Goal: Task Accomplishment & Management: Use online tool/utility

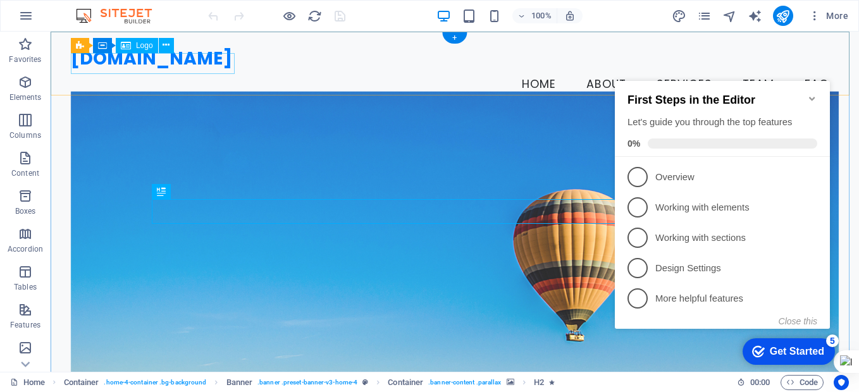
click at [173, 69] on div "[DOMAIN_NAME]" at bounding box center [455, 58] width 768 height 21
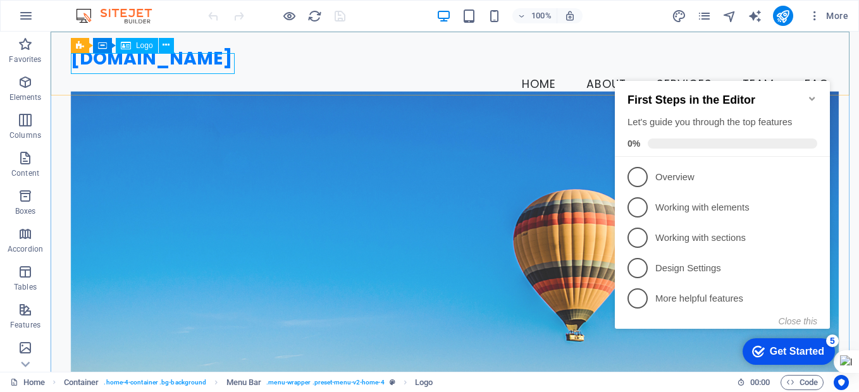
click at [138, 46] on span "Logo" at bounding box center [144, 46] width 17 height 8
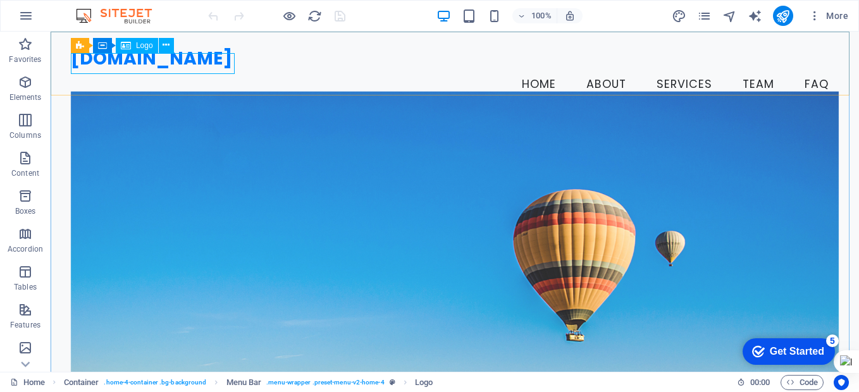
click at [128, 49] on icon at bounding box center [126, 45] width 10 height 15
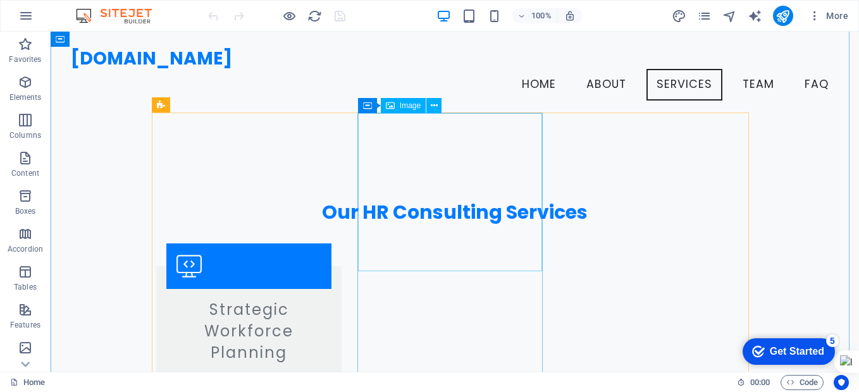
scroll to position [1075, 0]
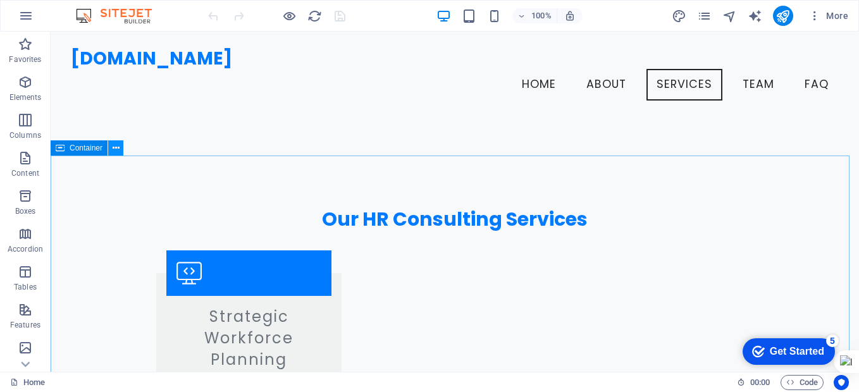
click at [118, 149] on icon at bounding box center [116, 148] width 7 height 13
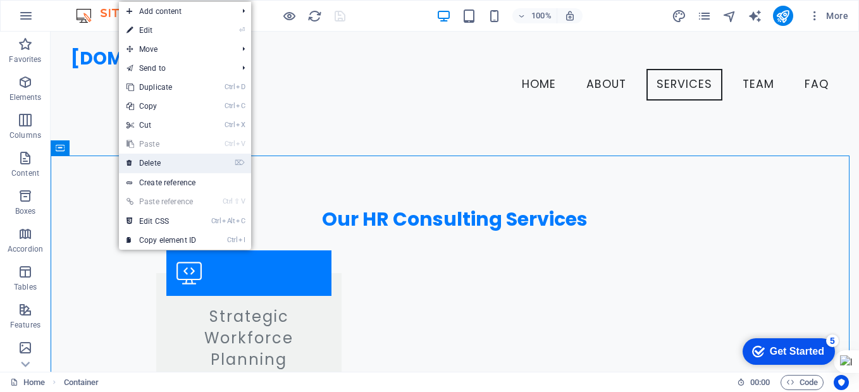
click at [147, 164] on link "⌦ Delete" at bounding box center [161, 163] width 85 height 19
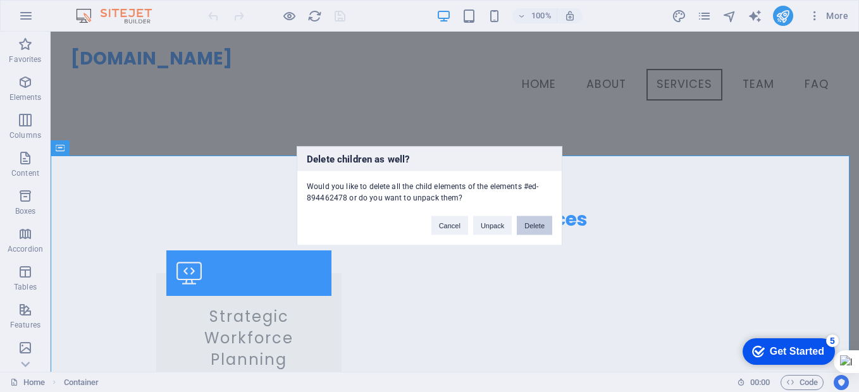
click at [531, 230] on button "Delete" at bounding box center [534, 225] width 35 height 19
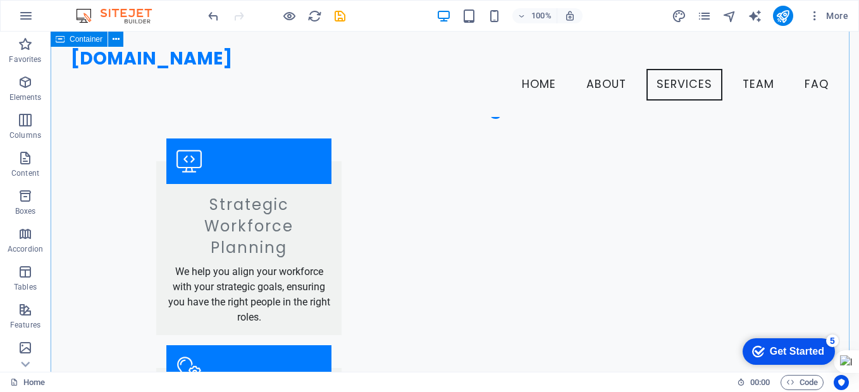
scroll to position [1012, 0]
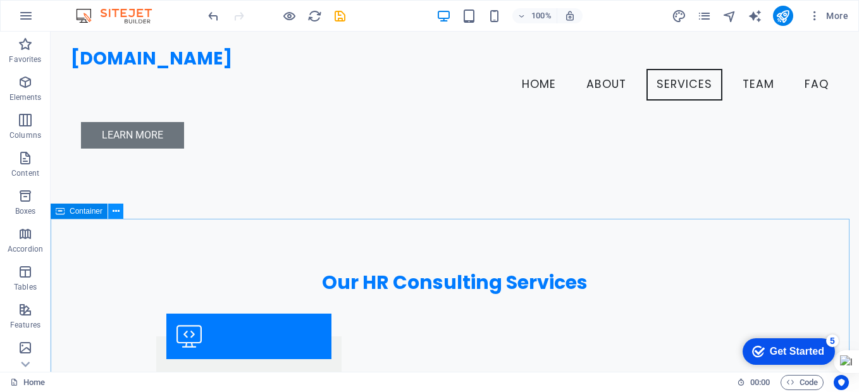
click at [119, 210] on icon at bounding box center [116, 211] width 7 height 13
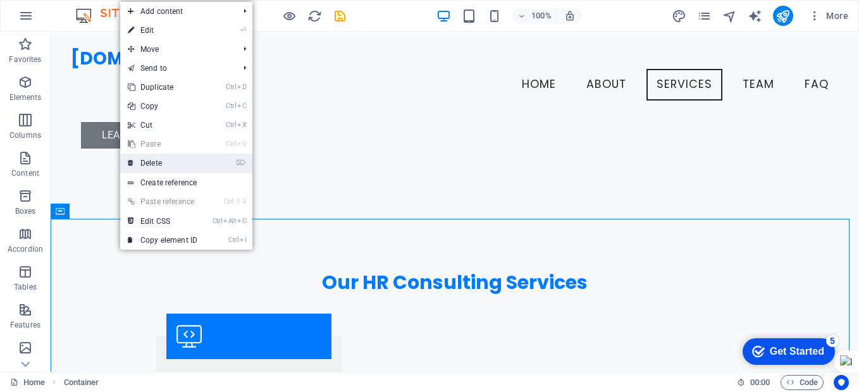
click at [164, 164] on link "⌦ Delete" at bounding box center [162, 163] width 85 height 19
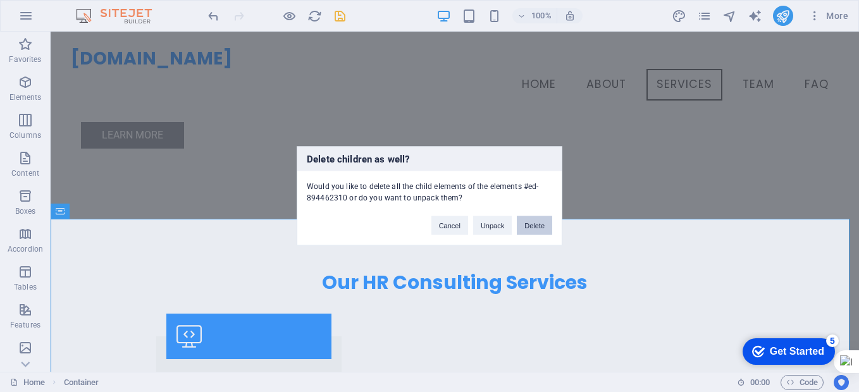
click at [533, 224] on button "Delete" at bounding box center [534, 225] width 35 height 19
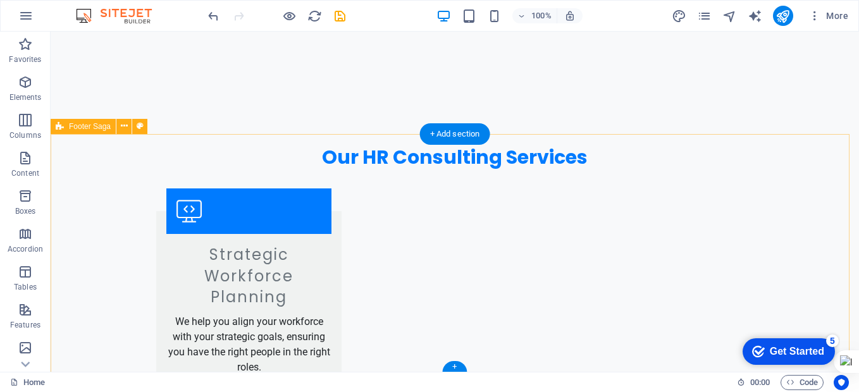
scroll to position [1161, 0]
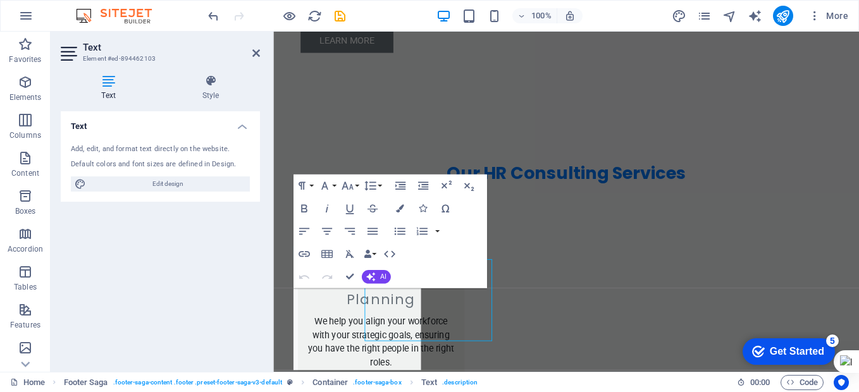
scroll to position [1155, 0]
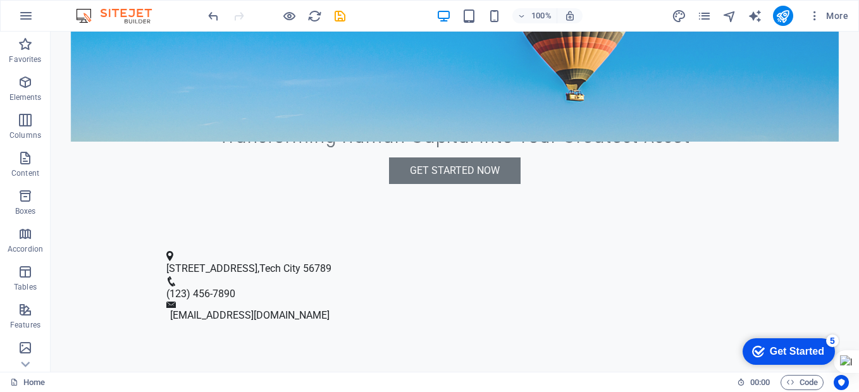
scroll to position [364, 0]
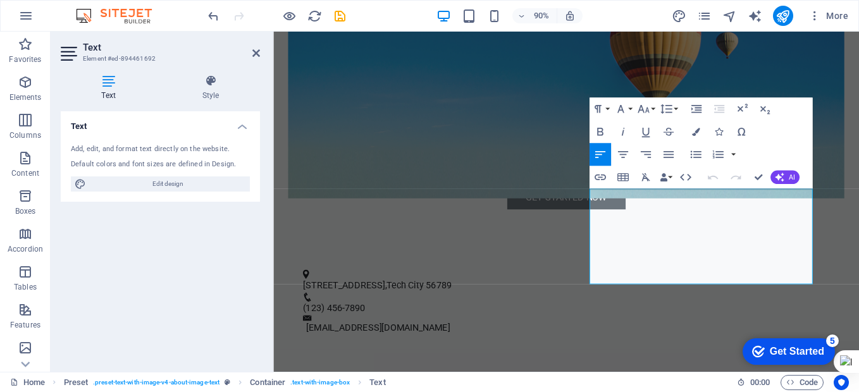
click at [149, 152] on div "Add, edit, and format text directly on the website." at bounding box center [160, 149] width 179 height 11
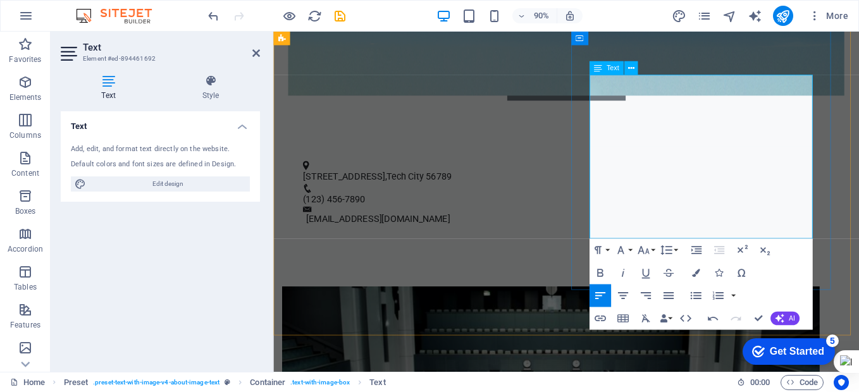
scroll to position [490, 0]
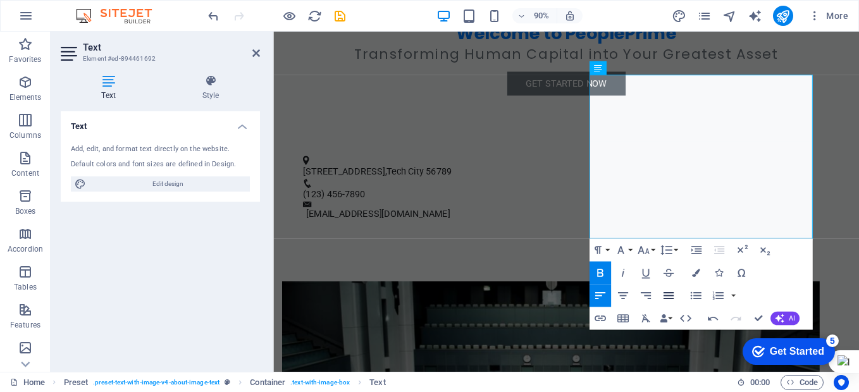
click at [668, 295] on icon "button" at bounding box center [668, 295] width 10 height 7
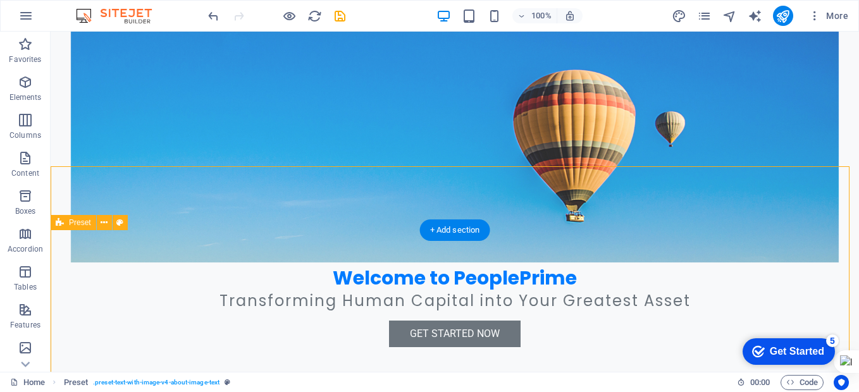
scroll to position [300, 0]
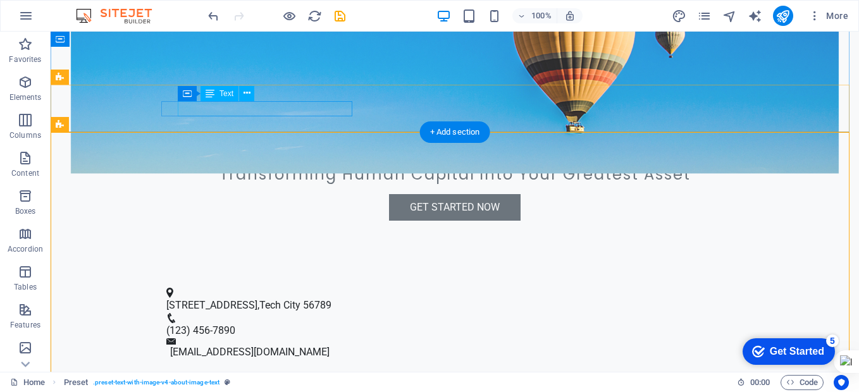
click at [228, 299] on span "1234 Innovation Drive" at bounding box center [211, 305] width 91 height 12
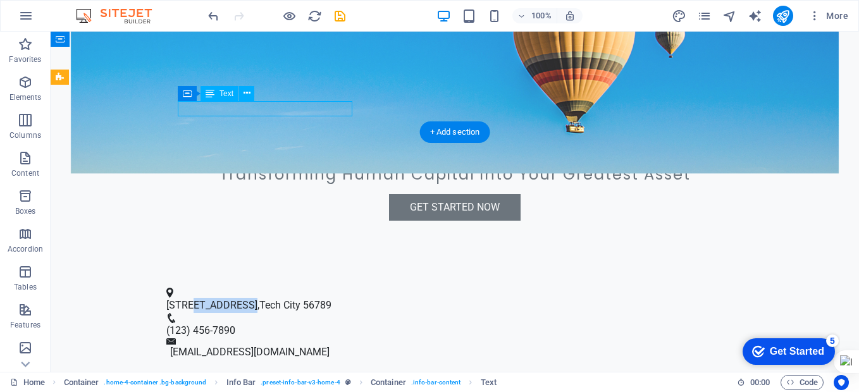
click at [228, 299] on span "1234 Innovation Drive" at bounding box center [211, 305] width 91 height 12
click at [228, 112] on div "Drag here to replace the existing content. Press “Ctrl” if you want to create a…" at bounding box center [455, 202] width 808 height 340
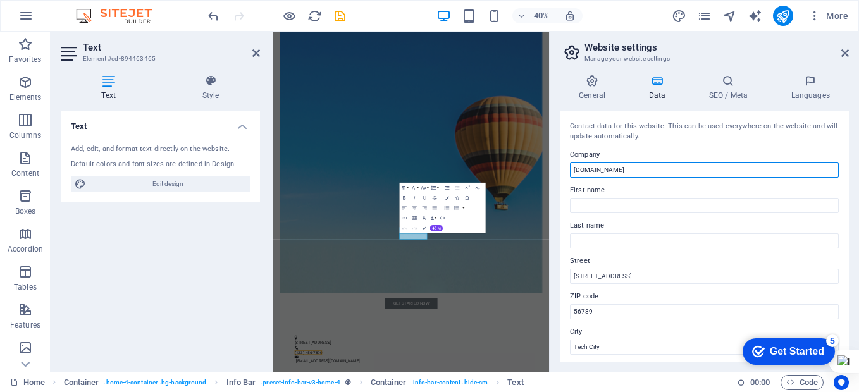
click at [647, 171] on input "peopleprime.com" at bounding box center [704, 170] width 269 height 15
type input "p"
click at [614, 171] on input "People" at bounding box center [704, 170] width 269 height 15
type input "People-Prime Consulting Group"
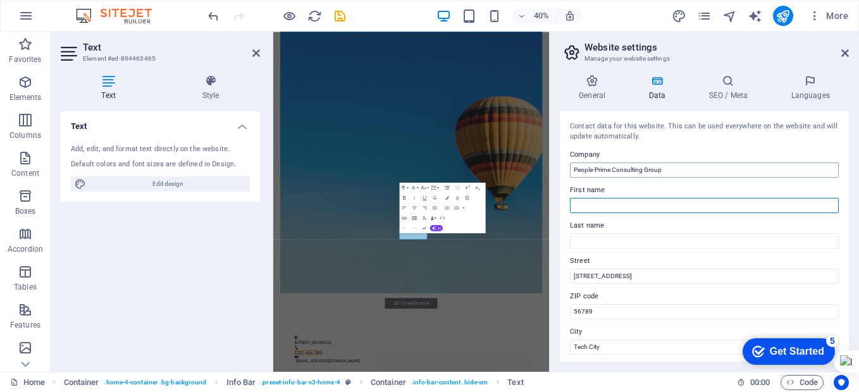
type input "Dimas"
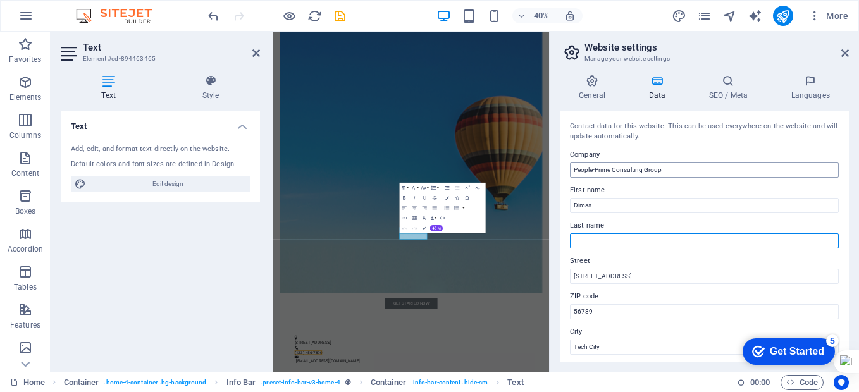
type input "Cindarbumi"
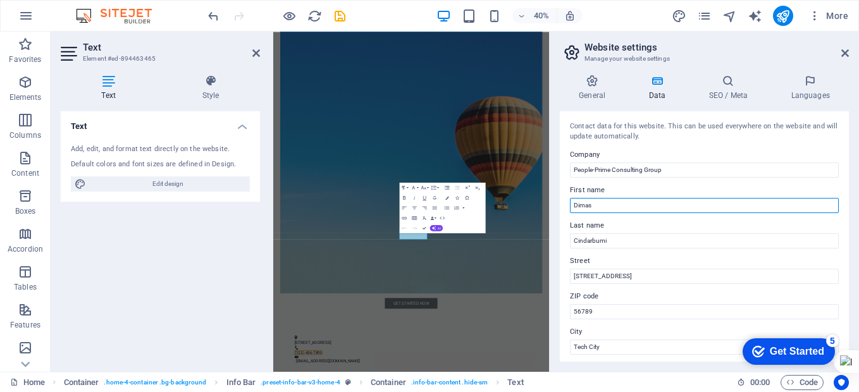
click at [607, 204] on input "Dimas" at bounding box center [704, 205] width 269 height 15
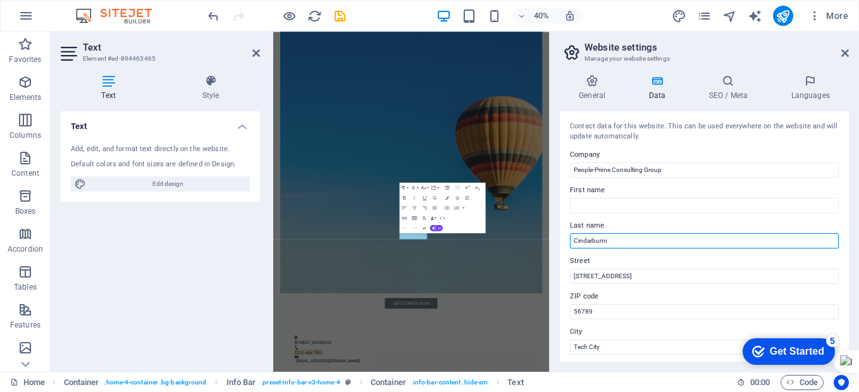
click at [610, 240] on input "Cindarbumi" at bounding box center [704, 240] width 269 height 15
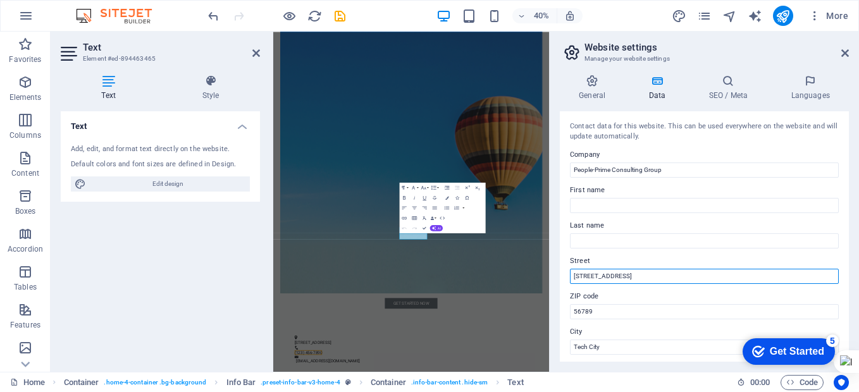
click at [620, 278] on input "1234 Innovation Drive" at bounding box center [704, 276] width 269 height 15
click at [645, 277] on input "1234 Innovation Drive" at bounding box center [704, 276] width 269 height 15
click at [647, 276] on input "1234 Innovation Drive" at bounding box center [704, 276] width 269 height 15
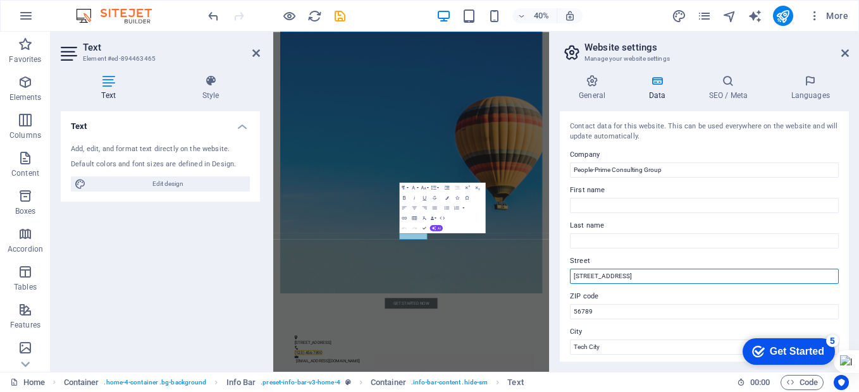
click at [647, 276] on input "1234 Innovation Drive" at bounding box center [704, 276] width 269 height 15
type input "J"
type input "[STREET_ADDRESS]"
type input "12720"
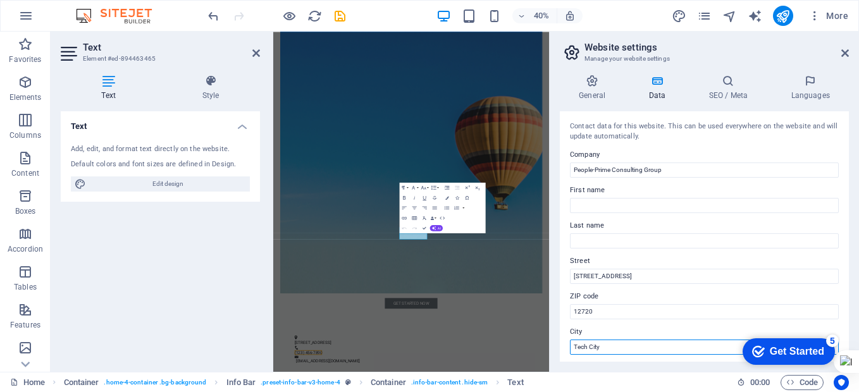
click at [604, 349] on input "Tech City" at bounding box center [704, 347] width 269 height 15
click at [604, 348] on input "Tech City" at bounding box center [704, 347] width 269 height 15
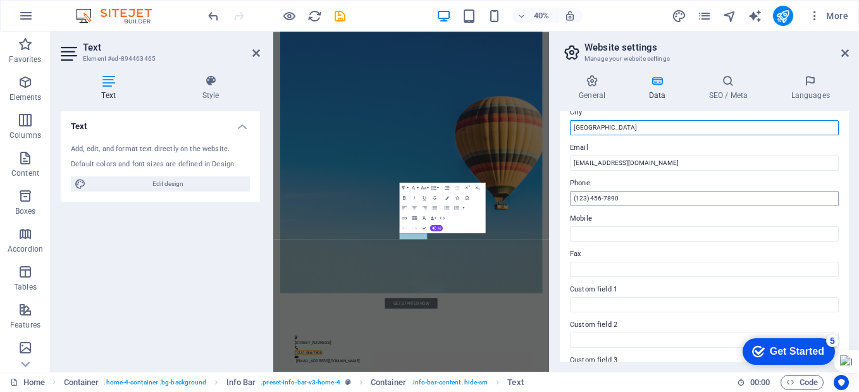
type input "Jakarta"
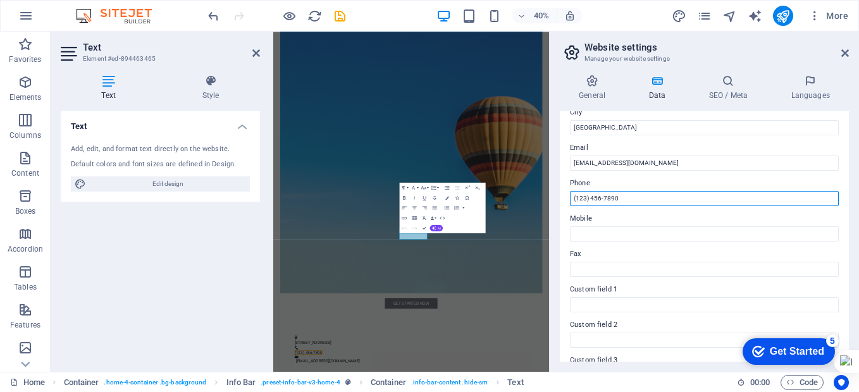
click at [627, 197] on input "(123) 456-7890" at bounding box center [704, 198] width 269 height 15
drag, startPoint x: 647, startPoint y: 197, endPoint x: 591, endPoint y: 197, distance: 56.9
click at [591, 197] on input "(123) 456-7890" at bounding box center [704, 198] width 269 height 15
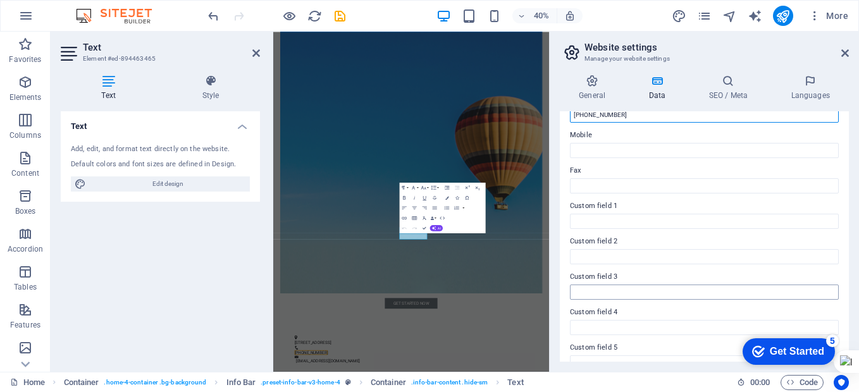
scroll to position [357, 0]
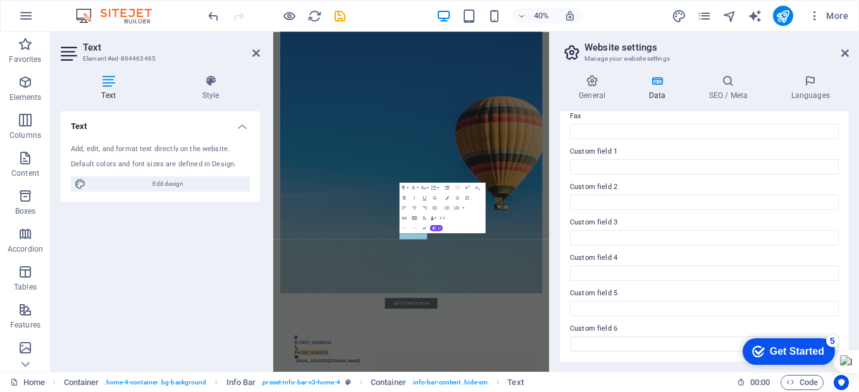
type input "(123) 22720753"
click at [785, 350] on div "Get Started" at bounding box center [797, 351] width 54 height 11
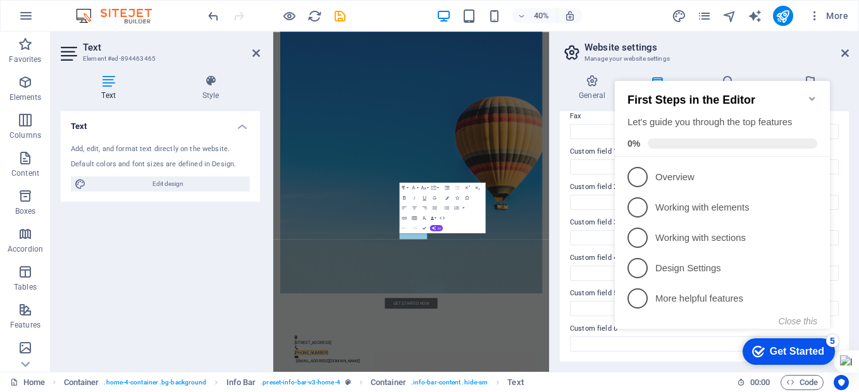
click at [814, 94] on icon "Minimize checklist" at bounding box center [812, 99] width 10 height 10
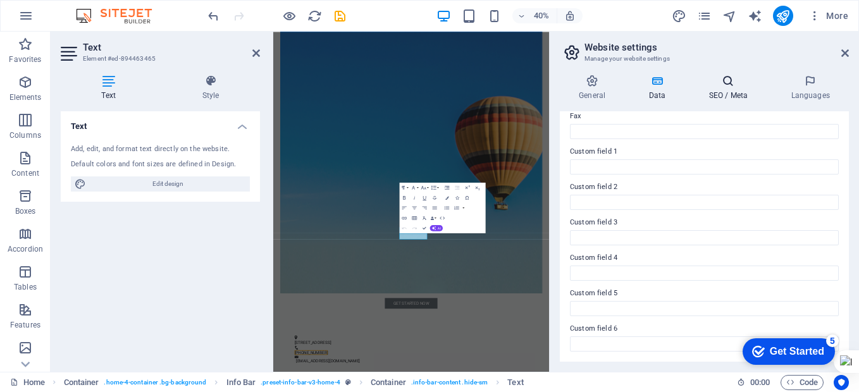
click at [727, 96] on h4 "SEO / Meta" at bounding box center [730, 88] width 82 height 27
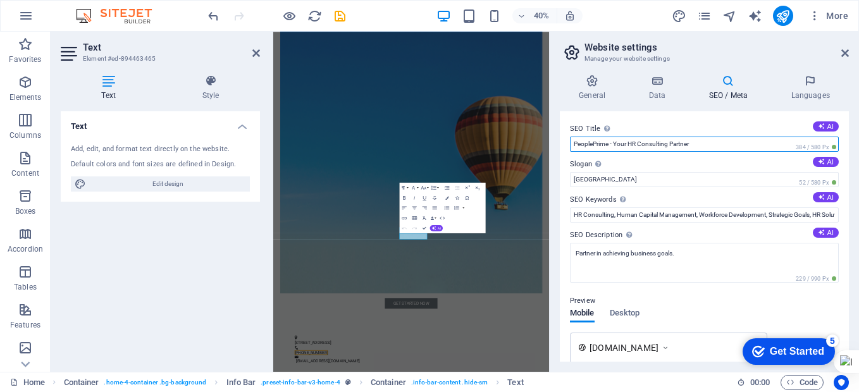
drag, startPoint x: 703, startPoint y: 144, endPoint x: 624, endPoint y: 166, distance: 81.9
click at [615, 155] on div "SEO Title The title of your website - make it something that stands out in sear…" at bounding box center [704, 236] width 289 height 250
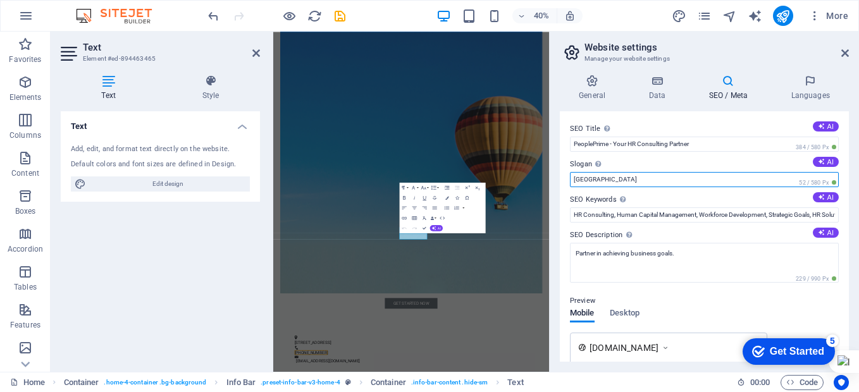
click at [627, 180] on input "Berlin" at bounding box center [704, 179] width 269 height 15
click at [661, 181] on input "Berlin" at bounding box center [704, 179] width 269 height 15
type input "Jakarta"
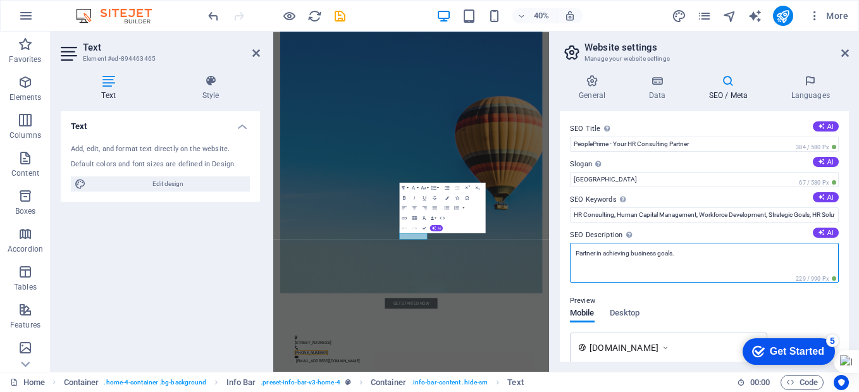
click at [618, 254] on textarea "Partner in achieving business goals." at bounding box center [704, 263] width 269 height 40
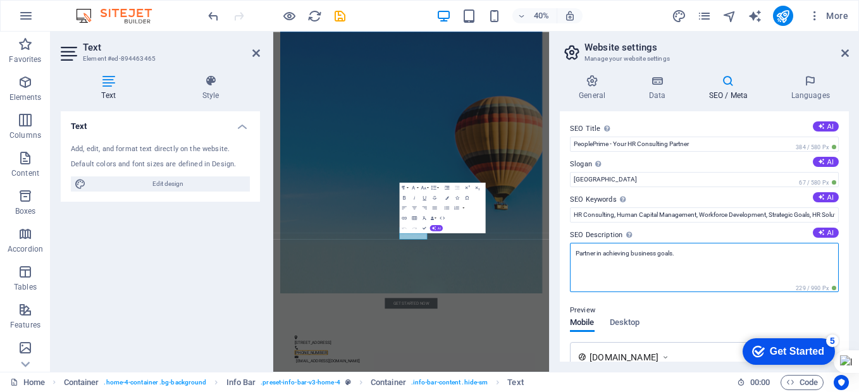
click at [618, 254] on textarea "Partner in achieving business goals." at bounding box center [704, 267] width 269 height 49
paste textarea "We're your Partner in Developing and Implementing Human Capital Management Syst…"
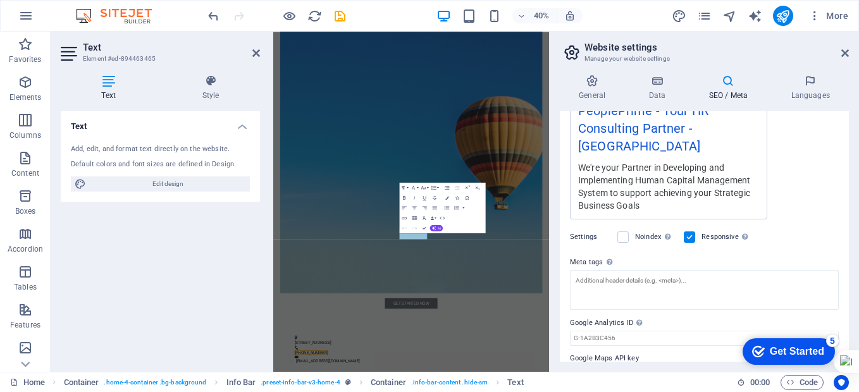
scroll to position [280, 0]
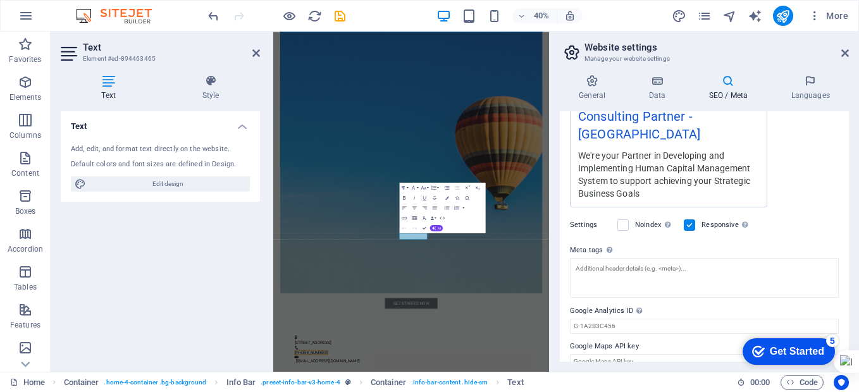
type textarea "We're your Partner in Developing and Implementing Human Capital Management Syst…"
click at [814, 207] on div "Settings Noindex Instruct search engines to exclude this website from search re…" at bounding box center [704, 224] width 269 height 35
click at [797, 223] on div "Settings Noindex Instruct search engines to exclude this website from search re…" at bounding box center [704, 224] width 269 height 35
drag, startPoint x: 634, startPoint y: 26, endPoint x: 843, endPoint y: 54, distance: 211.2
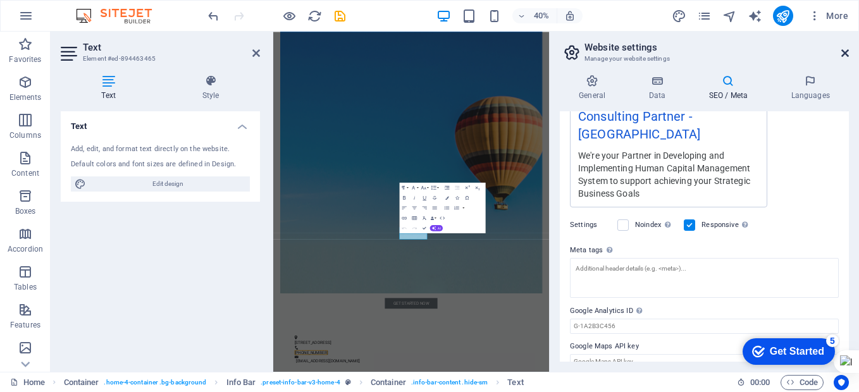
click at [843, 54] on icon at bounding box center [845, 53] width 8 height 10
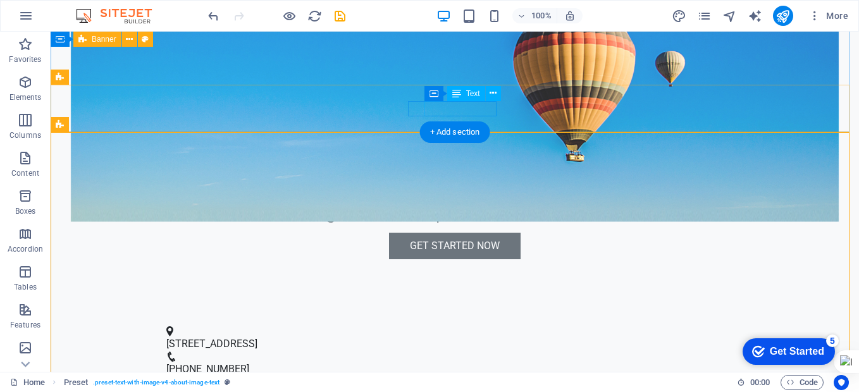
click at [249, 363] on span "(123) 22720753" at bounding box center [207, 369] width 83 height 12
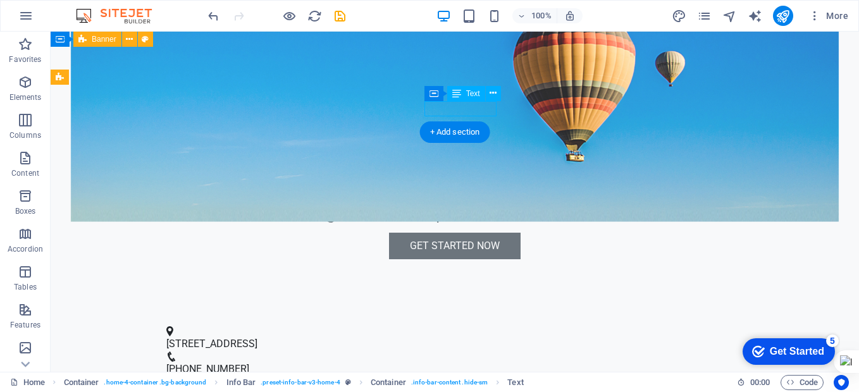
click at [249, 363] on span "(123) 22720753" at bounding box center [207, 369] width 83 height 12
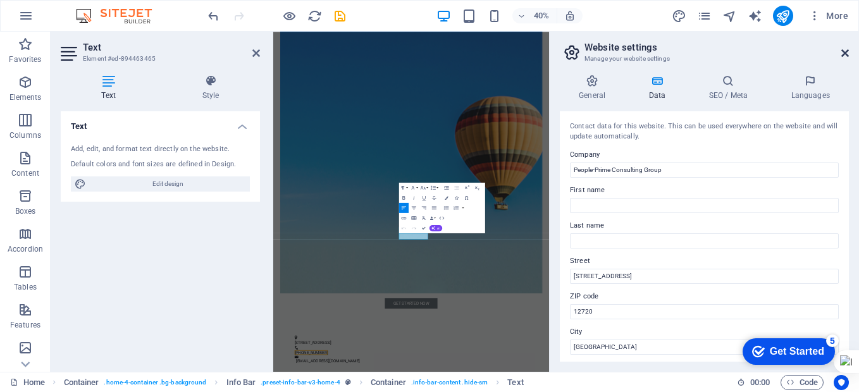
click at [842, 51] on icon at bounding box center [845, 53] width 8 height 10
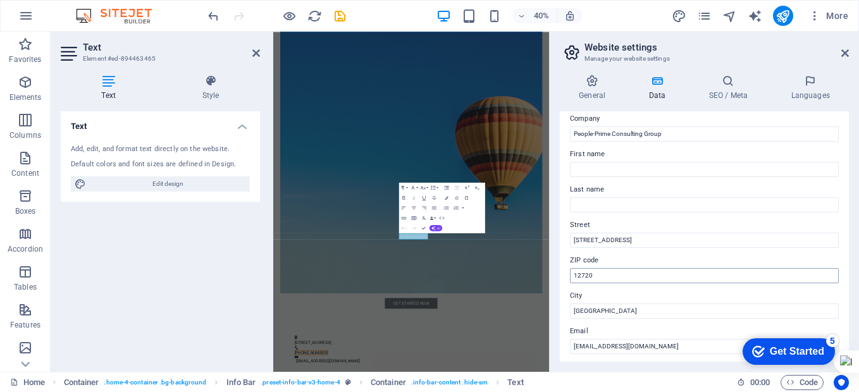
scroll to position [63, 0]
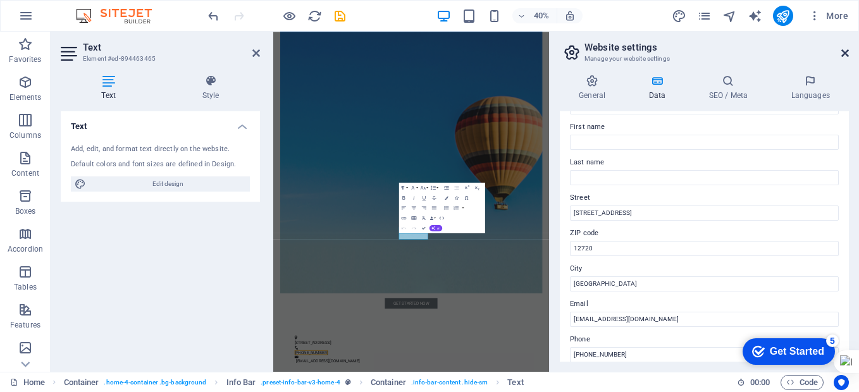
click at [847, 52] on icon at bounding box center [845, 53] width 8 height 10
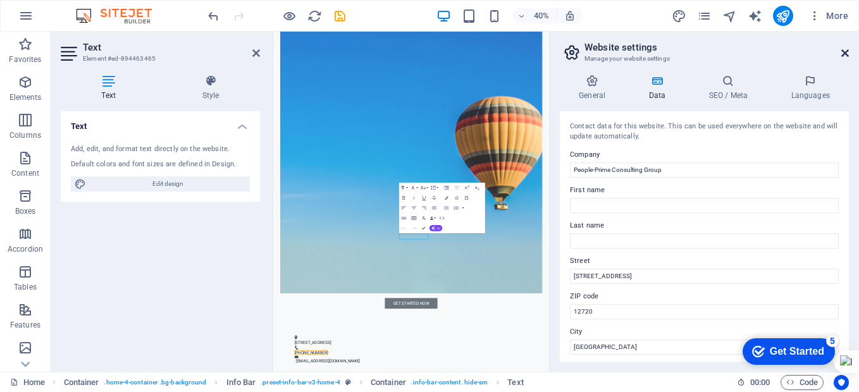
click at [841, 55] on icon at bounding box center [845, 53] width 8 height 10
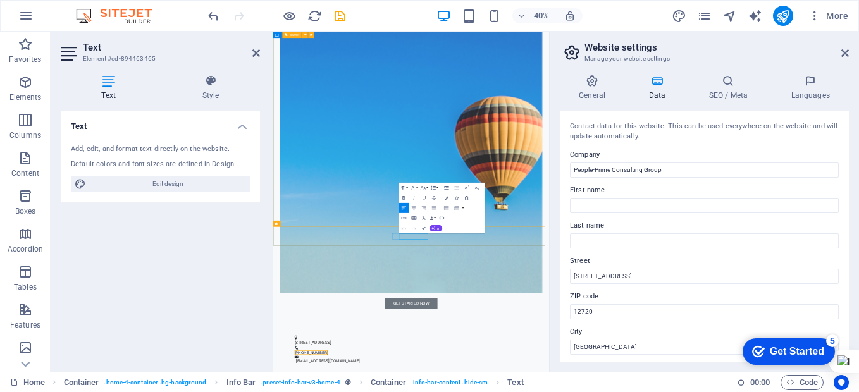
click at [592, 85] on icon at bounding box center [592, 81] width 64 height 13
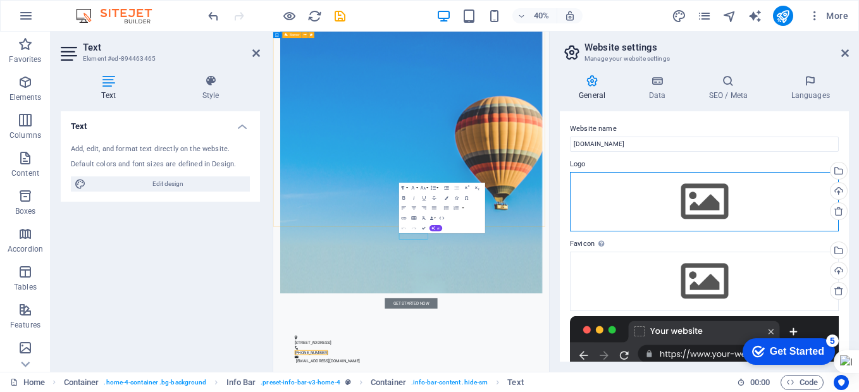
click at [701, 201] on div "Drag files here, click to choose files or select files from Files or our free s…" at bounding box center [704, 201] width 269 height 59
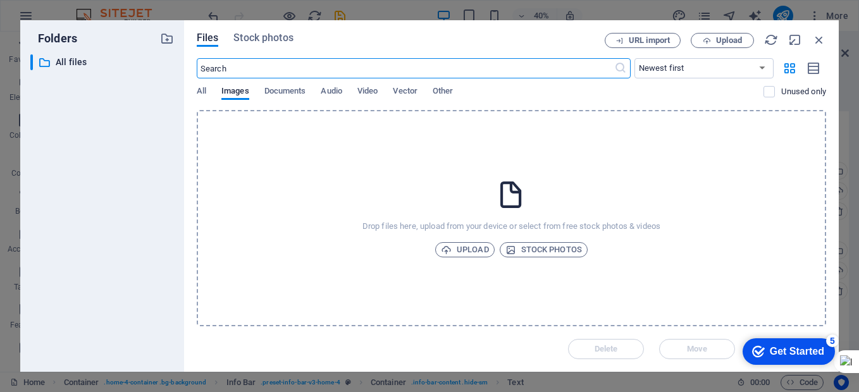
scroll to position [35, 0]
click at [473, 252] on span "Upload" at bounding box center [465, 249] width 48 height 15
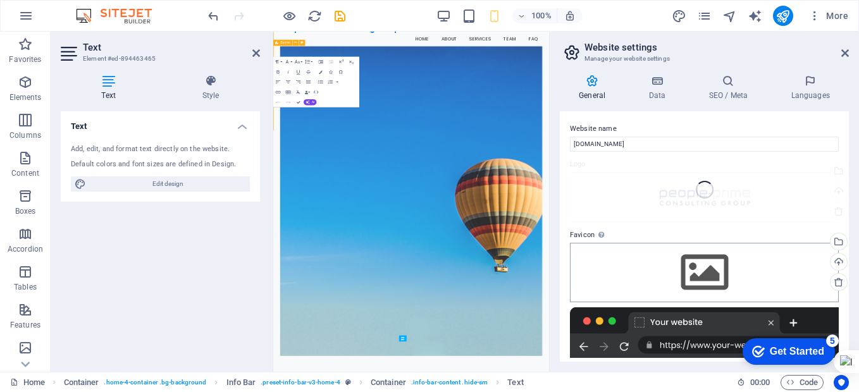
scroll to position [32, 0]
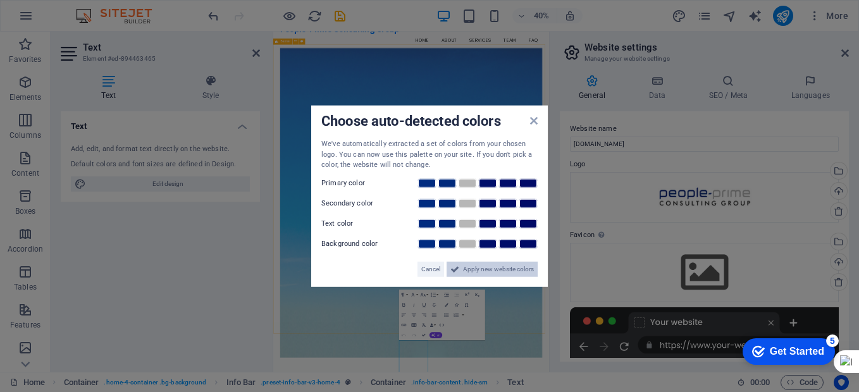
click at [490, 269] on span "Apply new website colors" at bounding box center [498, 268] width 71 height 15
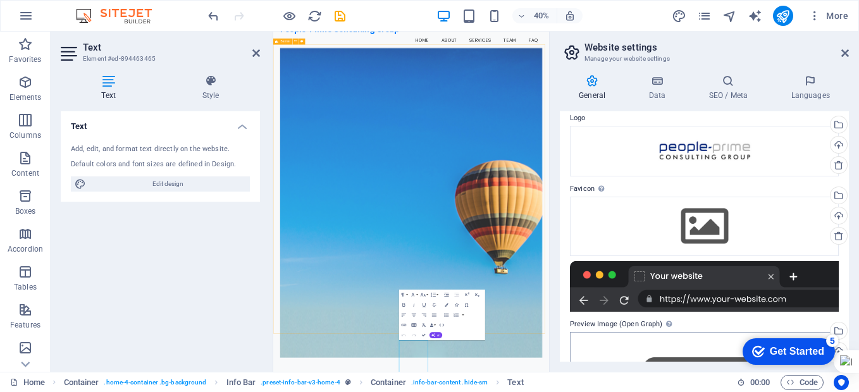
scroll to position [171, 0]
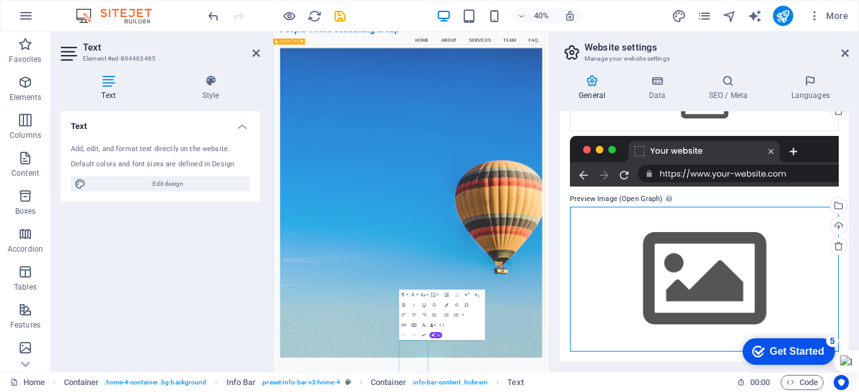
click at [699, 266] on div "Drag files here, click to choose files or select files from Files or our free s…" at bounding box center [704, 279] width 269 height 145
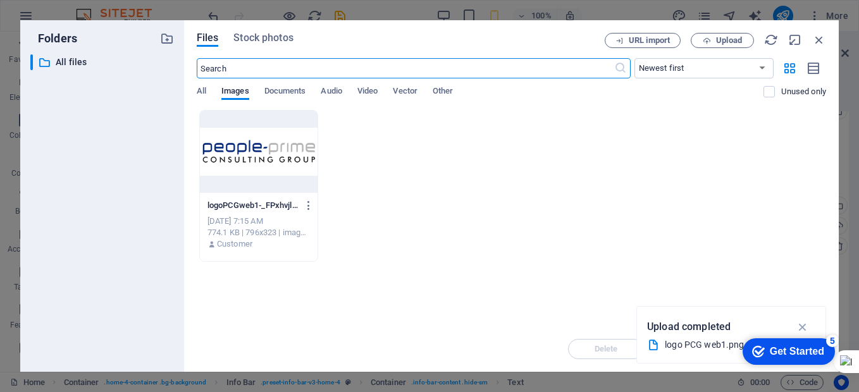
click at [271, 149] on div at bounding box center [259, 152] width 118 height 82
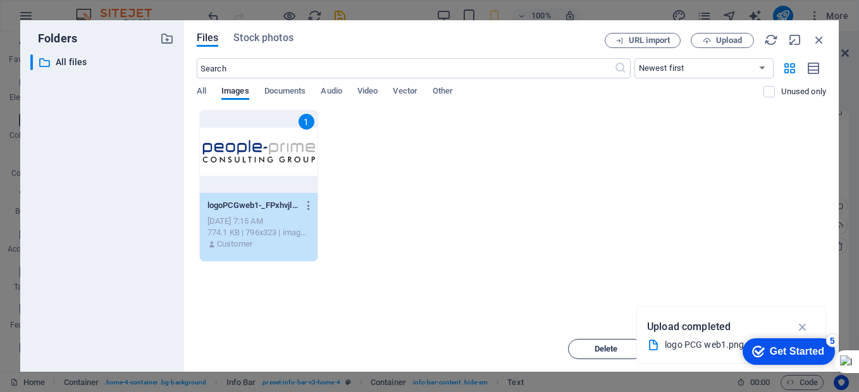
click at [615, 352] on span "Delete" at bounding box center [605, 349] width 23 height 8
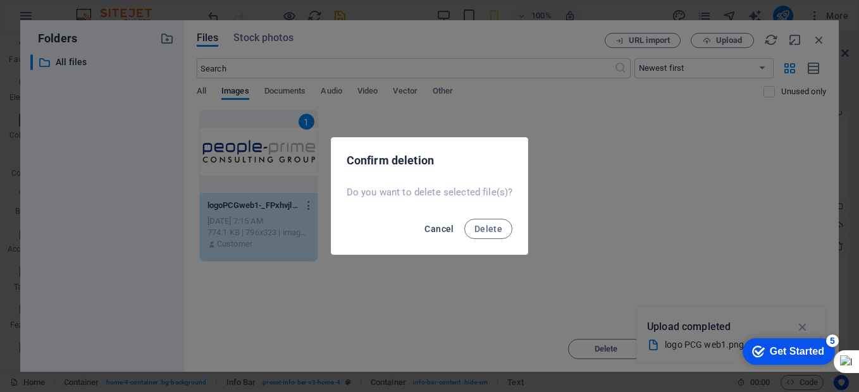
click at [443, 232] on span "Cancel" at bounding box center [438, 229] width 29 height 10
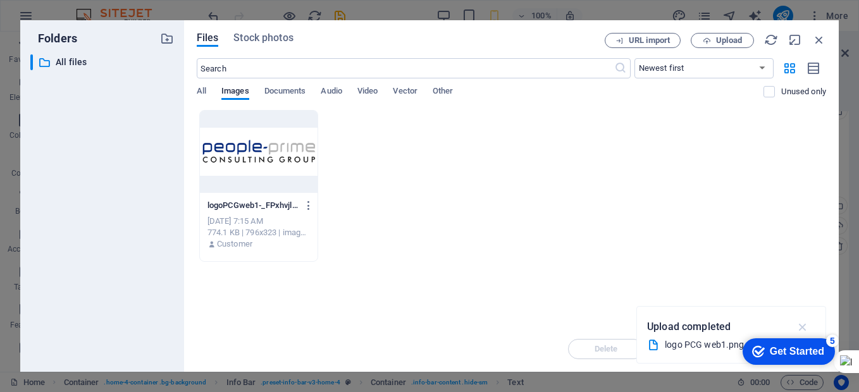
click at [803, 327] on icon "button" at bounding box center [802, 327] width 15 height 14
click at [255, 157] on div at bounding box center [259, 152] width 118 height 82
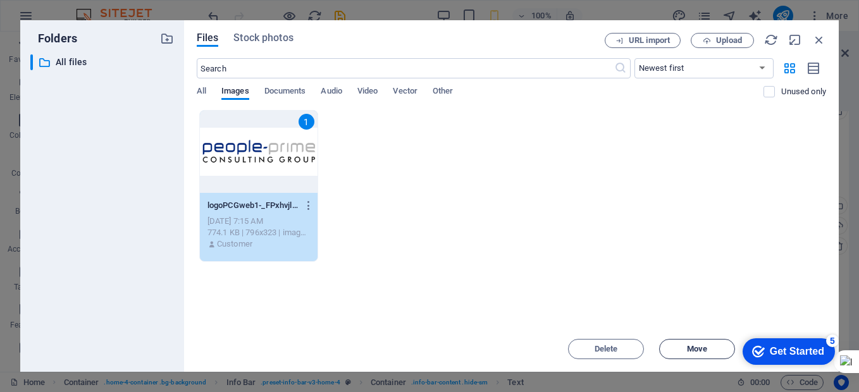
click at [701, 354] on button "Move" at bounding box center [697, 349] width 76 height 20
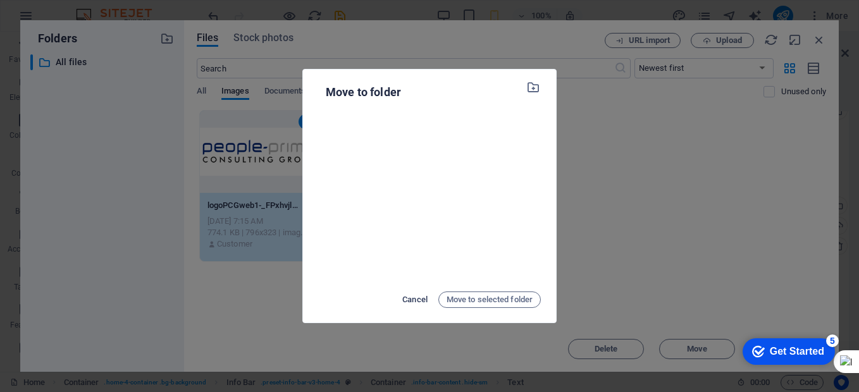
click at [417, 300] on span "Cancel" at bounding box center [414, 299] width 25 height 15
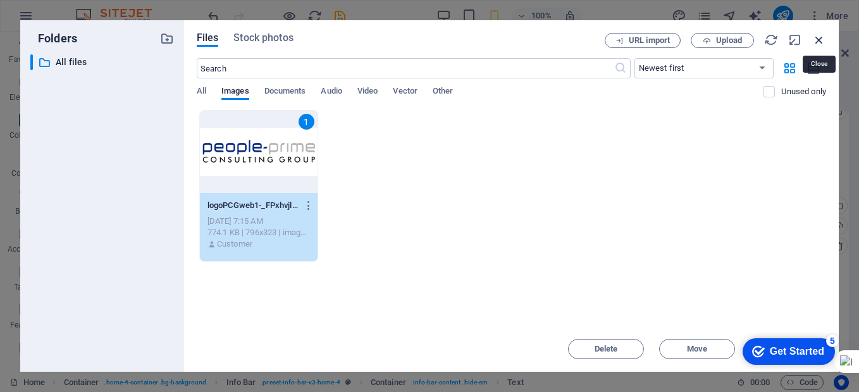
click at [816, 37] on icon "button" at bounding box center [819, 40] width 14 height 14
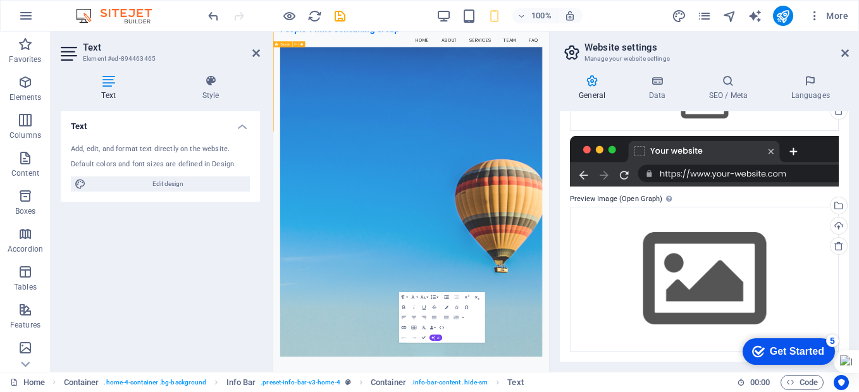
scroll to position [29, 0]
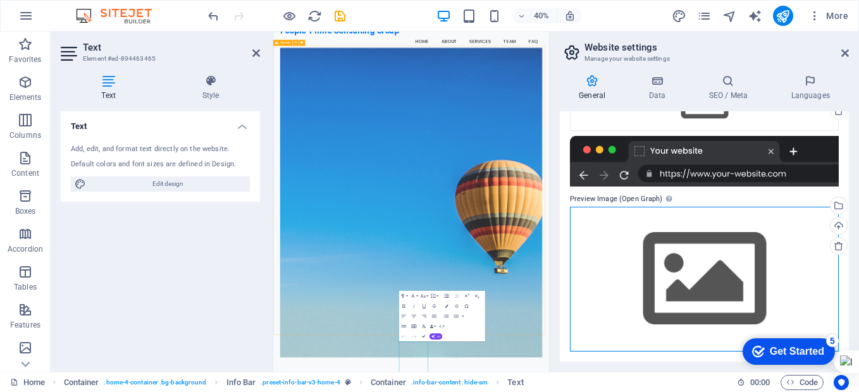
click at [716, 279] on div "Drag files here, click to choose files or select files from Files or our free s…" at bounding box center [704, 279] width 269 height 145
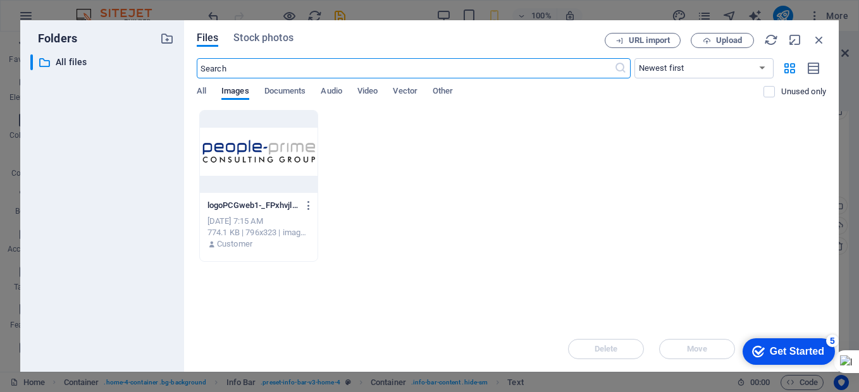
click at [285, 159] on div at bounding box center [259, 152] width 118 height 82
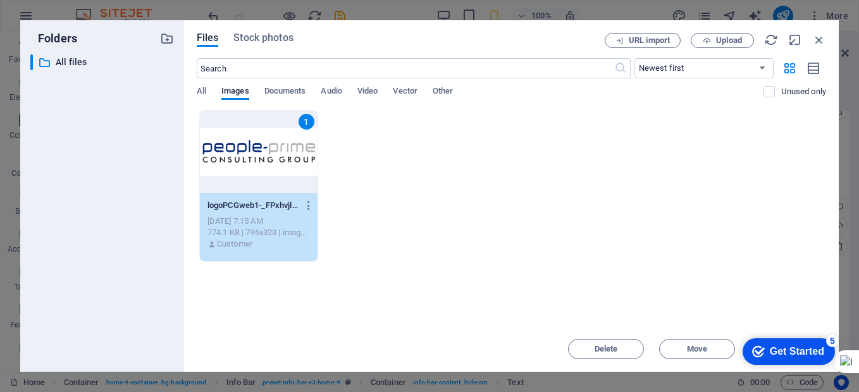
drag, startPoint x: 761, startPoint y: 27, endPoint x: 752, endPoint y: -8, distance: 35.3
click at [752, 0] on html "peopleprime.com Home Favorites Elements Columns Content Boxes Accordion Tables …" at bounding box center [429, 196] width 859 height 392
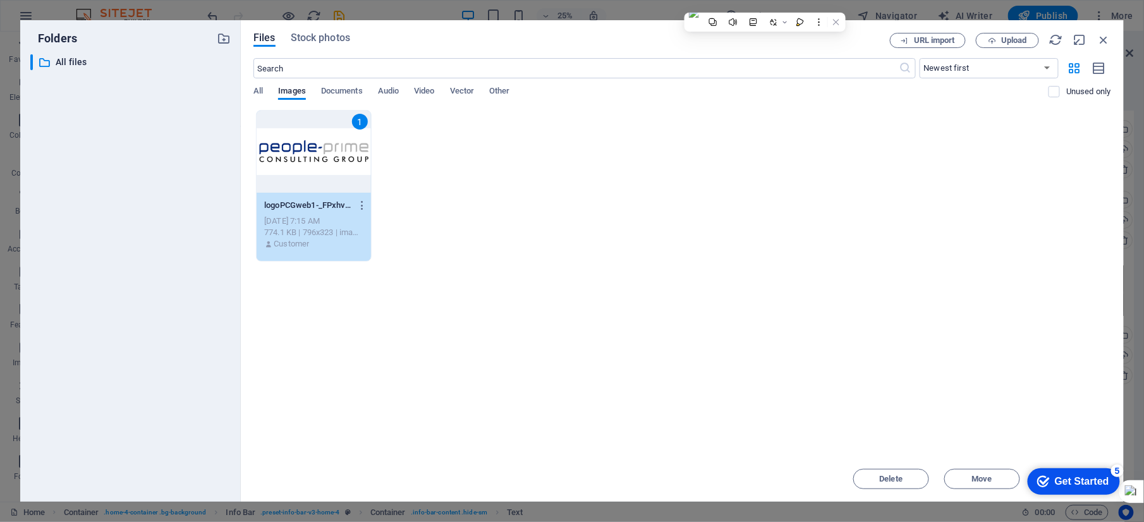
scroll to position [41, 0]
drag, startPoint x: 797, startPoint y: 1, endPoint x: 732, endPoint y: 267, distance: 273.4
click at [732, 267] on div "Drop files here to upload them instantly 1 logoPCGweb1-_FPxhvjlsqTHzvaIJYXX6g.p…" at bounding box center [683, 283] width 858 height 347
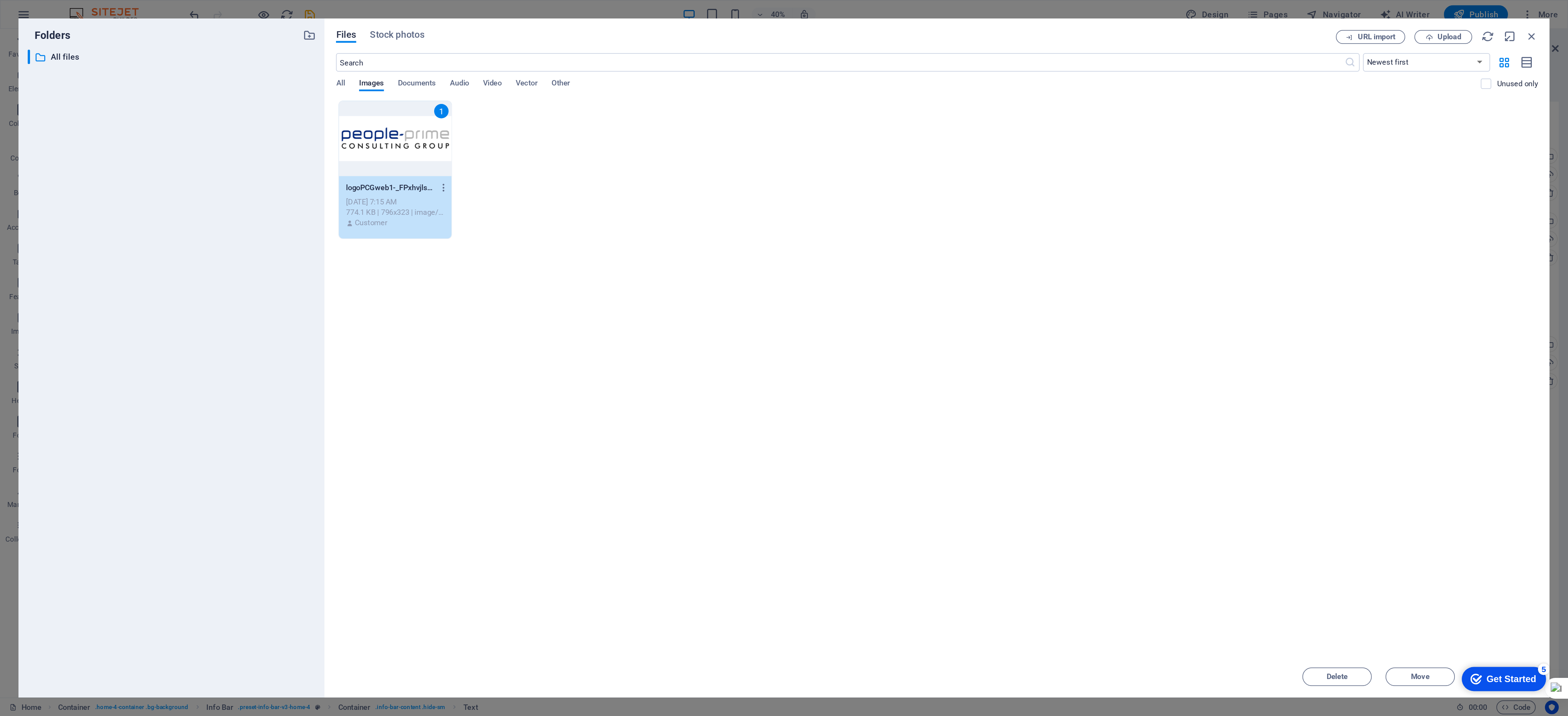
scroll to position [0, 0]
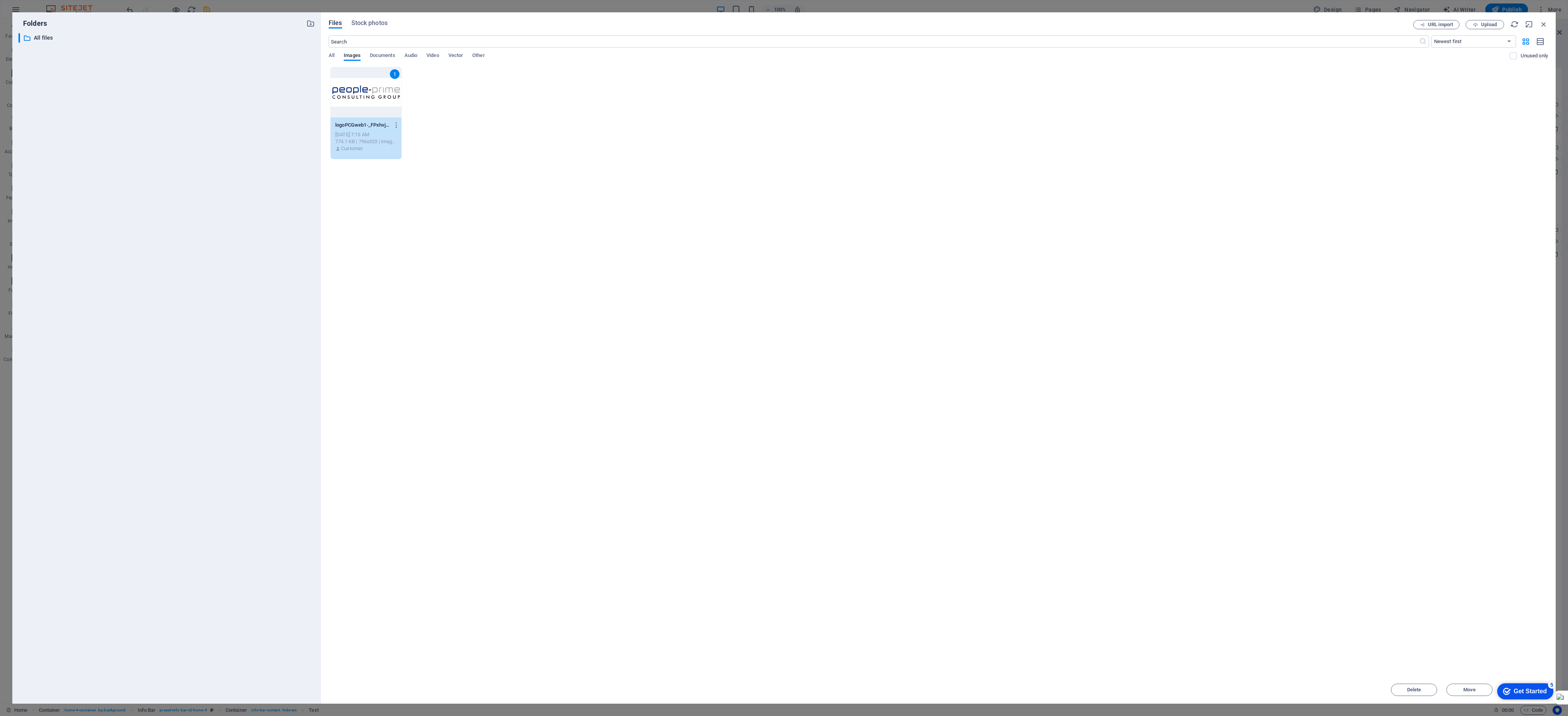
drag, startPoint x: 663, startPoint y: 1, endPoint x: 945, endPoint y: 323, distance: 428.0
click at [522, 238] on div "Drop files here to upload them instantly 1 logoPCGweb1-_FPxhvjlsqTHzvaIJYXX6g.p…" at bounding box center [938, 371] width 1219 height 609
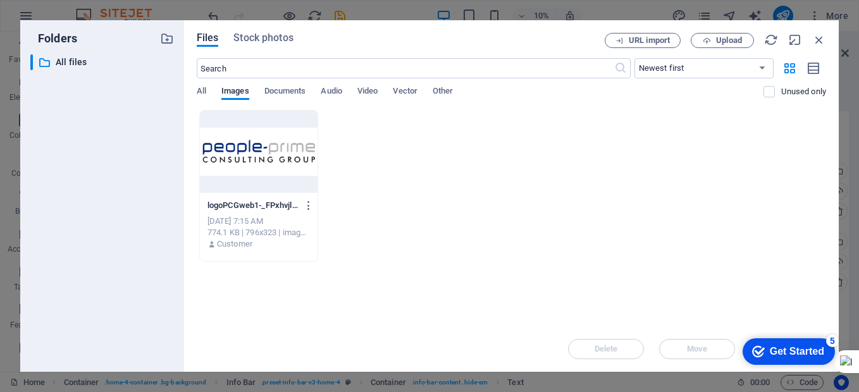
scroll to position [30, 0]
drag, startPoint x: 1222, startPoint y: 4, endPoint x: 504, endPoint y: 201, distance: 744.3
click at [504, 201] on div "logoPCGweb1-_FPxhvjlsqTHzvaIJYXX6g.png logoPCGweb1-_FPxhvjlsqTHzvaIJYXX6g.png S…" at bounding box center [511, 186] width 629 height 152
click at [819, 39] on icon "button" at bounding box center [819, 40] width 14 height 14
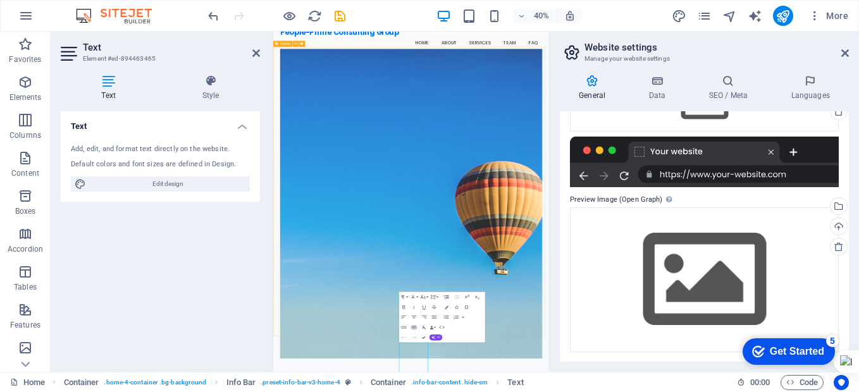
scroll to position [171, 0]
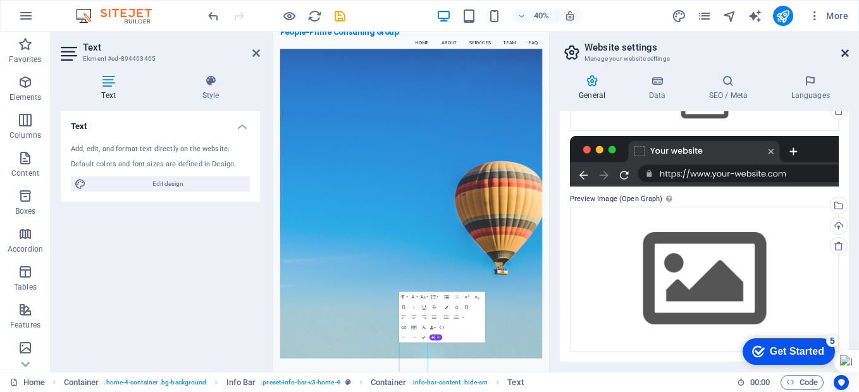
click at [847, 51] on icon at bounding box center [845, 53] width 8 height 10
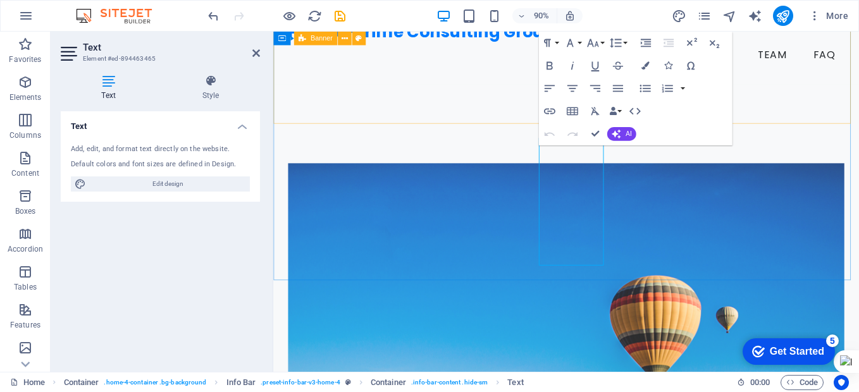
scroll to position [304, 0]
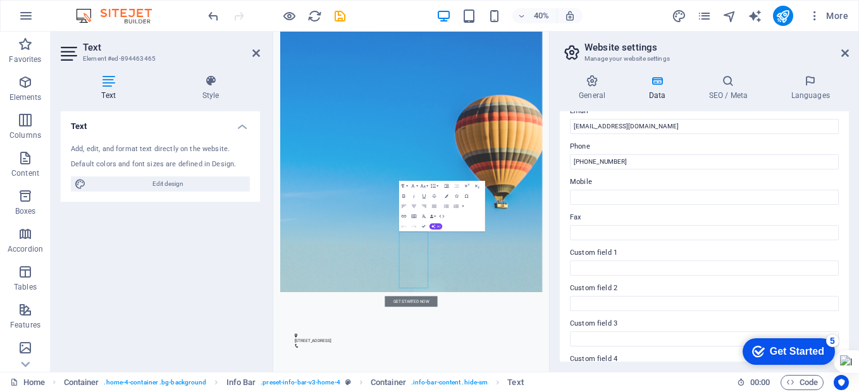
scroll to position [190, 0]
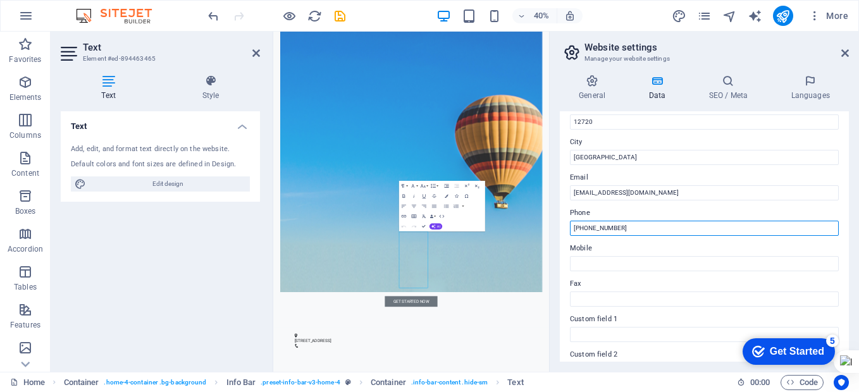
drag, startPoint x: 586, startPoint y: 227, endPoint x: 575, endPoint y: 227, distance: 10.1
click at [575, 227] on input "(123) 22720753" at bounding box center [704, 228] width 269 height 15
type input "[PHONE_NUMBER]"
click at [848, 51] on icon at bounding box center [845, 53] width 8 height 10
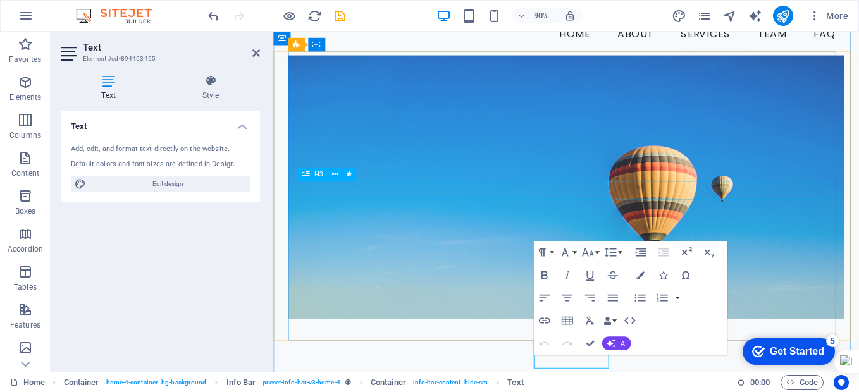
scroll to position [63, 0]
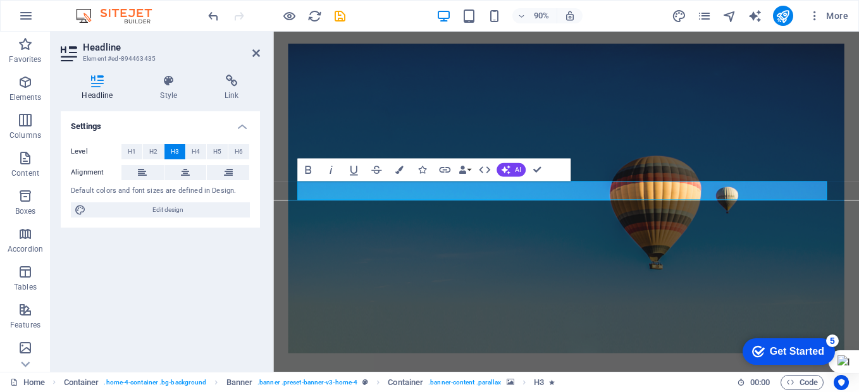
scroll to position [42, 0]
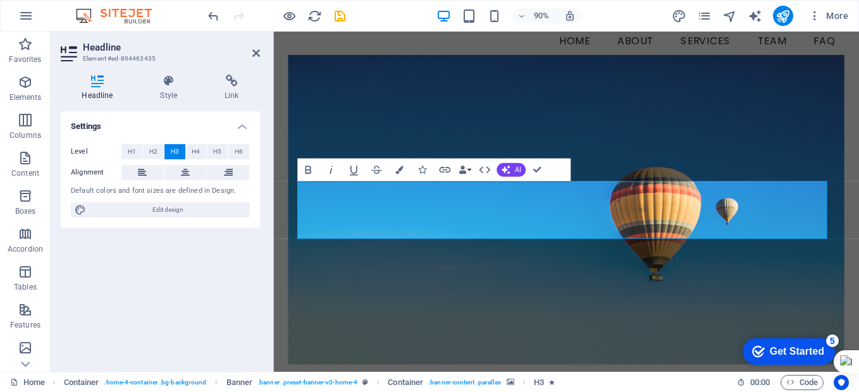
click at [608, 330] on figure at bounding box center [599, 230] width 618 height 344
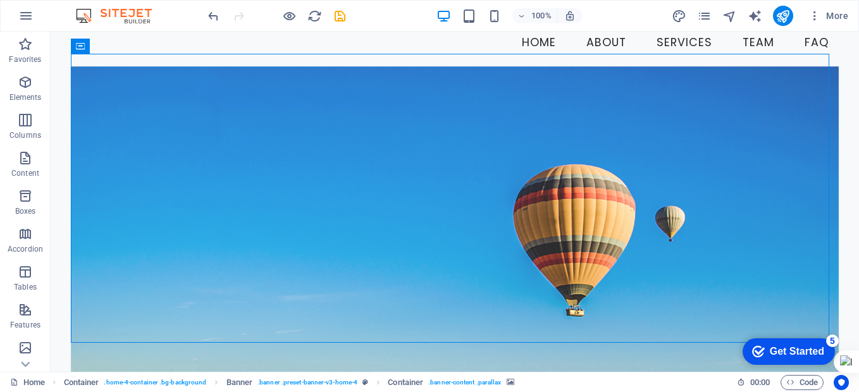
click at [696, 97] on figure at bounding box center [455, 221] width 768 height 310
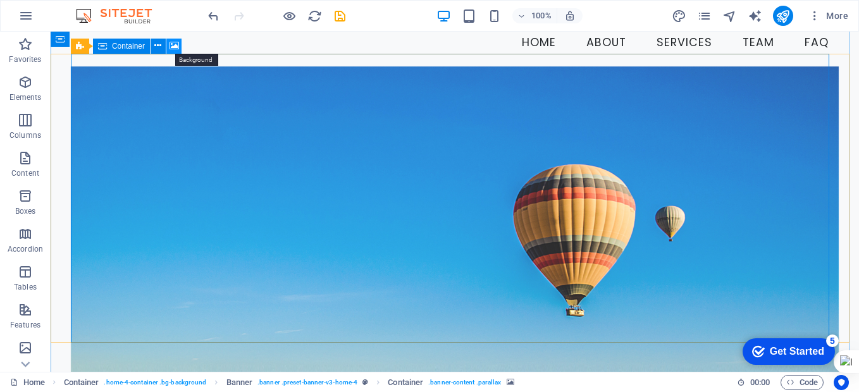
click at [173, 47] on icon at bounding box center [173, 45] width 9 height 13
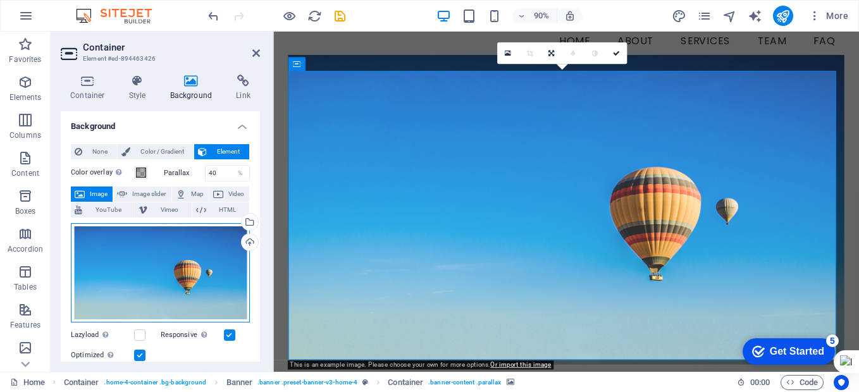
click at [181, 281] on div "Drag files here, click to choose files or select files from Files or our free s…" at bounding box center [160, 272] width 179 height 99
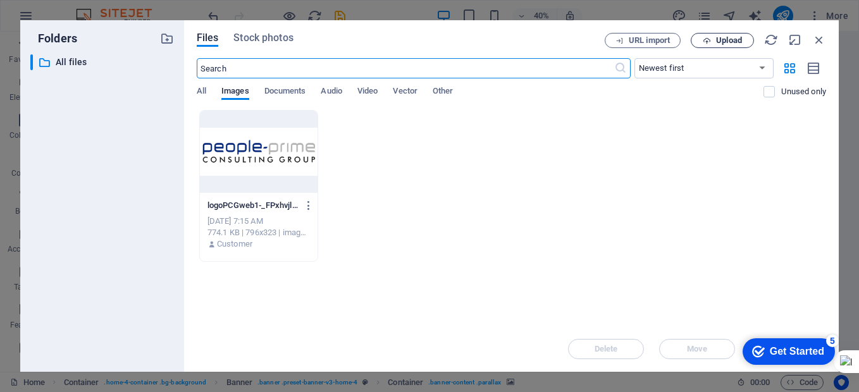
click at [727, 40] on span "Upload" at bounding box center [729, 41] width 26 height 8
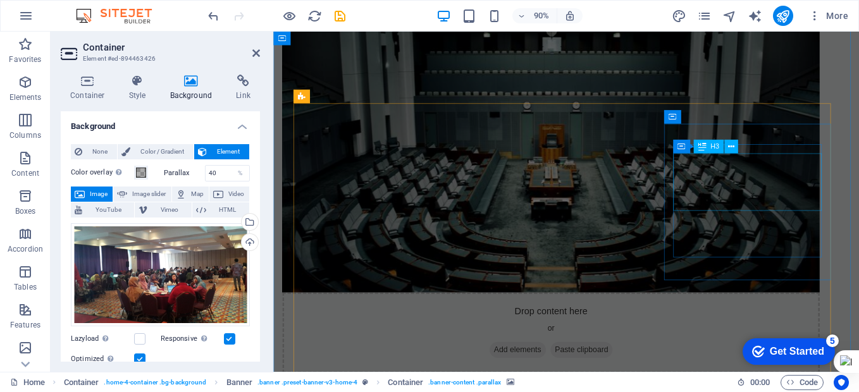
scroll to position [864, 0]
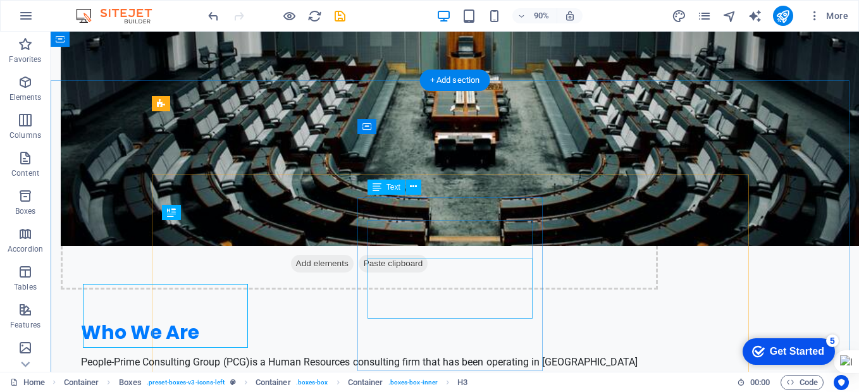
scroll to position [810, 0]
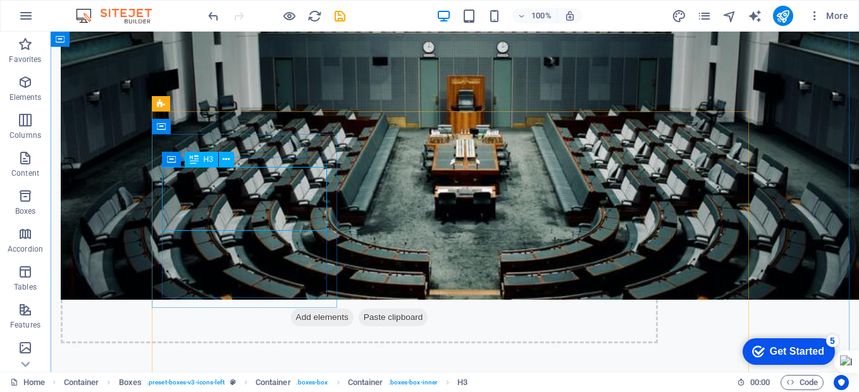
click at [231, 199] on div "Drag here to replace the existing content. Press “Ctrl” if you want to create a…" at bounding box center [455, 202] width 808 height 340
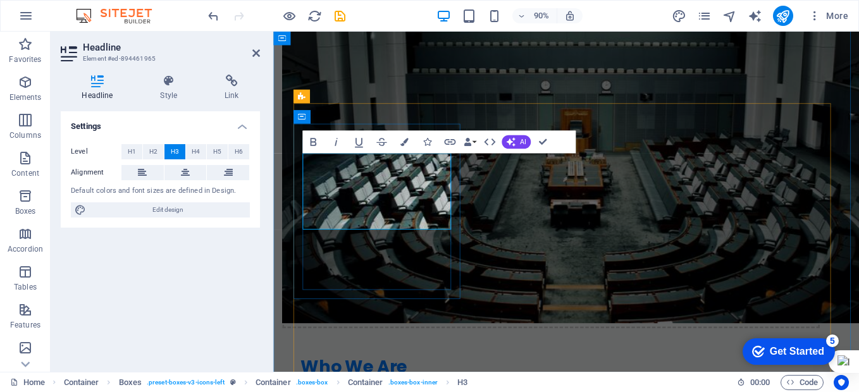
scroll to position [145, 8]
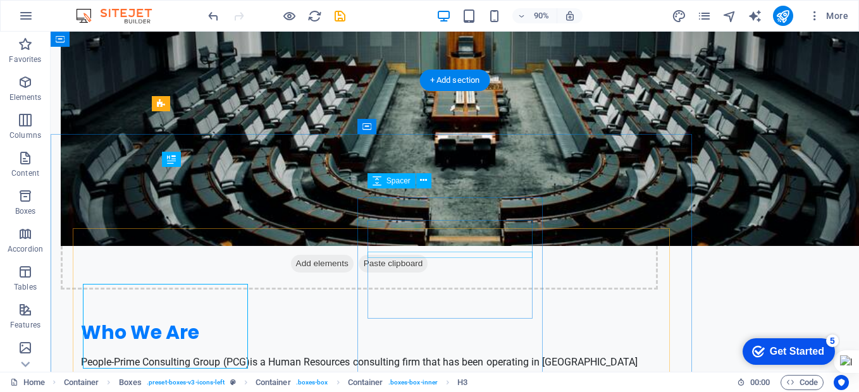
scroll to position [810, 0]
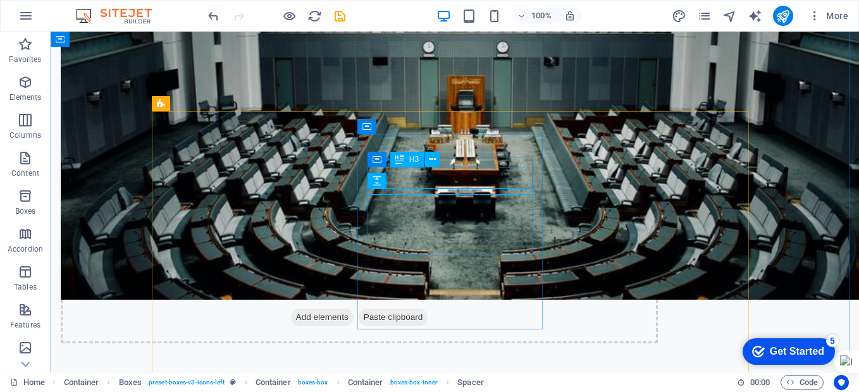
drag, startPoint x: 467, startPoint y: 180, endPoint x: 266, endPoint y: 197, distance: 201.8
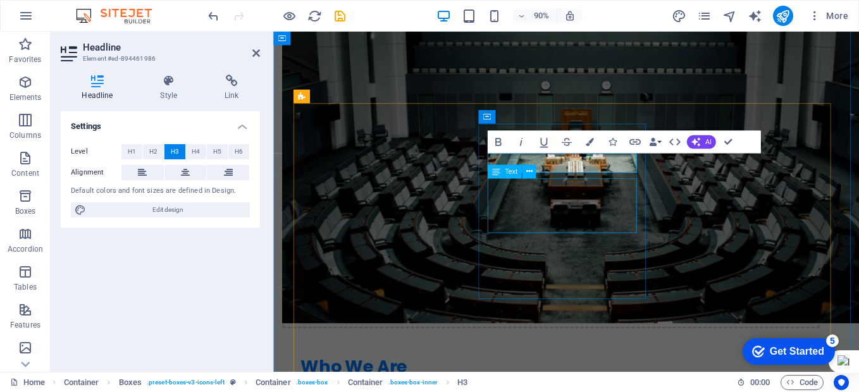
scroll to position [0, 4]
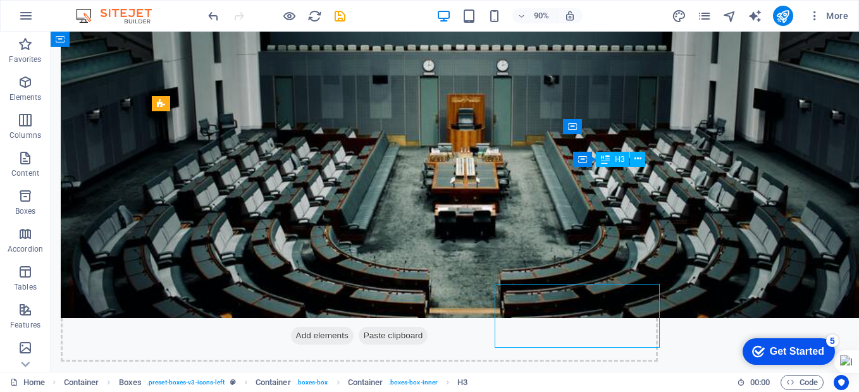
scroll to position [810, 0]
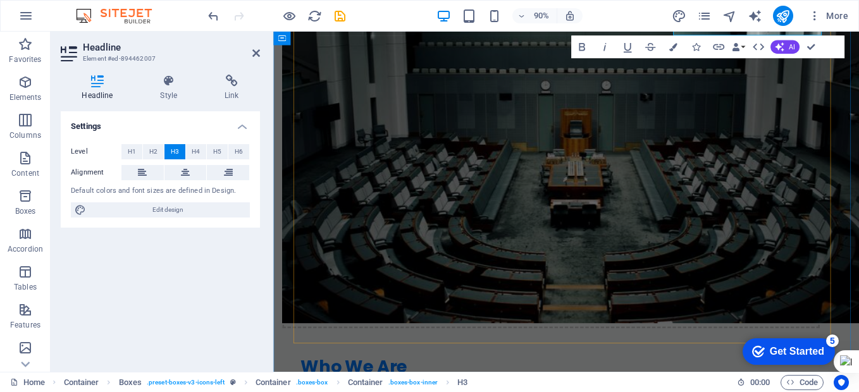
scroll to position [1053, 0]
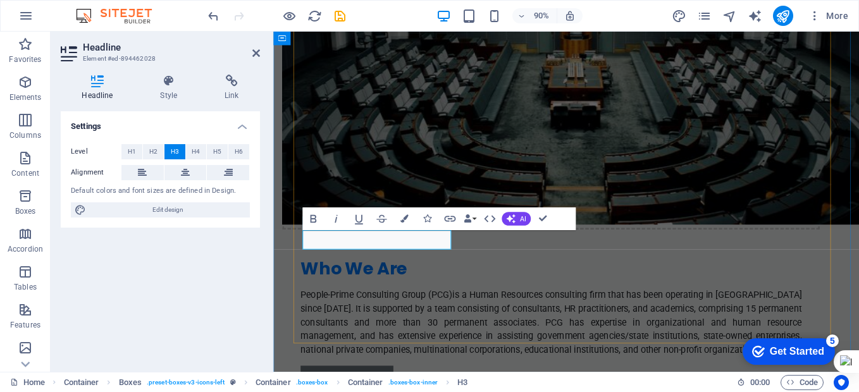
scroll to position [1049, 0]
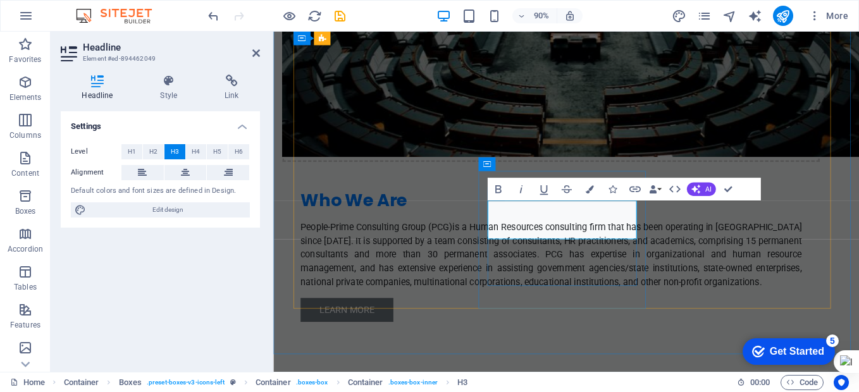
scroll to position [0, 3]
drag, startPoint x: 563, startPoint y: 231, endPoint x: 512, endPoint y: 233, distance: 51.3
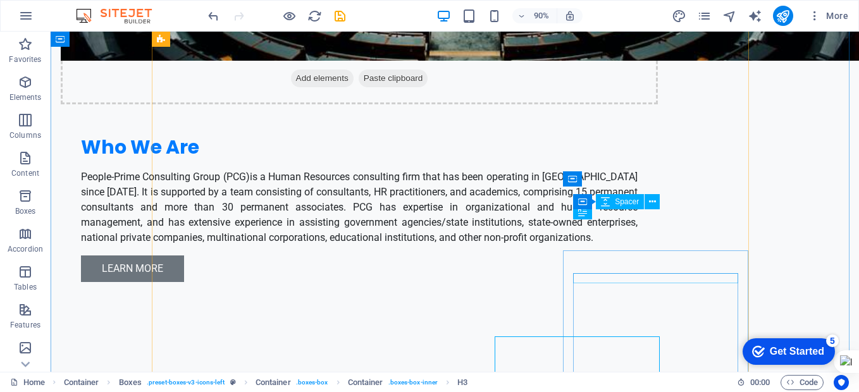
scroll to position [995, 0]
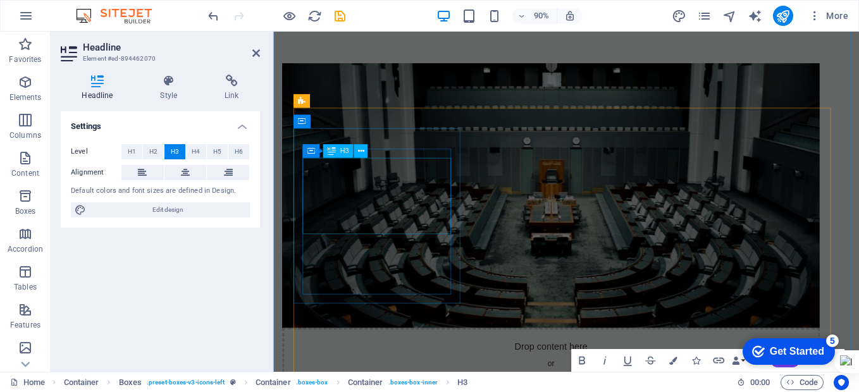
scroll to position [901, 0]
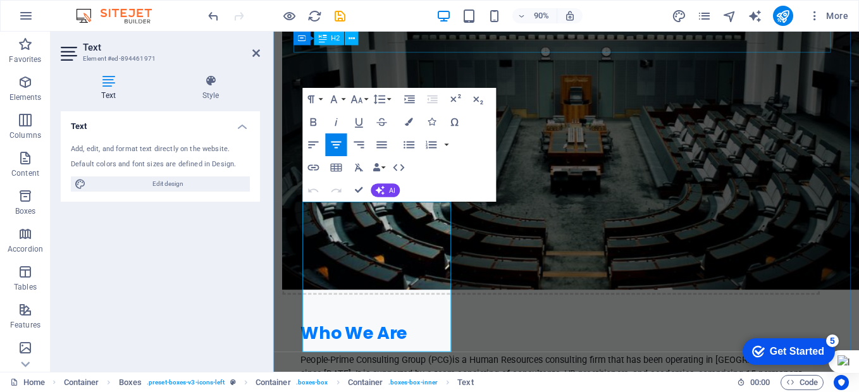
scroll to position [3885, 2]
click at [381, 145] on icon "button" at bounding box center [381, 145] width 10 height 7
click at [338, 145] on icon "button" at bounding box center [336, 145] width 10 height 7
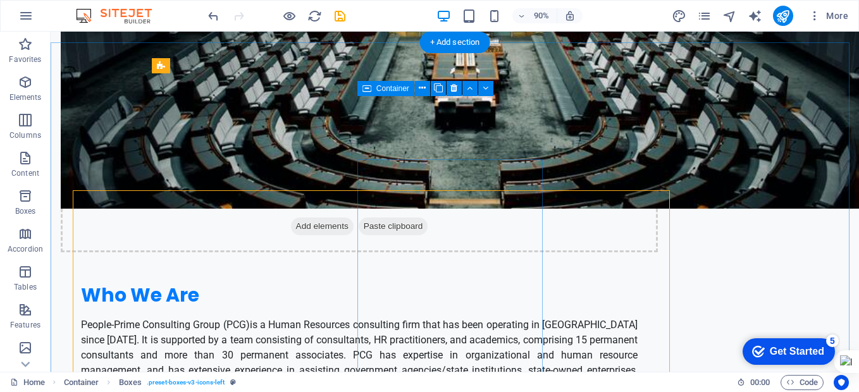
scroll to position [848, 0]
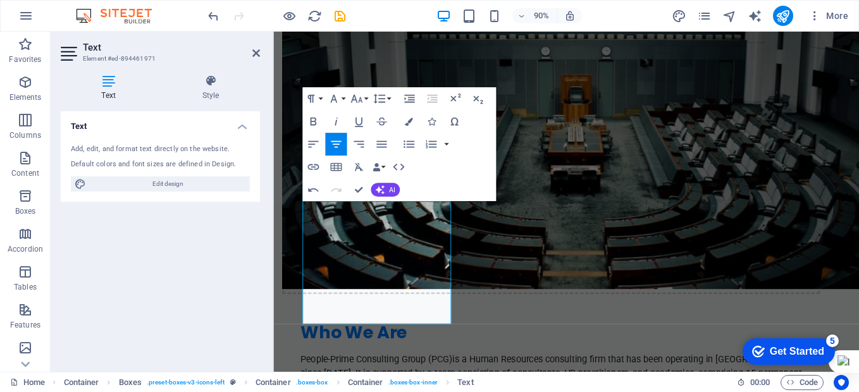
scroll to position [2865, 2]
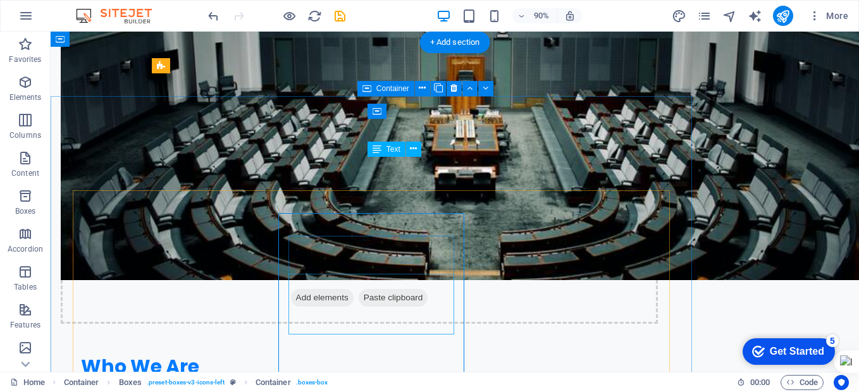
scroll to position [848, 0]
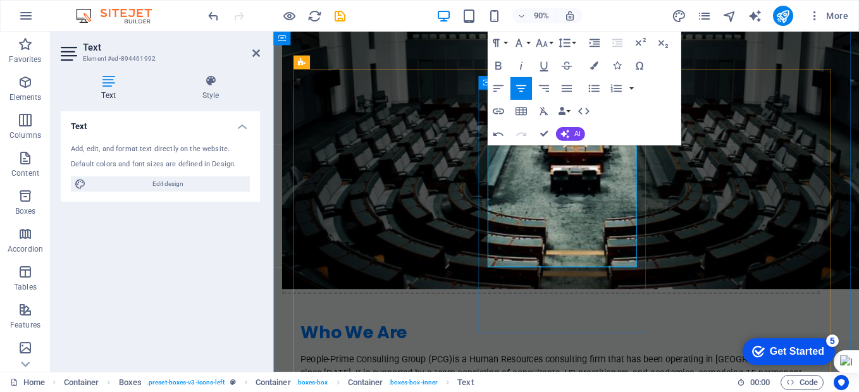
scroll to position [2880, 2]
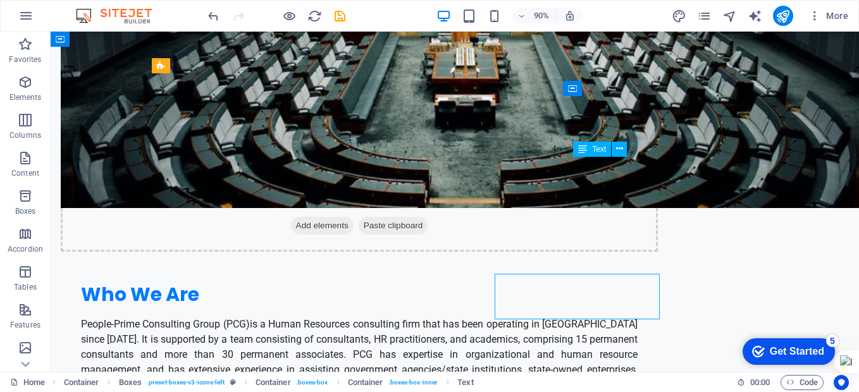
scroll to position [848, 0]
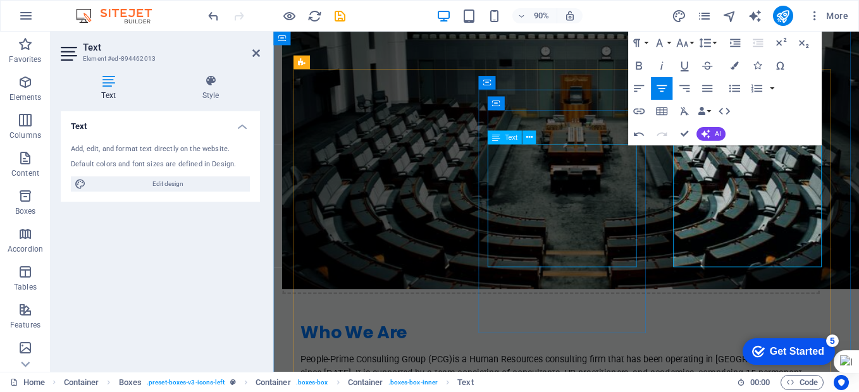
scroll to position [3361, 2]
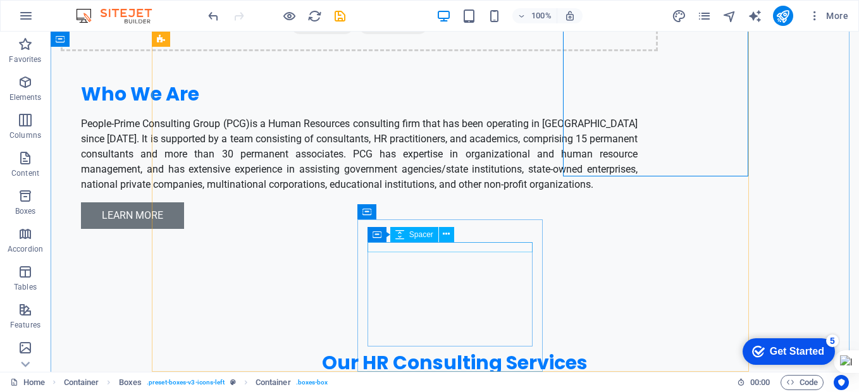
scroll to position [1164, 0]
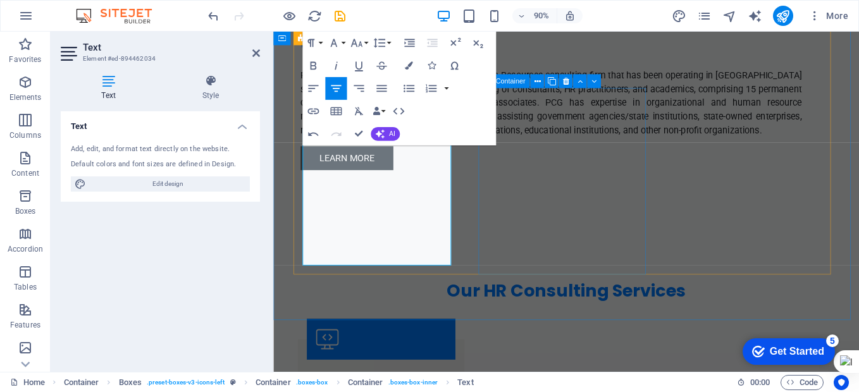
scroll to position [3191, 2]
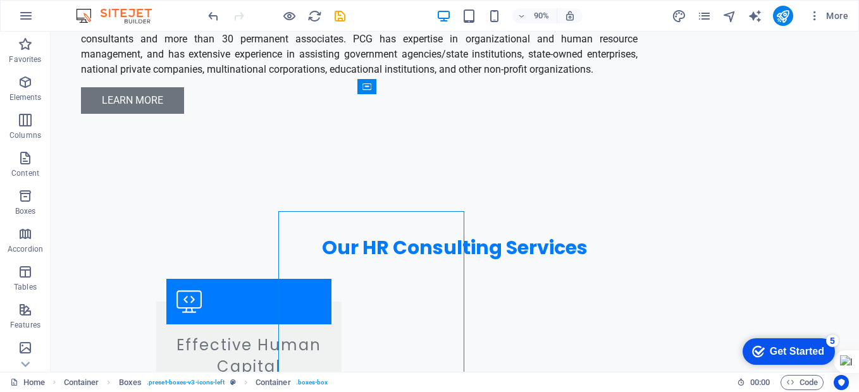
scroll to position [1164, 0]
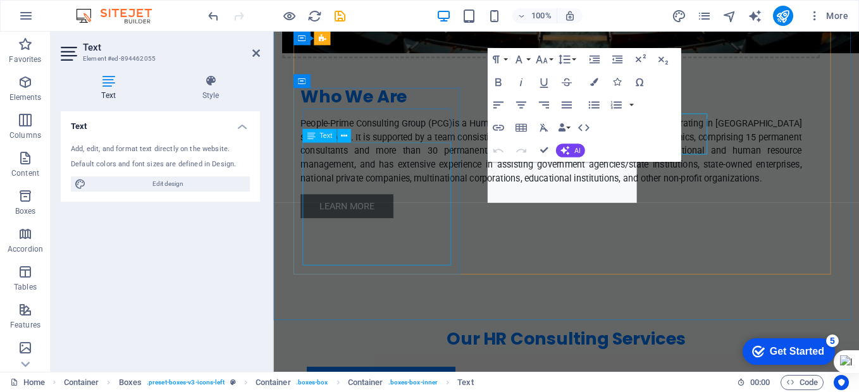
scroll to position [1217, 0]
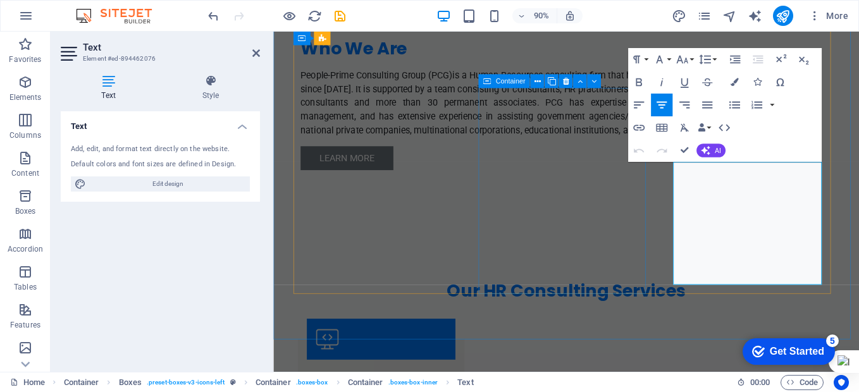
scroll to position [3021, 2]
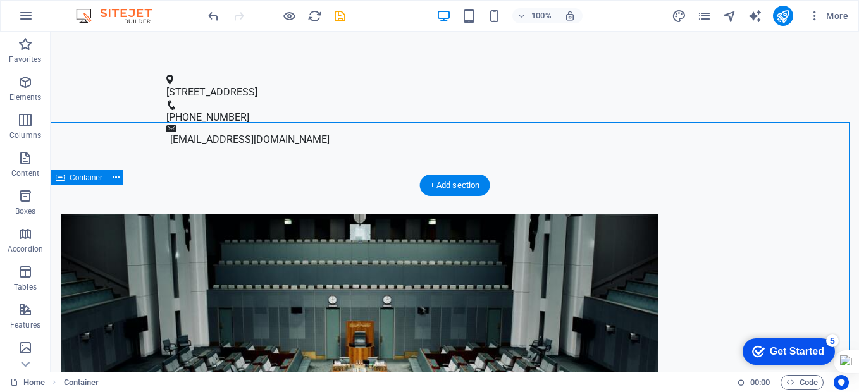
scroll to position [720, 0]
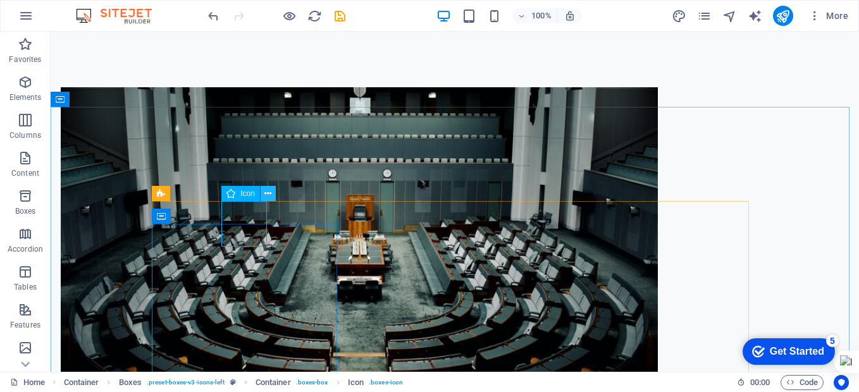
click at [266, 193] on icon at bounding box center [267, 193] width 7 height 13
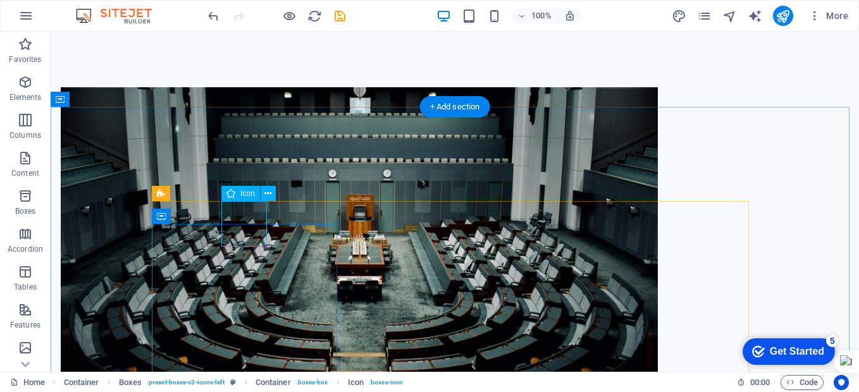
click at [245, 195] on span "Icon" at bounding box center [247, 194] width 15 height 8
click at [265, 193] on icon at bounding box center [267, 193] width 7 height 13
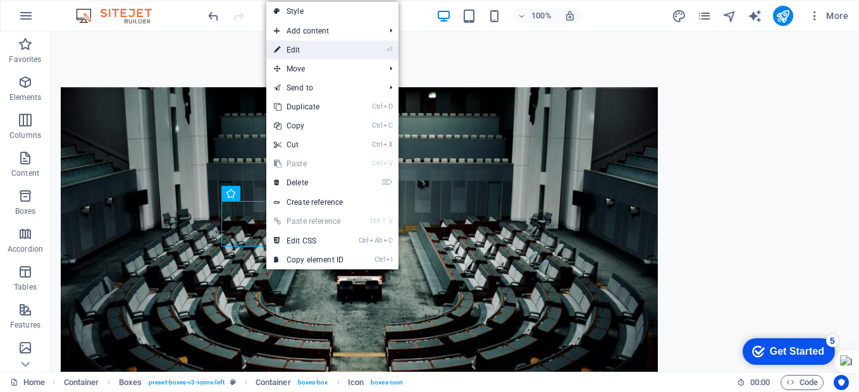
click at [304, 50] on link "⏎ Edit" at bounding box center [308, 49] width 85 height 19
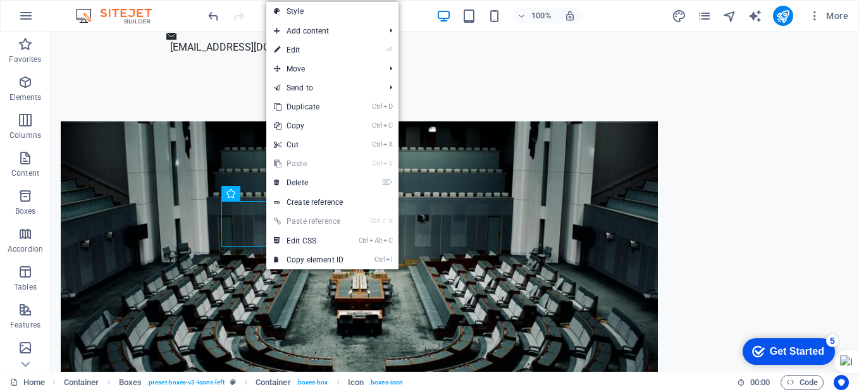
select select "xMidYMid"
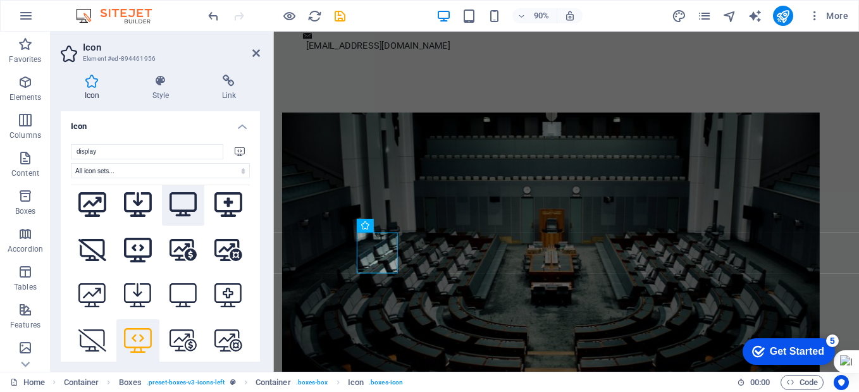
scroll to position [0, 0]
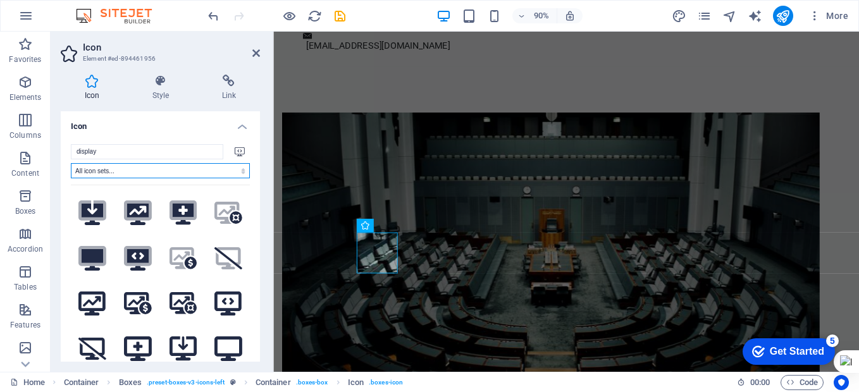
click at [211, 166] on select "All icon sets... IcoFont Ionicons FontAwesome Brands FontAwesome Duotone FontAw…" at bounding box center [160, 170] width 179 height 15
click at [200, 171] on select "All icon sets... IcoFont Ionicons FontAwesome Brands FontAwesome Duotone FontAw…" at bounding box center [160, 170] width 179 height 15
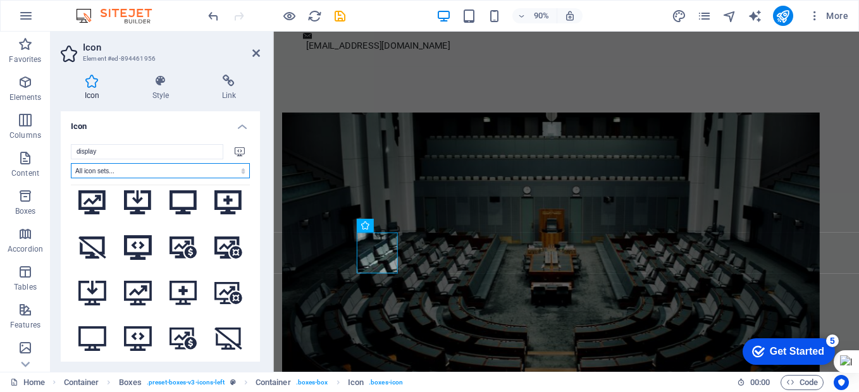
scroll to position [298, 0]
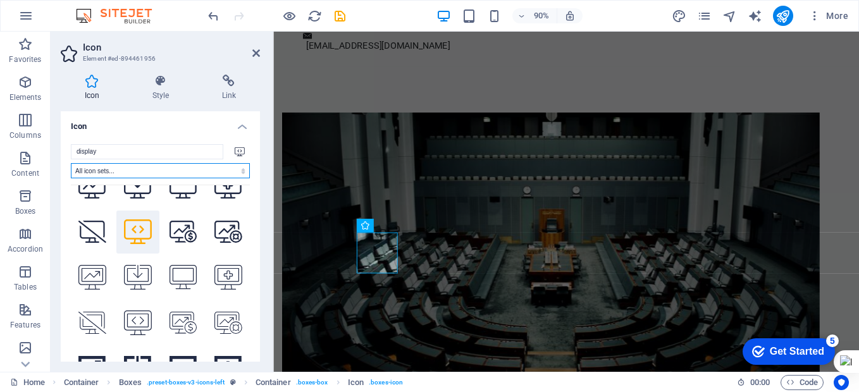
click at [231, 171] on select "All icon sets... IcoFont Ionicons FontAwesome Brands FontAwesome Duotone FontAw…" at bounding box center [160, 170] width 179 height 15
click at [236, 150] on icon at bounding box center [240, 151] width 10 height 9
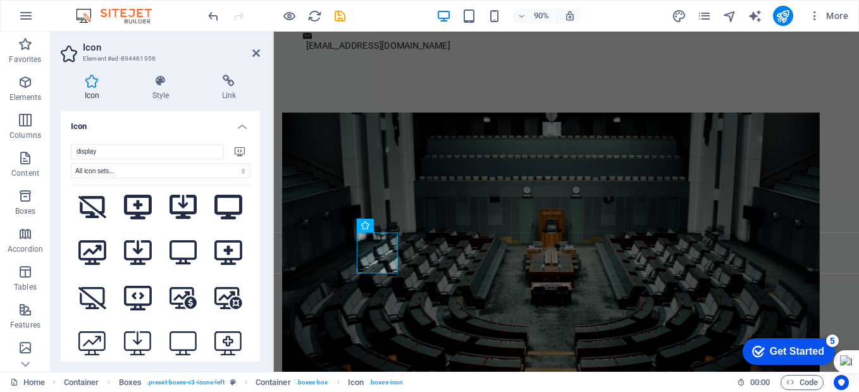
scroll to position [0, 0]
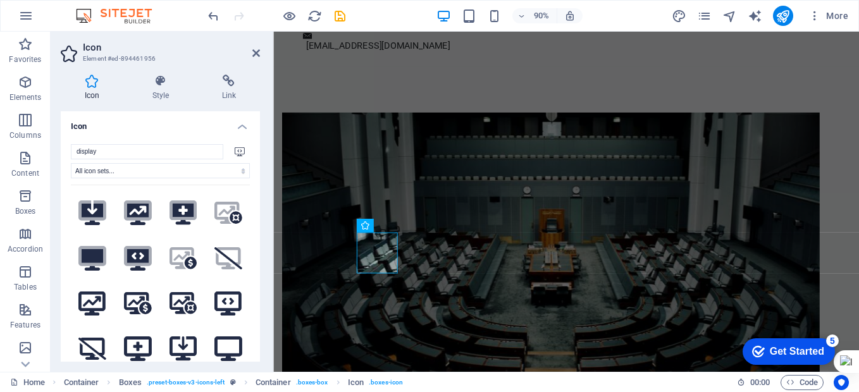
click at [240, 151] on icon at bounding box center [240, 151] width 10 height 9
click at [156, 149] on input "display" at bounding box center [147, 151] width 152 height 15
click at [154, 153] on input "display" at bounding box center [147, 151] width 152 height 15
click at [88, 85] on icon at bounding box center [92, 81] width 63 height 13
click at [237, 150] on icon at bounding box center [240, 151] width 10 height 9
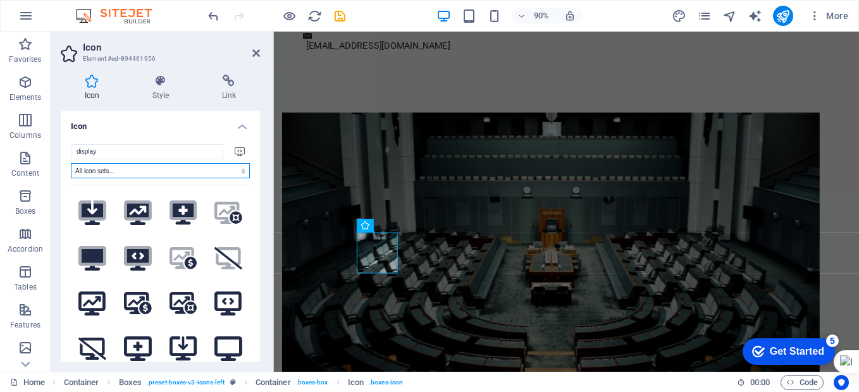
click at [223, 175] on select "All icon sets... IcoFont Ionicons FontAwesome Brands FontAwesome Duotone FontAw…" at bounding box center [160, 170] width 179 height 15
click at [176, 167] on select "All icon sets... IcoFont Ionicons FontAwesome Brands FontAwesome Duotone FontAw…" at bounding box center [160, 170] width 179 height 15
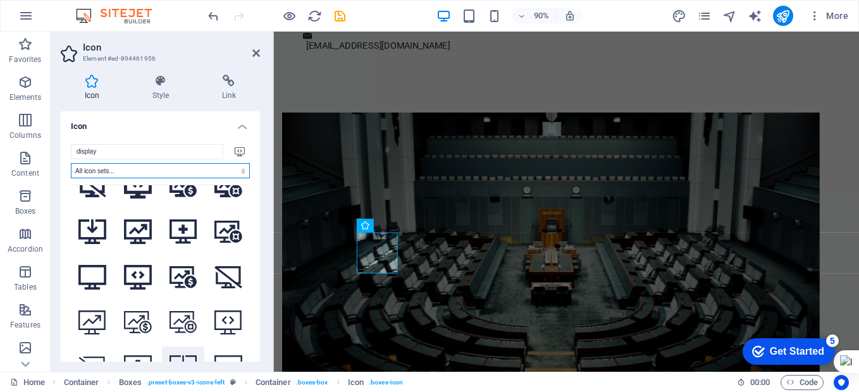
scroll to position [615, 0]
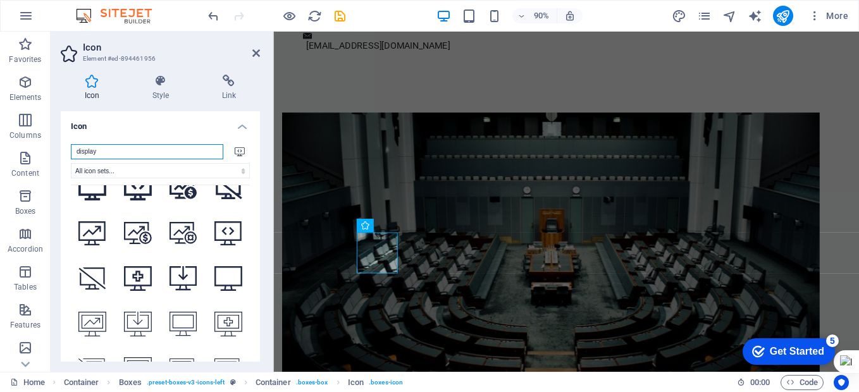
click at [145, 153] on input "display" at bounding box center [147, 151] width 152 height 15
click at [140, 154] on input "display" at bounding box center [147, 151] width 152 height 15
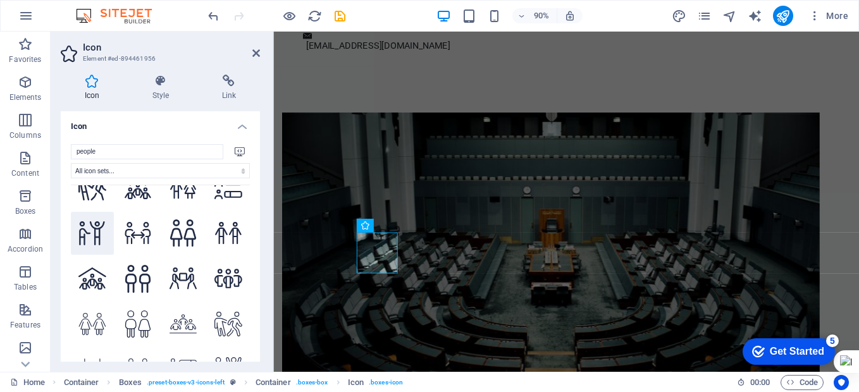
click at [90, 221] on icon at bounding box center [92, 233] width 28 height 25
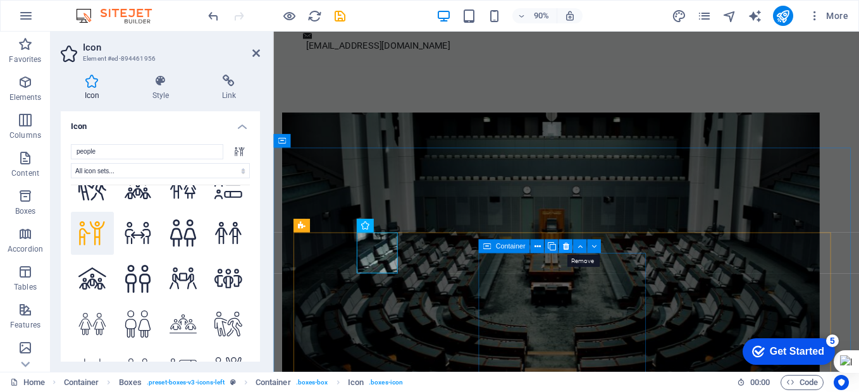
click at [566, 252] on button at bounding box center [565, 247] width 14 height 14
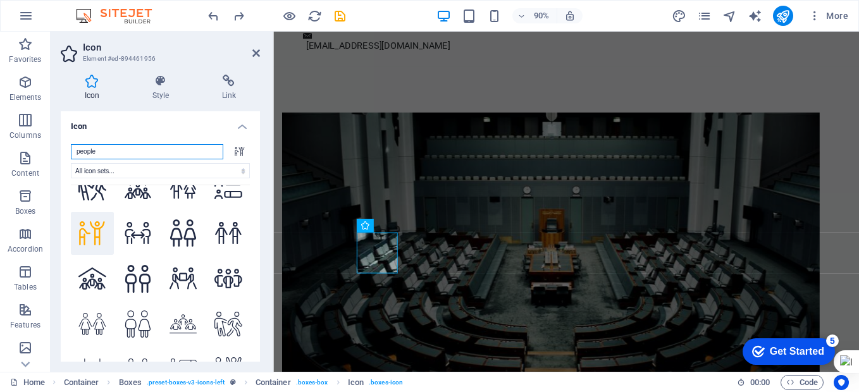
click at [121, 152] on input "people" at bounding box center [147, 151] width 152 height 15
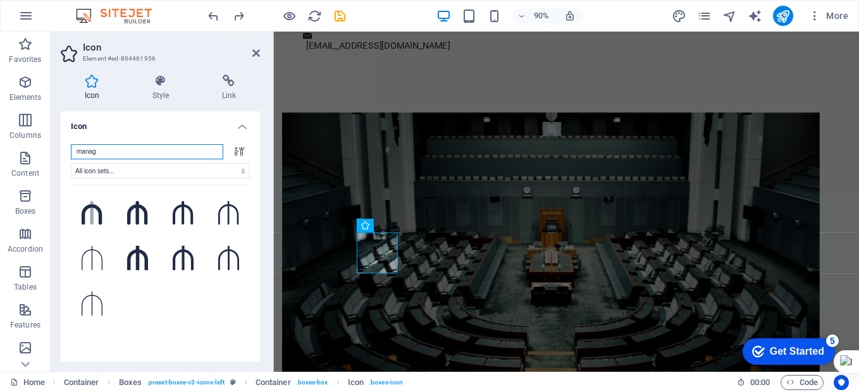
scroll to position [0, 0]
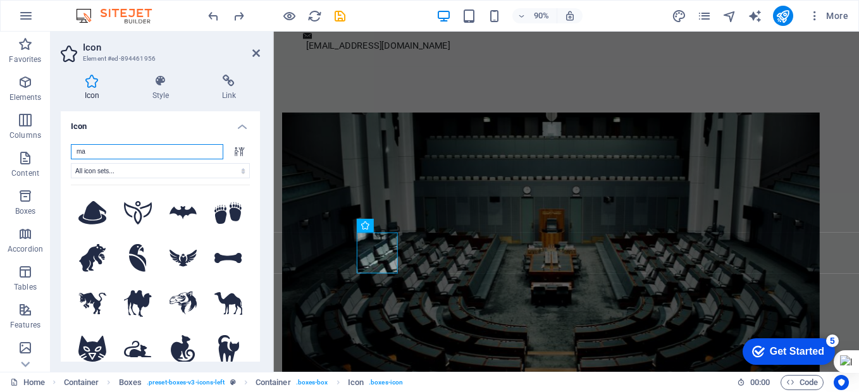
type input "m"
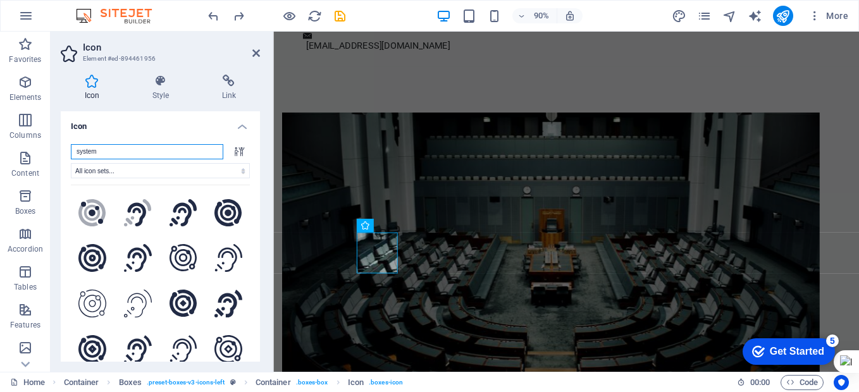
type input "system"
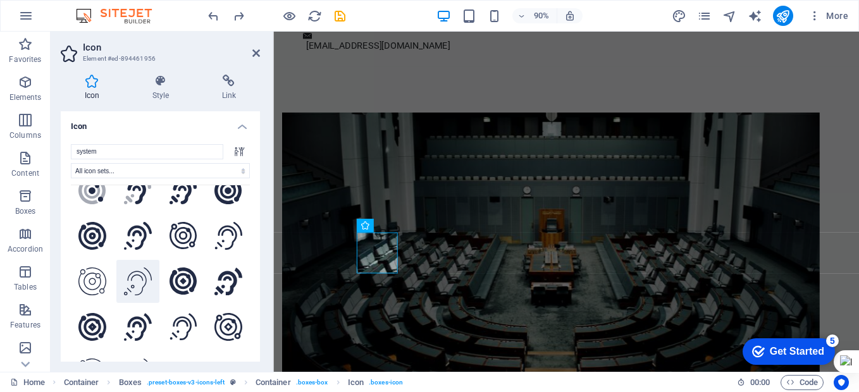
scroll to position [41, 0]
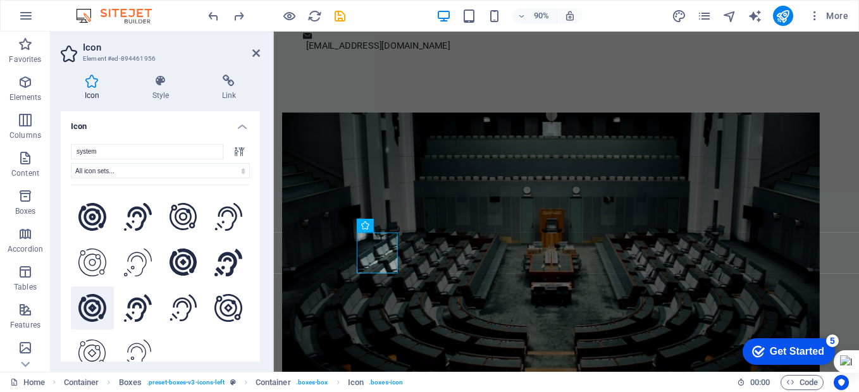
click at [92, 305] on icon at bounding box center [92, 308] width 28 height 28
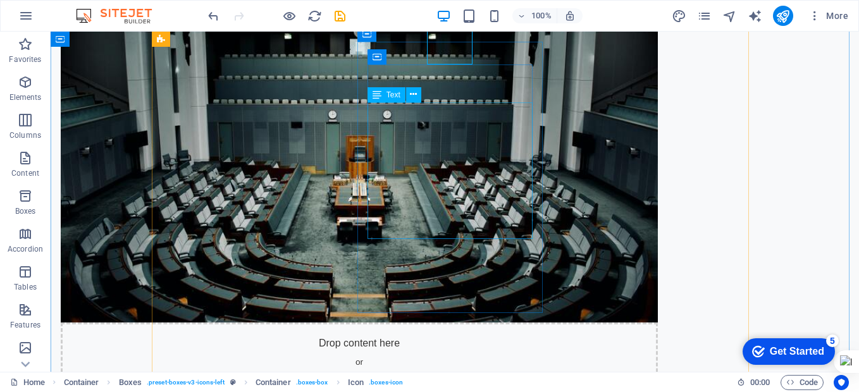
scroll to position [657, 0]
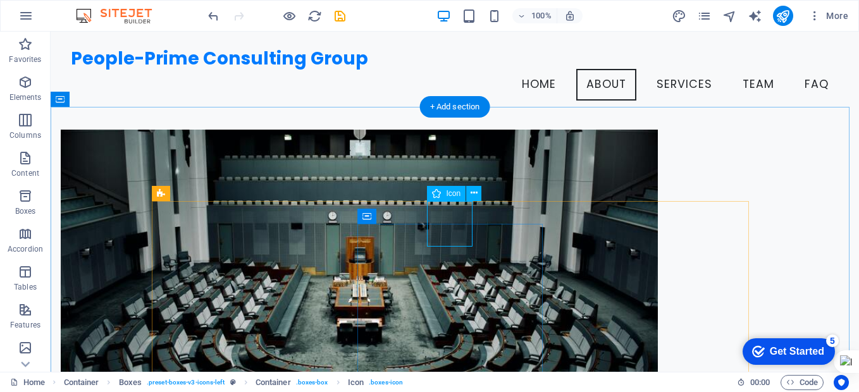
click at [477, 194] on button at bounding box center [473, 193] width 15 height 15
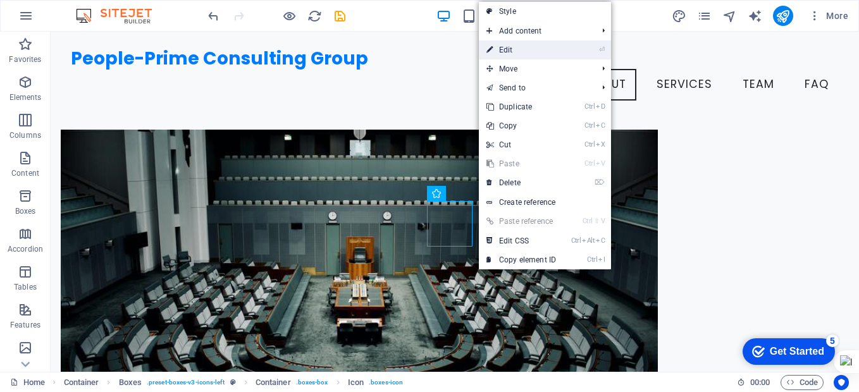
click at [527, 52] on link "⏎ Edit" at bounding box center [521, 49] width 85 height 19
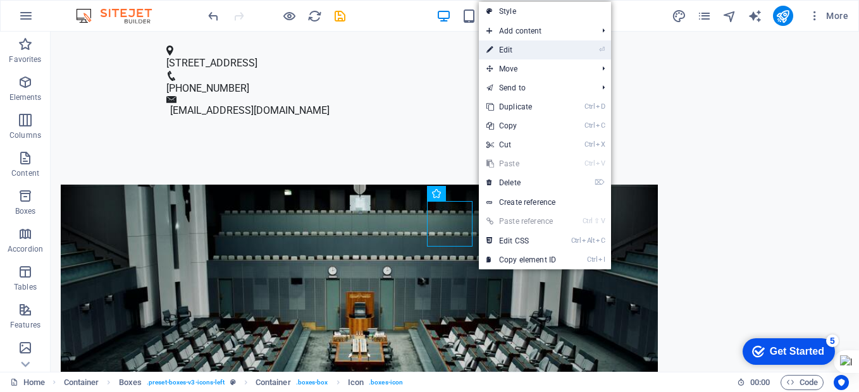
select select "xMidYMid"
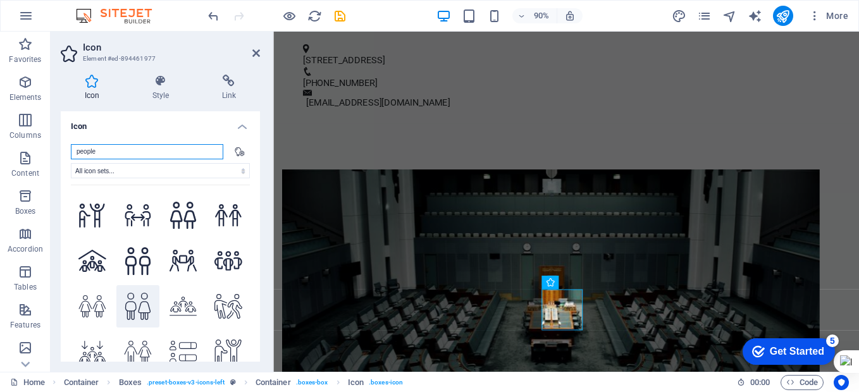
scroll to position [506, 0]
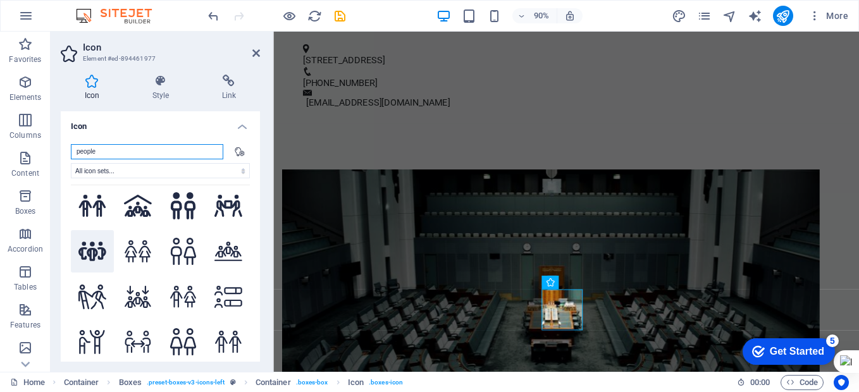
type input "people"
click at [90, 242] on icon at bounding box center [92, 252] width 28 height 20
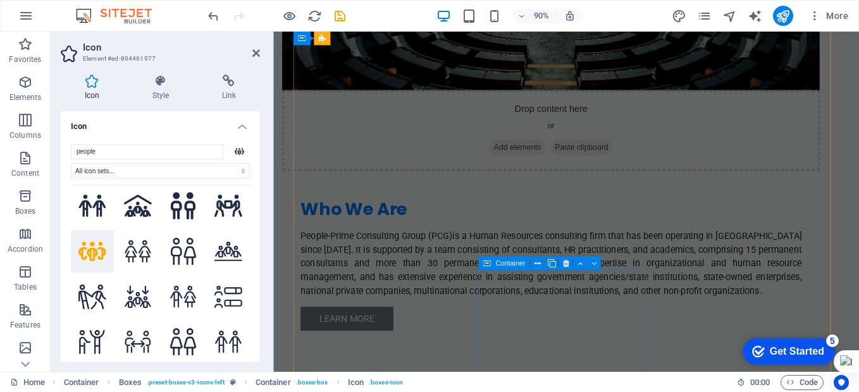
scroll to position [1100, 0]
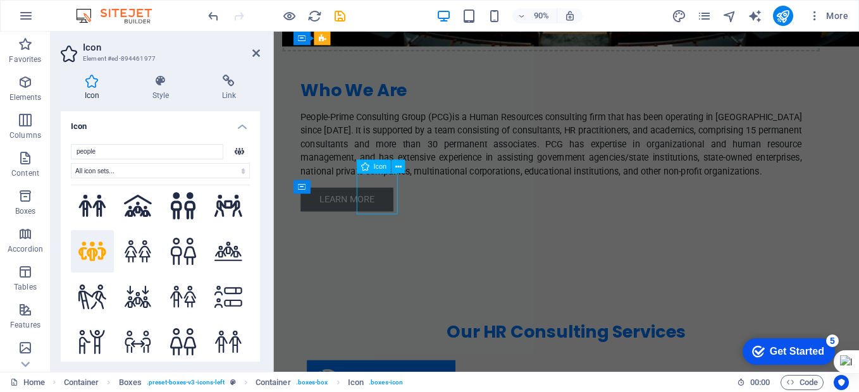
scroll to position [1046, 0]
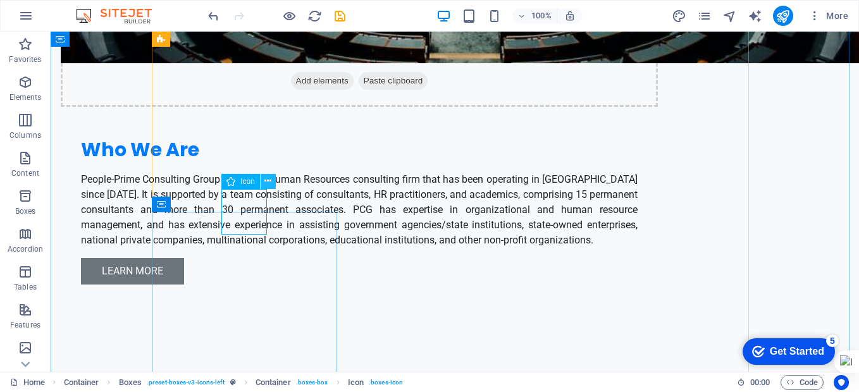
click at [271, 180] on icon at bounding box center [267, 181] width 7 height 13
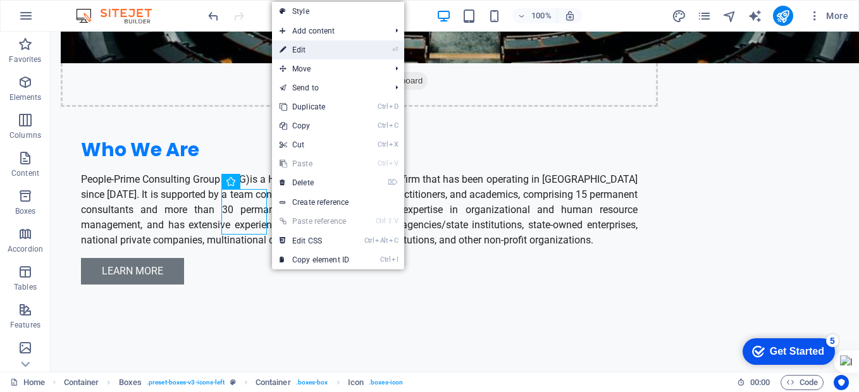
drag, startPoint x: 317, startPoint y: 51, endPoint x: 24, endPoint y: 80, distance: 294.9
click at [317, 51] on link "⏎ Edit" at bounding box center [314, 49] width 85 height 19
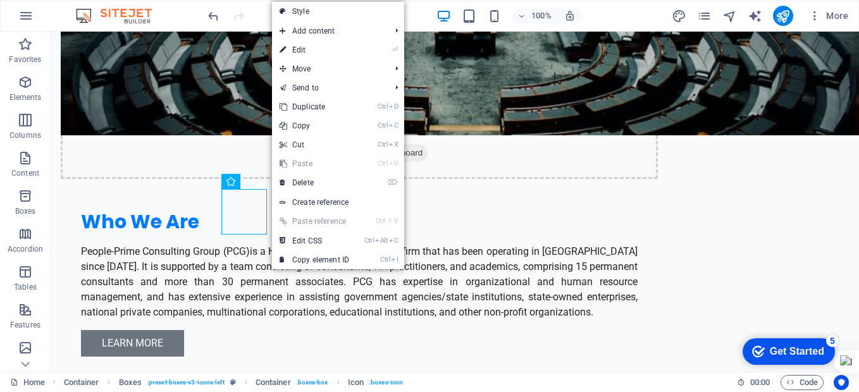
select select "xMidYMid"
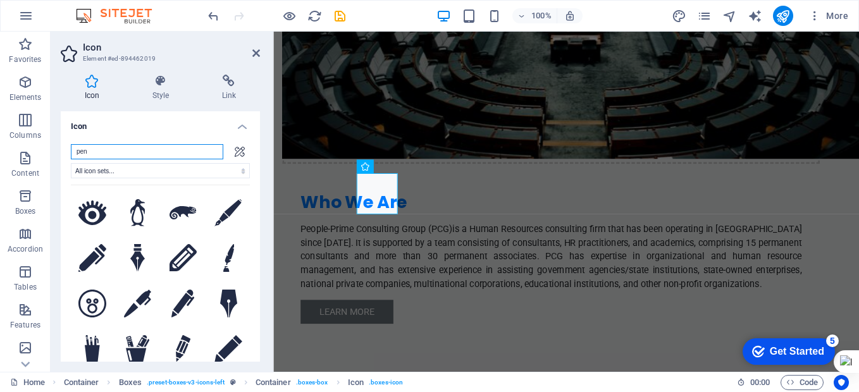
scroll to position [1100, 0]
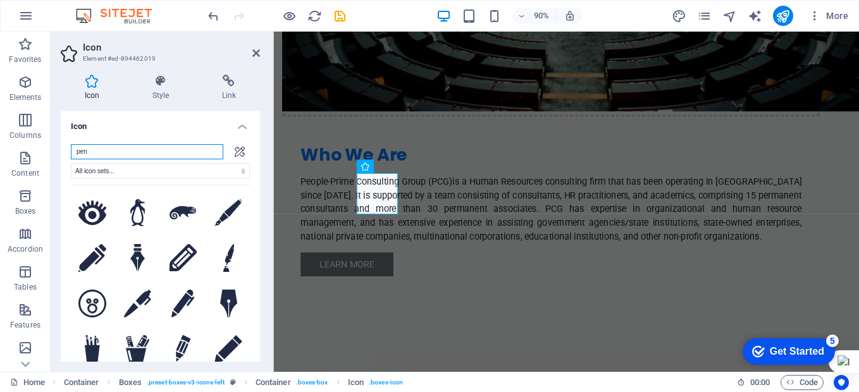
click at [112, 150] on input "pen" at bounding box center [147, 151] width 152 height 15
type input "pa"
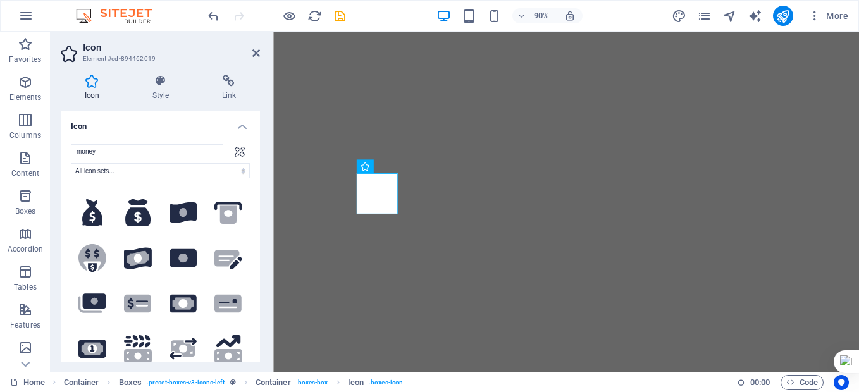
select select "xMidYMid"
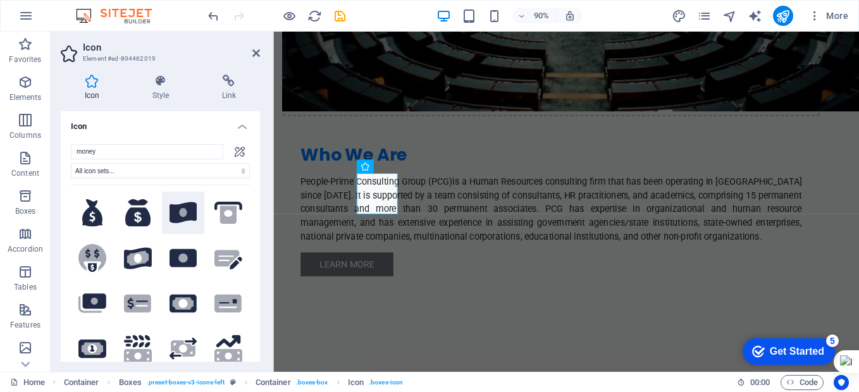
type input "money"
click at [178, 218] on icon at bounding box center [183, 212] width 28 height 21
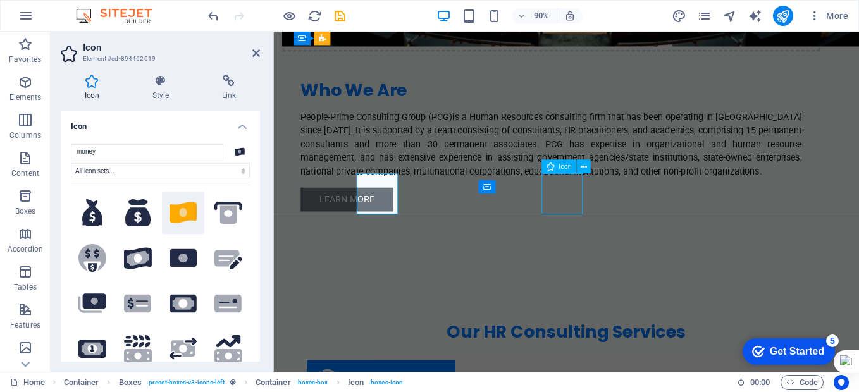
scroll to position [1046, 0]
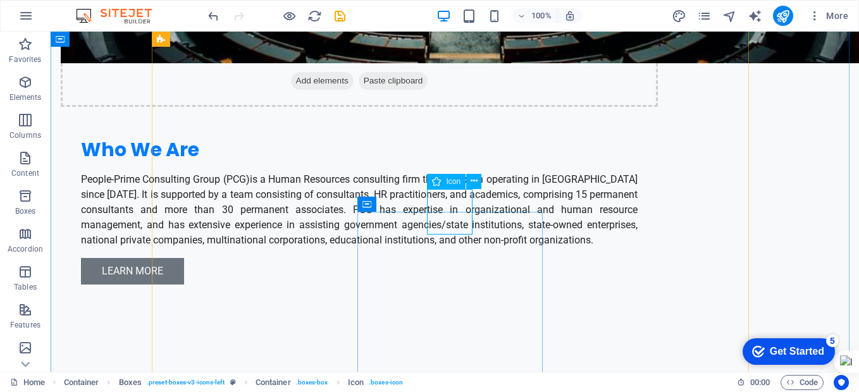
click at [473, 183] on icon at bounding box center [473, 181] width 7 height 13
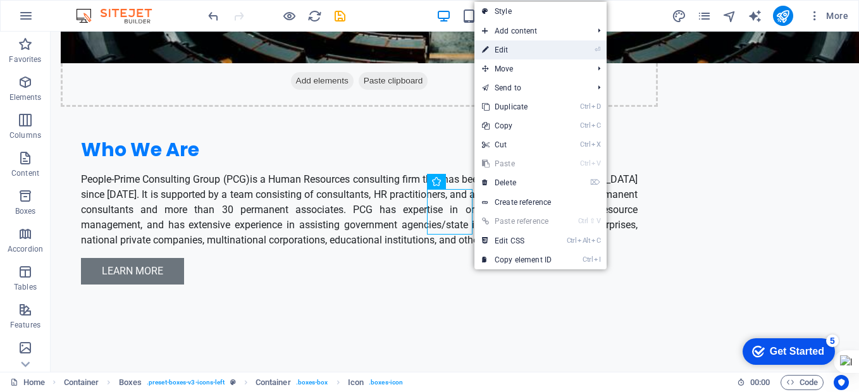
click at [530, 51] on link "⏎ Edit" at bounding box center [516, 49] width 85 height 19
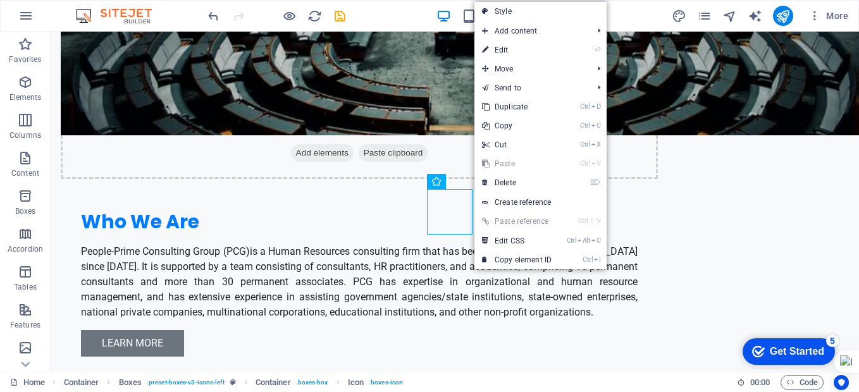
select select "xMidYMid"
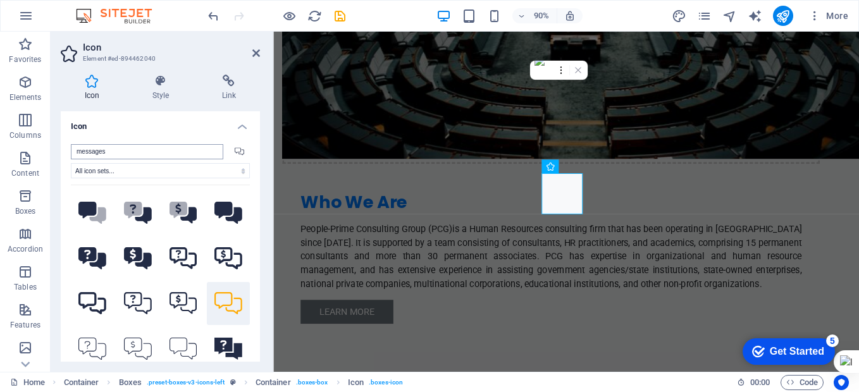
scroll to position [1100, 0]
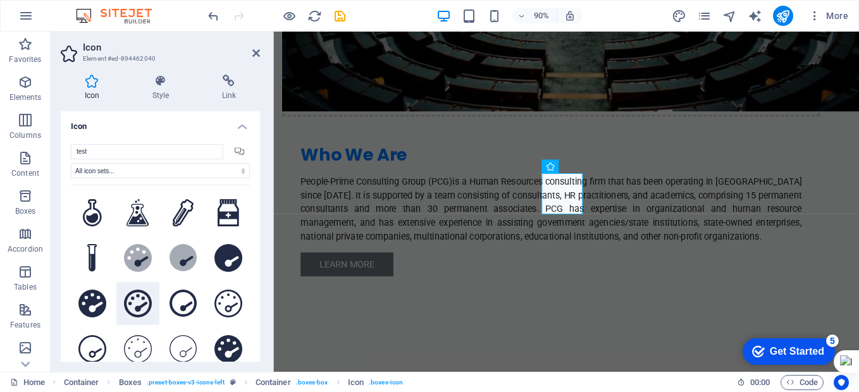
type input "test"
click at [139, 300] on icon at bounding box center [138, 304] width 28 height 28
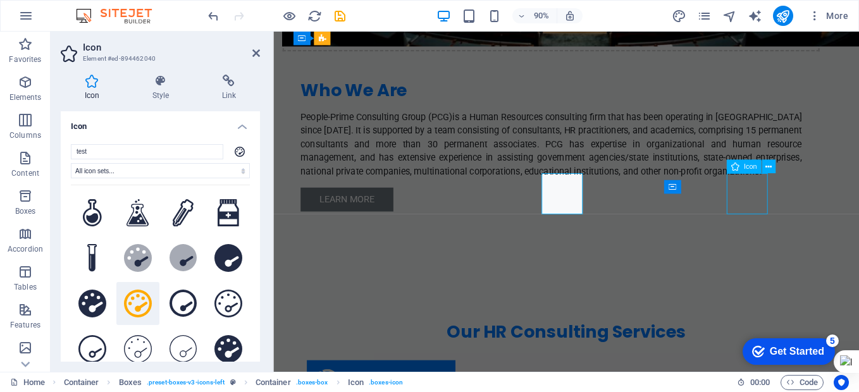
scroll to position [1046, 0]
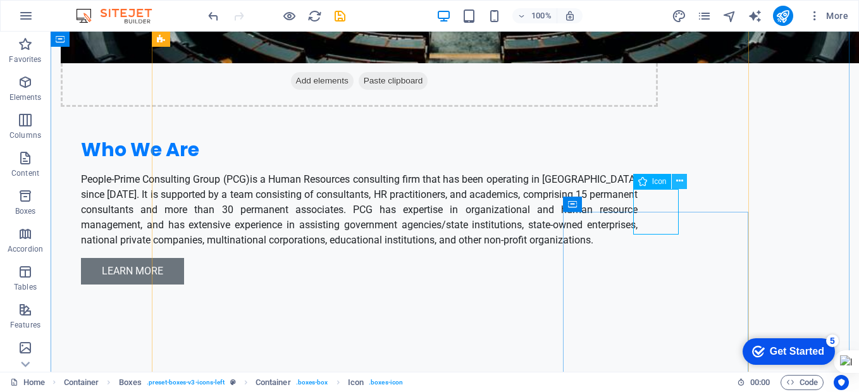
click at [680, 181] on icon at bounding box center [679, 181] width 7 height 13
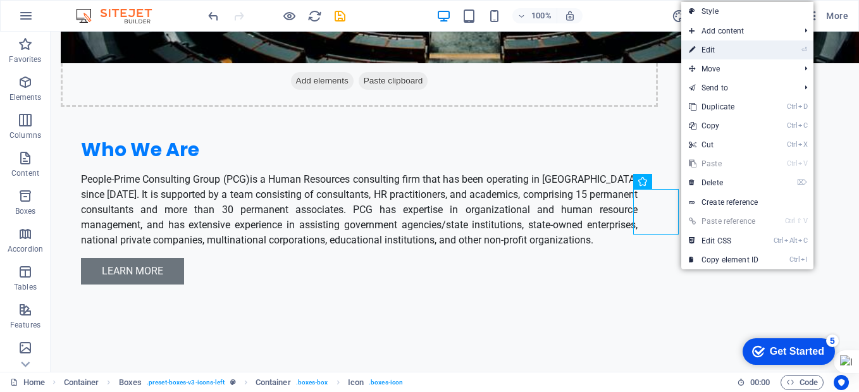
drag, startPoint x: 729, startPoint y: 49, endPoint x: 47, endPoint y: 132, distance: 687.3
click at [729, 49] on link "⏎ Edit" at bounding box center [723, 49] width 85 height 19
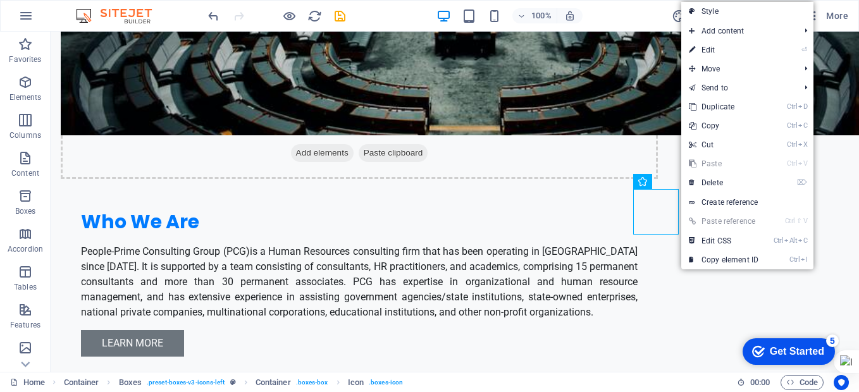
select select "xMidYMid"
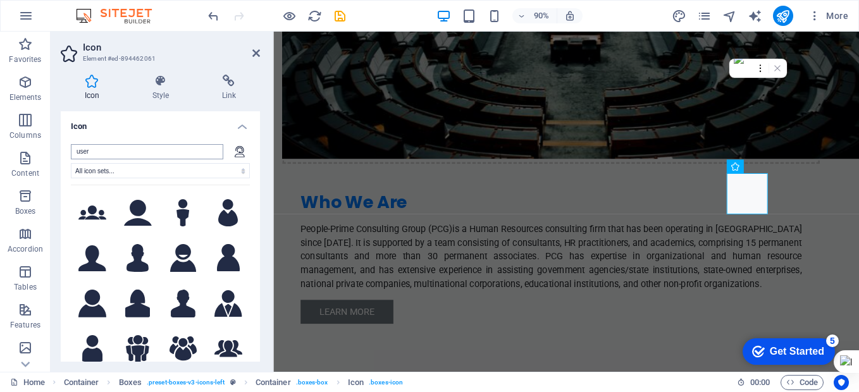
scroll to position [1100, 0]
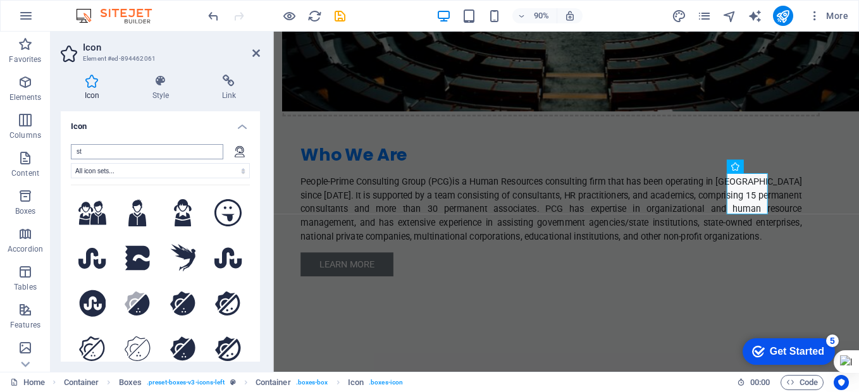
type input "s"
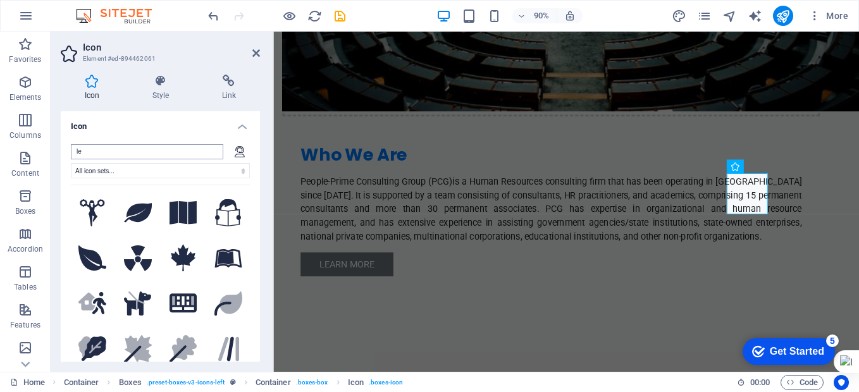
type input "l"
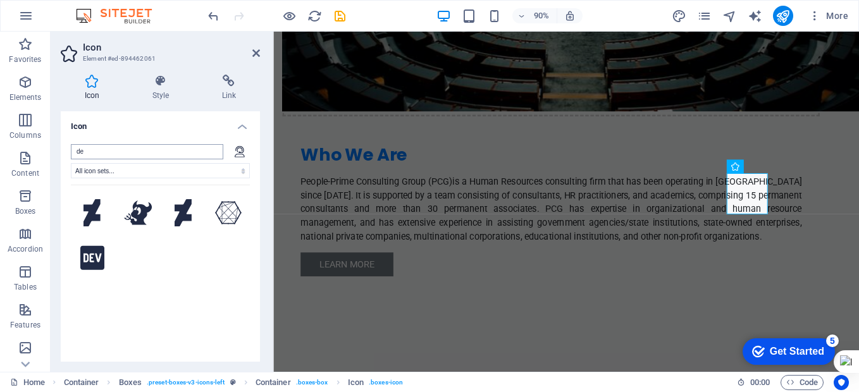
type input "d"
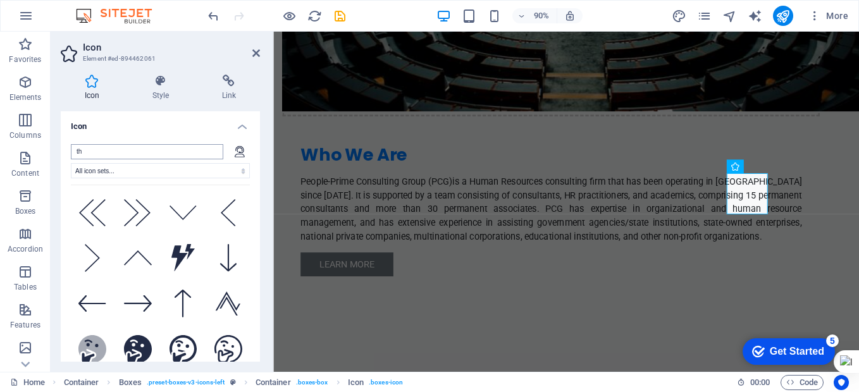
type input "t"
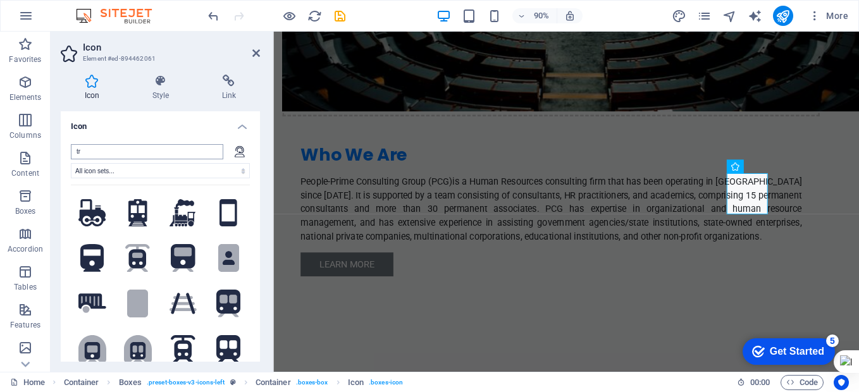
type input "t"
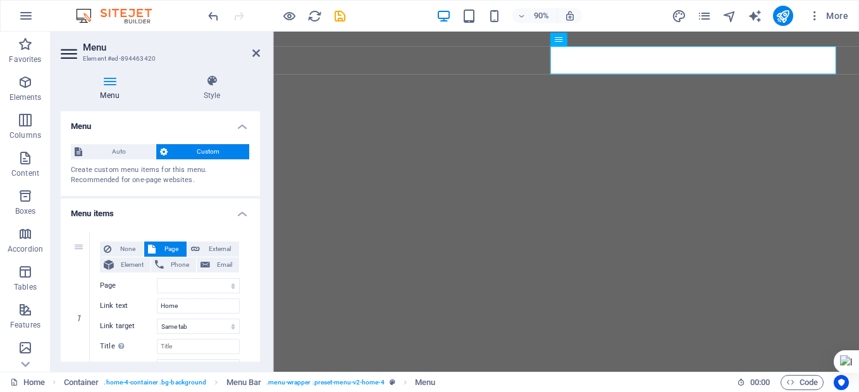
select select
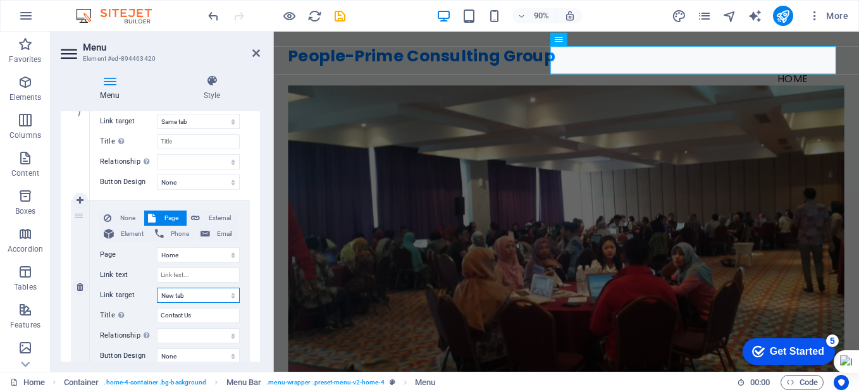
click at [195, 297] on select "New tab Same tab Overlay" at bounding box center [198, 295] width 83 height 15
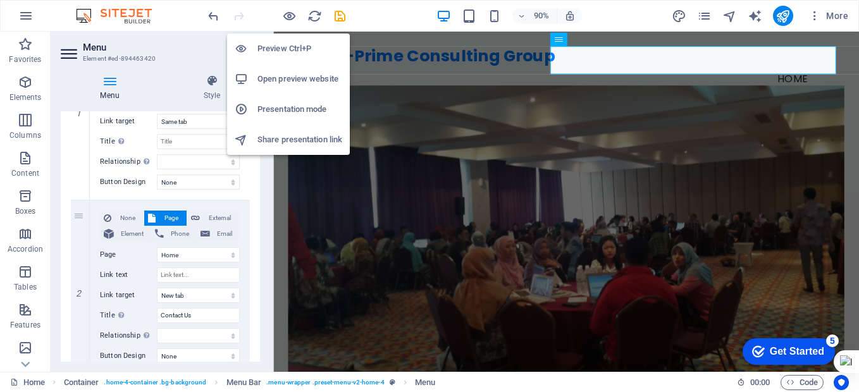
click at [287, 77] on h6 "Open preview website" at bounding box center [299, 78] width 85 height 15
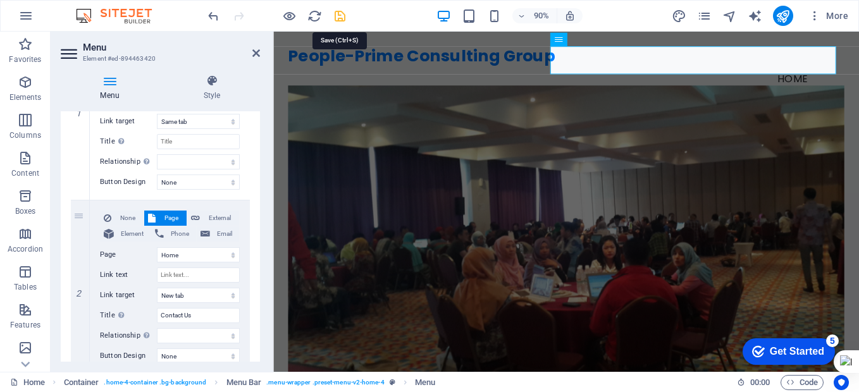
click at [340, 14] on icon "save" at bounding box center [340, 16] width 15 height 15
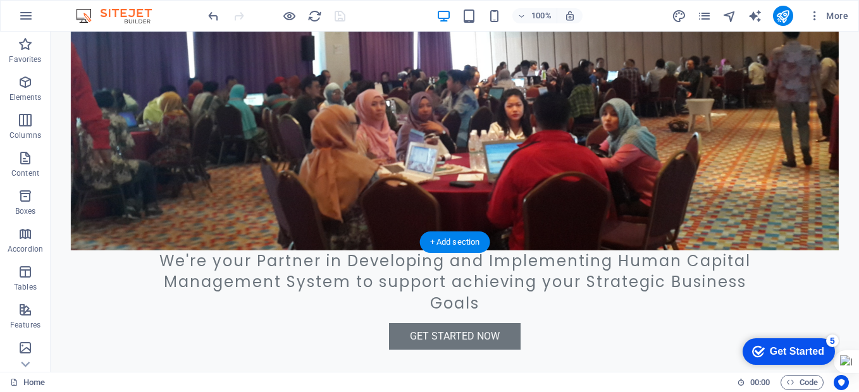
scroll to position [379, 0]
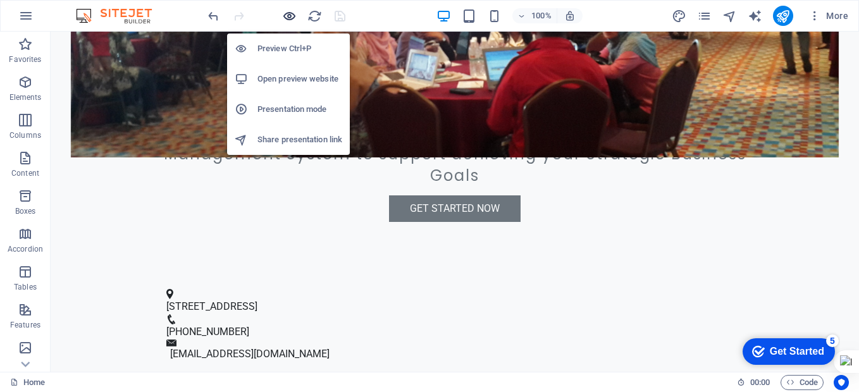
click at [288, 20] on icon "button" at bounding box center [289, 16] width 15 height 15
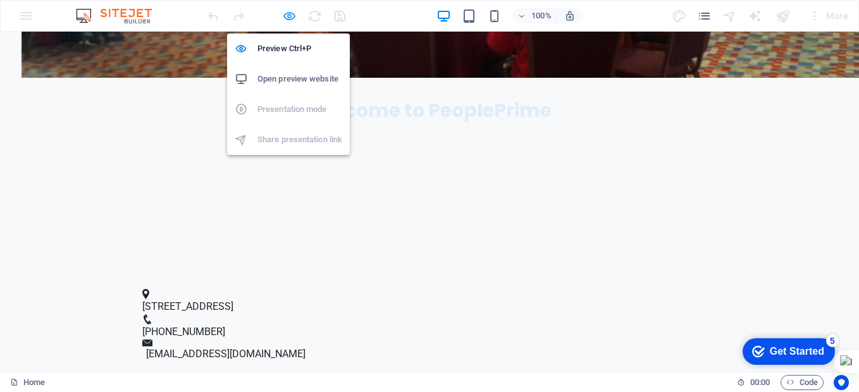
click at [288, 20] on icon "button" at bounding box center [289, 16] width 15 height 15
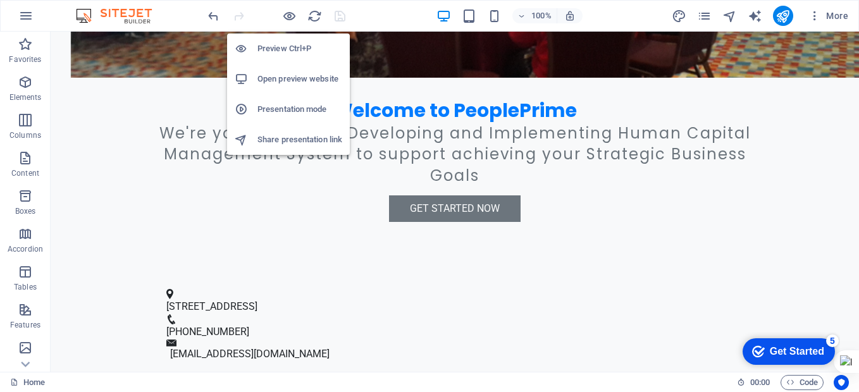
click at [283, 82] on h6 "Open preview website" at bounding box center [299, 78] width 85 height 15
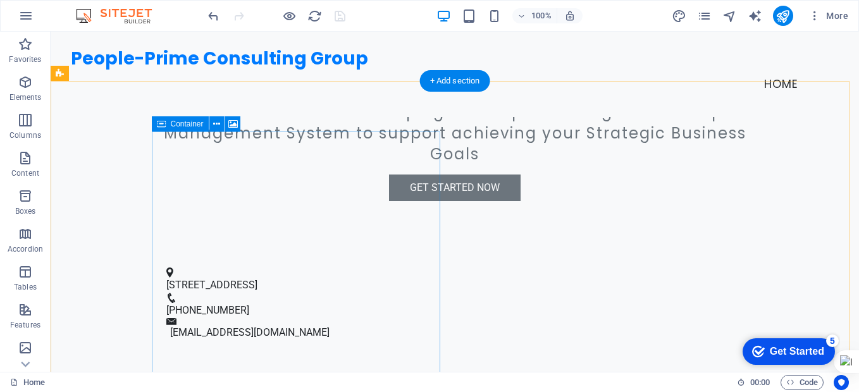
scroll to position [63, 0]
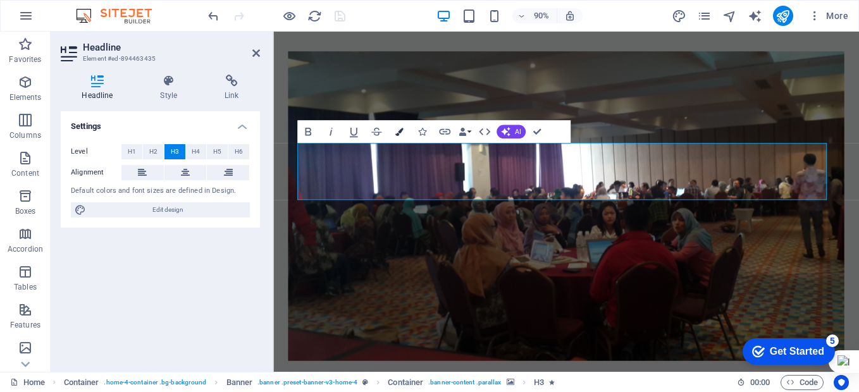
click at [399, 133] on icon "button" at bounding box center [399, 132] width 8 height 8
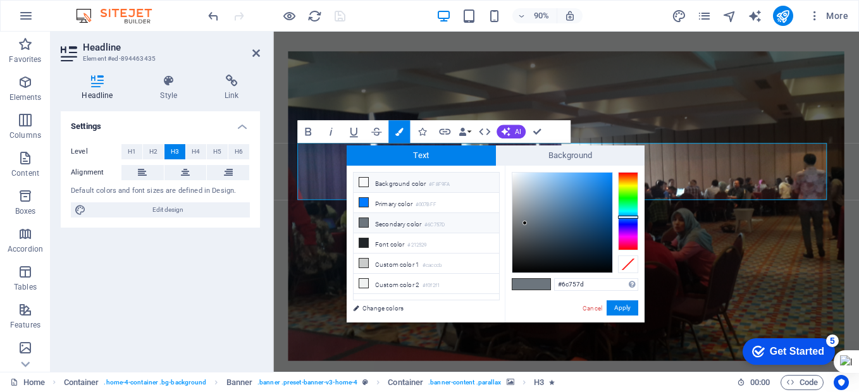
click at [362, 183] on icon at bounding box center [363, 182] width 9 height 9
type input "#f8f9fa"
click at [624, 309] on button "Apply" at bounding box center [622, 307] width 32 height 15
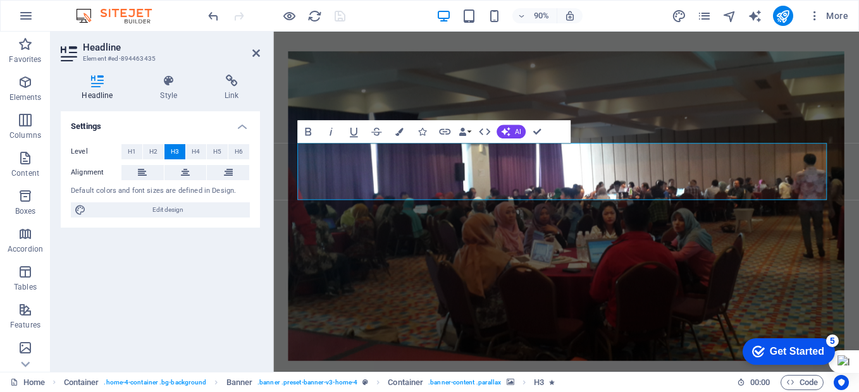
click at [622, 305] on figure at bounding box center [599, 225] width 618 height 344
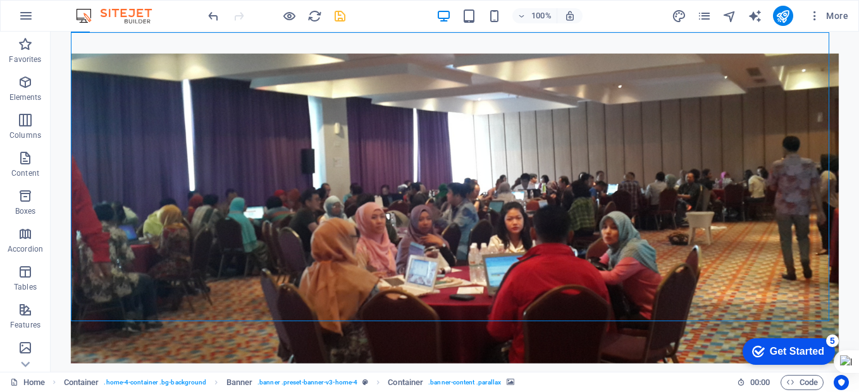
click at [581, 281] on figure at bounding box center [455, 208] width 768 height 310
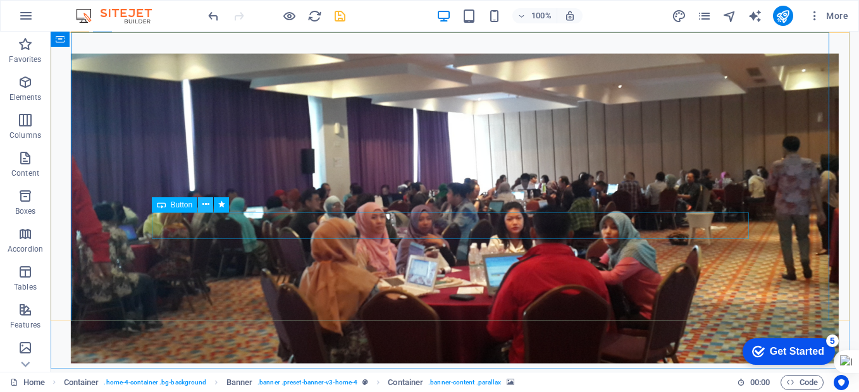
click at [206, 205] on icon at bounding box center [205, 204] width 7 height 13
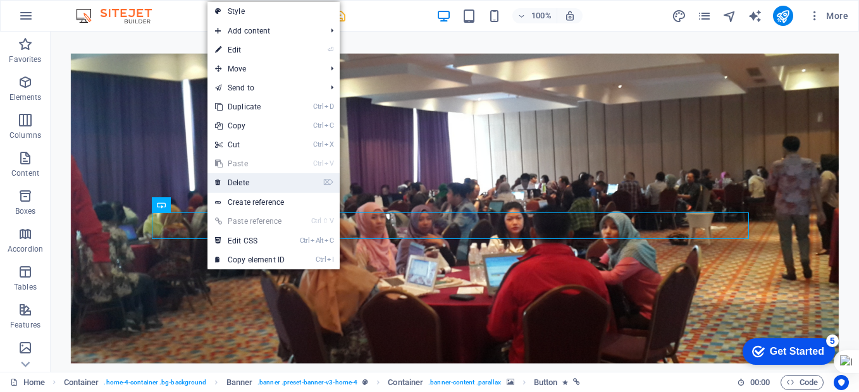
click at [250, 182] on link "⌦ Delete" at bounding box center [249, 182] width 85 height 19
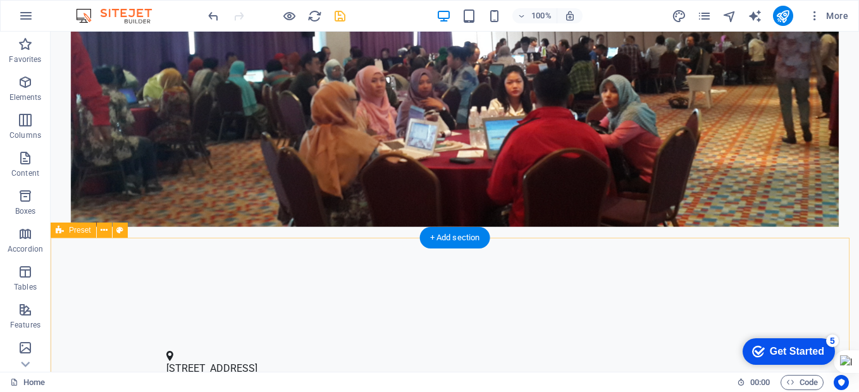
scroll to position [379, 0]
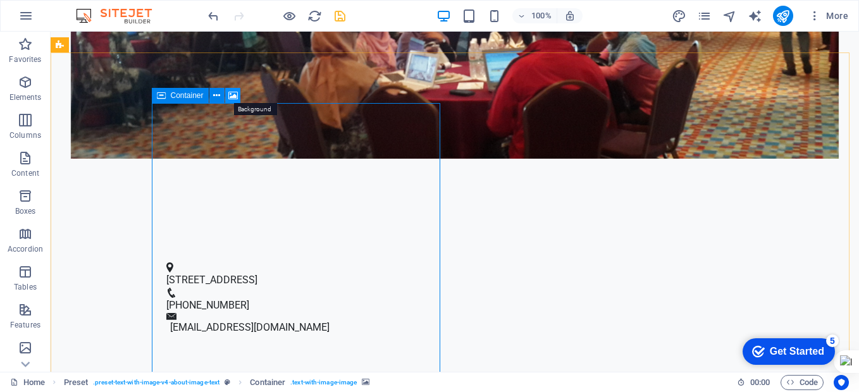
click at [232, 95] on icon at bounding box center [232, 95] width 9 height 13
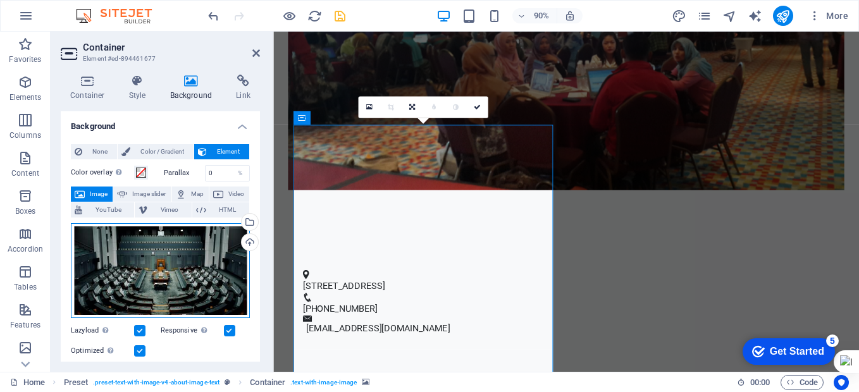
click at [180, 276] on div "Drag files here, click to choose files or select files from Files or our free s…" at bounding box center [160, 270] width 179 height 95
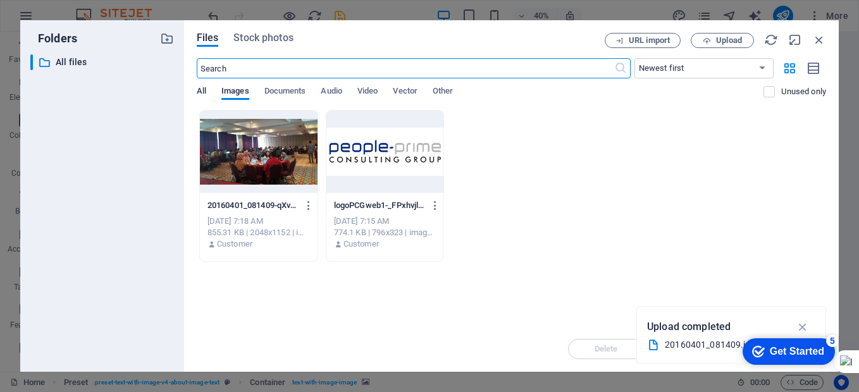
click at [202, 92] on span "All" at bounding box center [201, 92] width 9 height 18
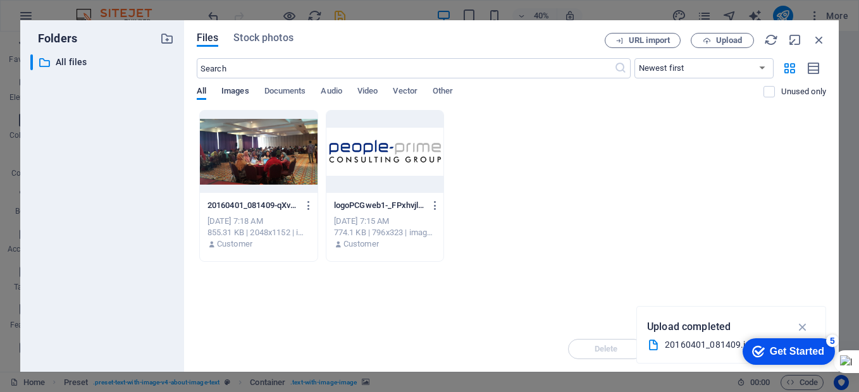
click at [238, 94] on span "Images" at bounding box center [235, 92] width 28 height 18
click at [718, 39] on span "Upload" at bounding box center [729, 41] width 26 height 8
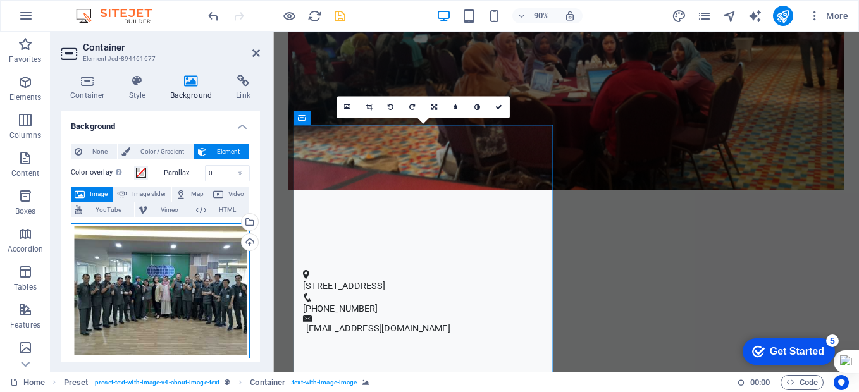
click at [218, 255] on div "Drag files here, click to choose files or select files from Files or our free s…" at bounding box center [160, 291] width 179 height 136
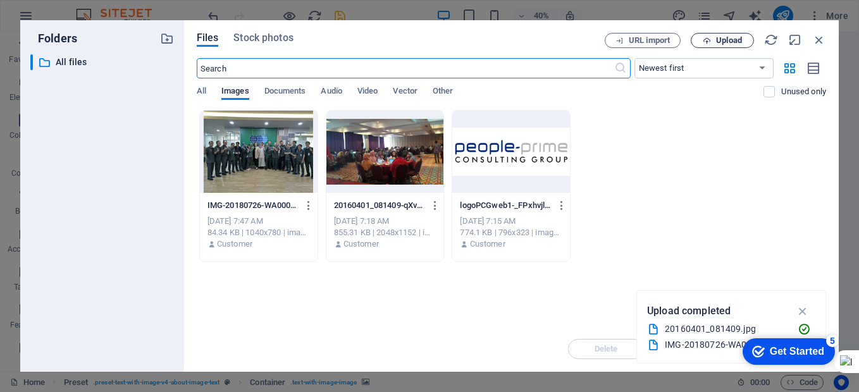
click at [715, 40] on span "Upload" at bounding box center [722, 41] width 52 height 8
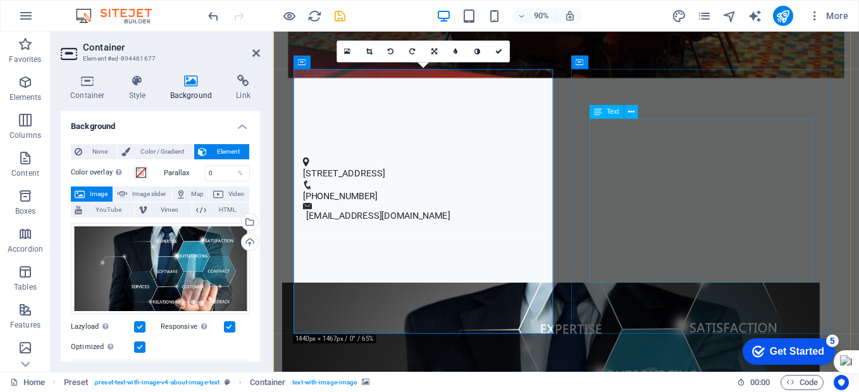
scroll to position [506, 0]
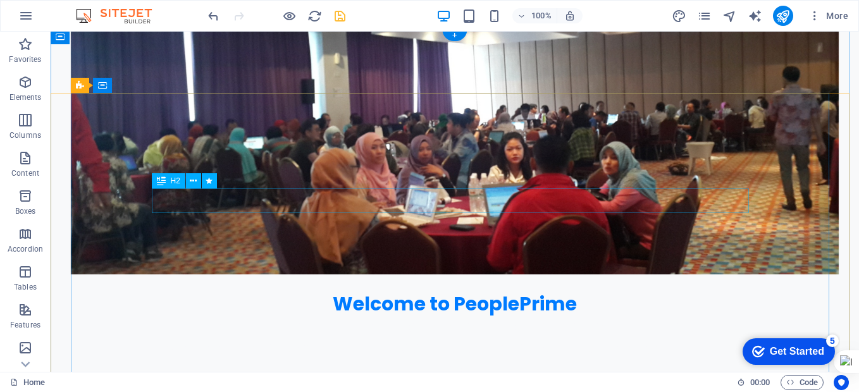
scroll to position [190, 0]
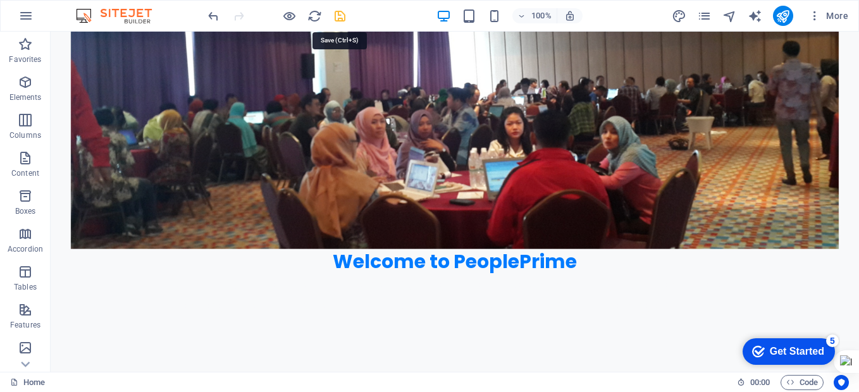
click at [341, 17] on icon "save" at bounding box center [340, 16] width 15 height 15
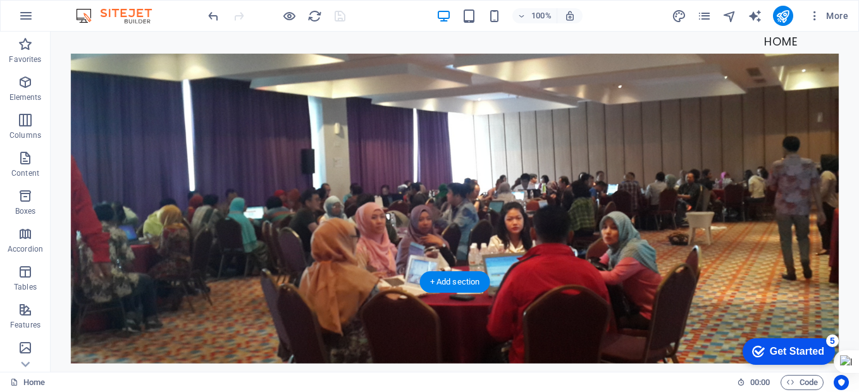
scroll to position [0, 0]
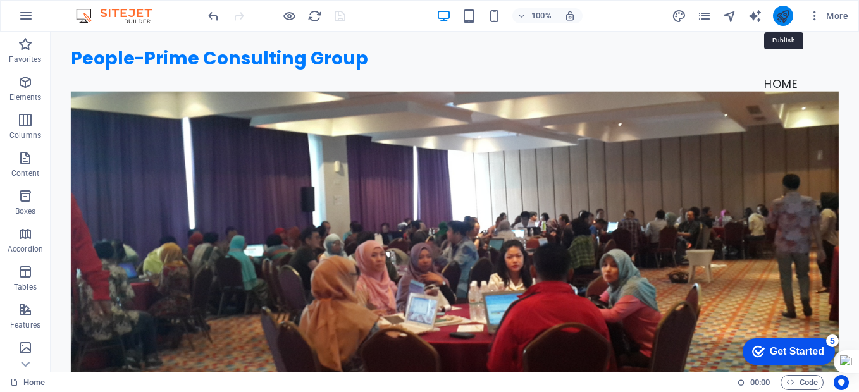
click at [784, 14] on icon "publish" at bounding box center [782, 16] width 15 height 15
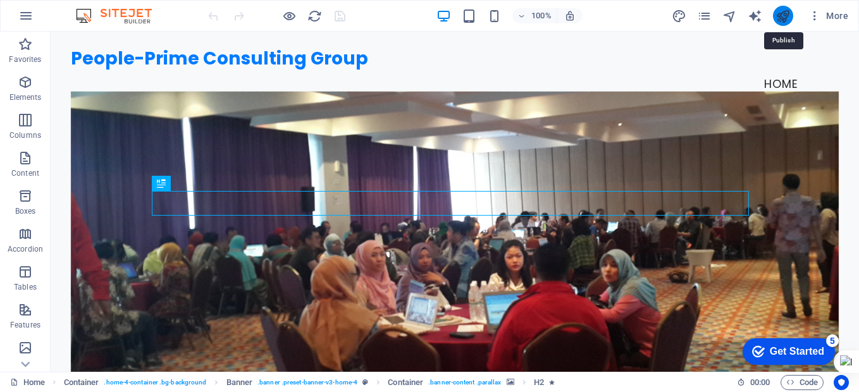
click at [785, 15] on icon "publish" at bounding box center [782, 16] width 15 height 15
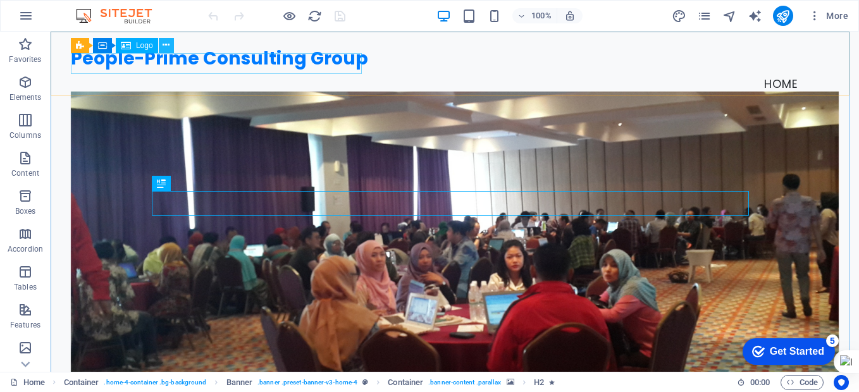
click at [166, 45] on icon at bounding box center [166, 45] width 7 height 13
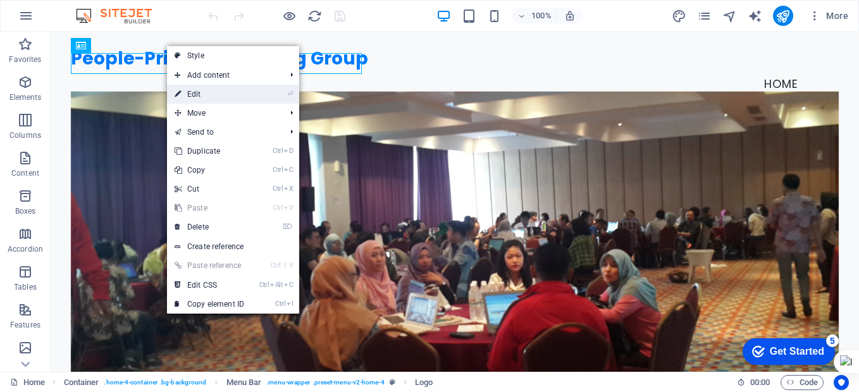
click at [205, 92] on link "⏎ Edit" at bounding box center [209, 94] width 85 height 19
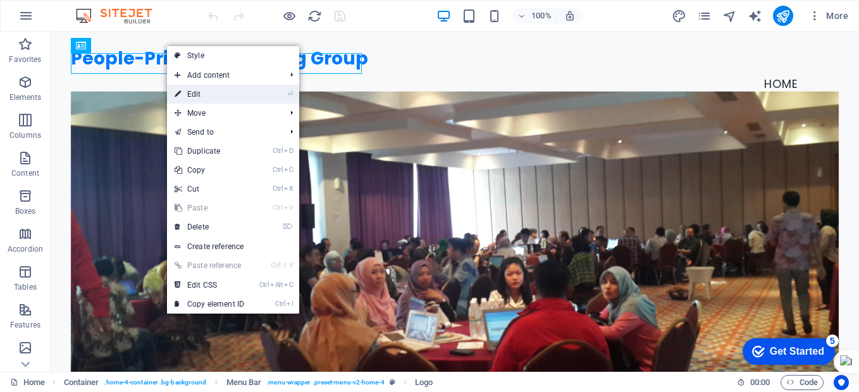
select select "px"
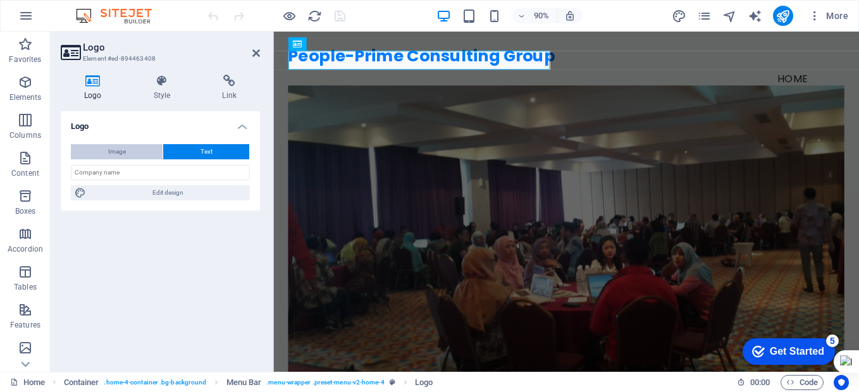
click at [129, 148] on button "Image" at bounding box center [117, 151] width 92 height 15
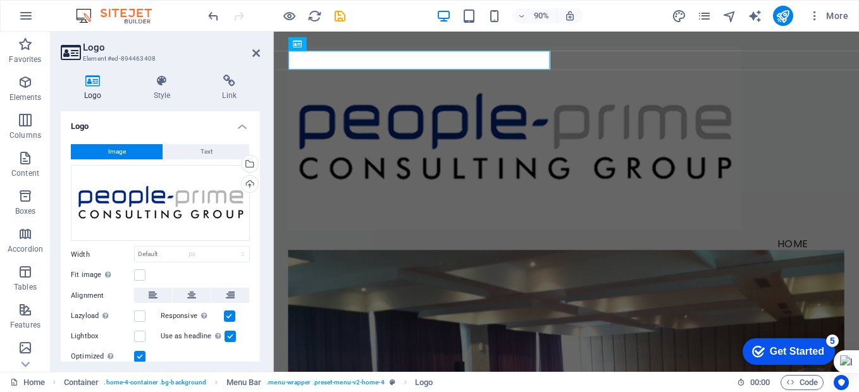
select select "DISABLED_OPTION_VALUE"
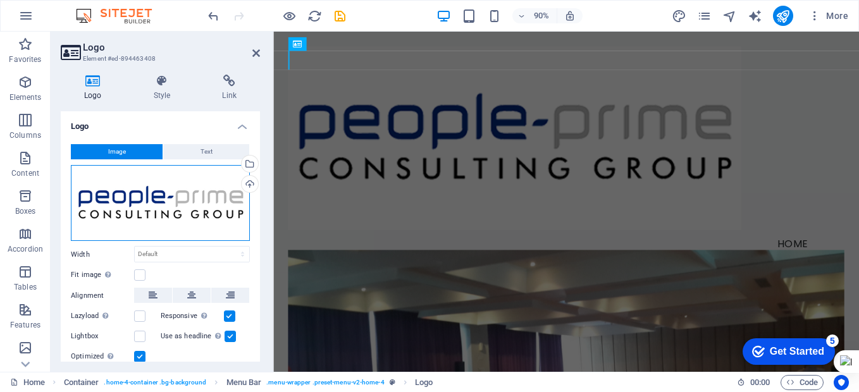
click at [150, 208] on div "Drag files here, click to choose files or select files from Files or our free s…" at bounding box center [160, 203] width 179 height 77
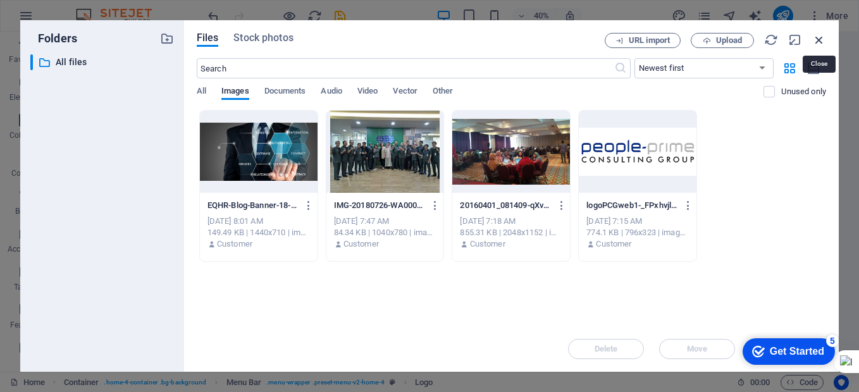
click at [821, 38] on icon "button" at bounding box center [819, 40] width 14 height 14
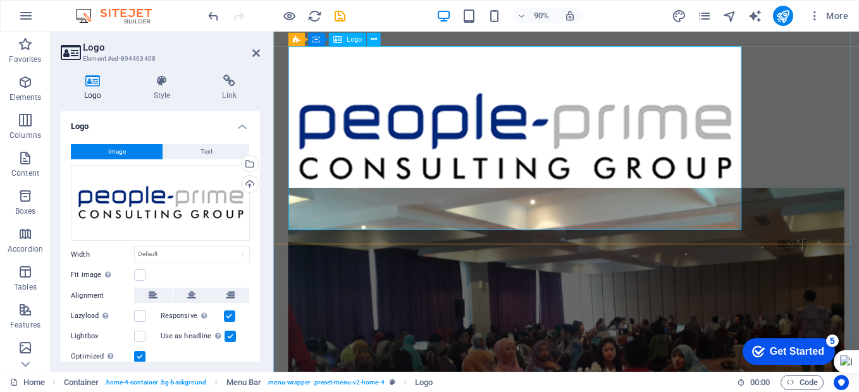
click at [670, 137] on div at bounding box center [599, 150] width 618 height 204
click at [376, 39] on icon at bounding box center [374, 40] width 6 height 12
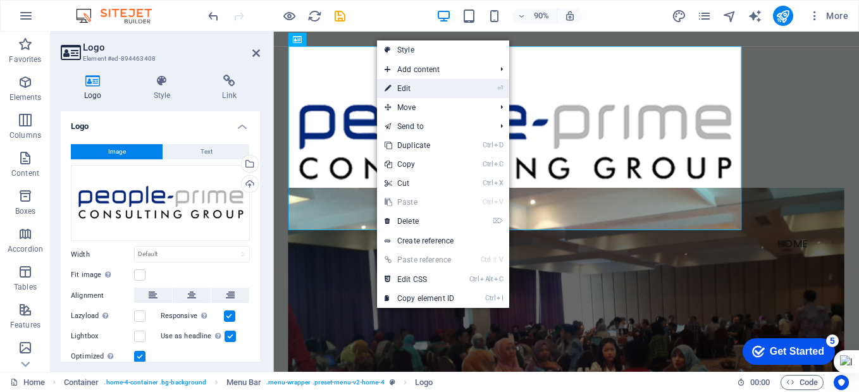
click at [406, 91] on link "⏎ Edit" at bounding box center [419, 88] width 85 height 19
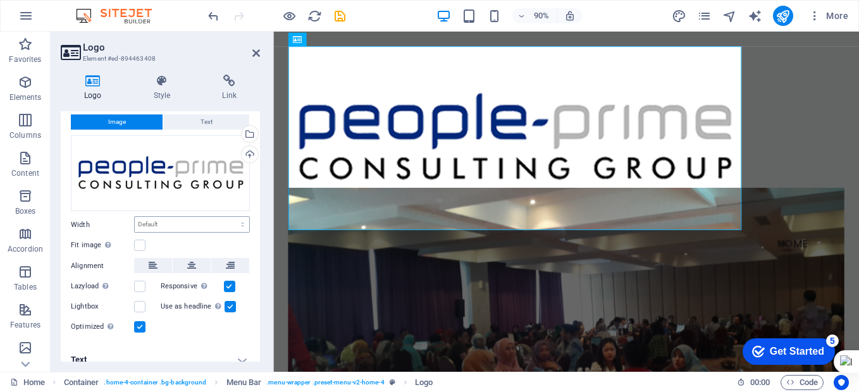
scroll to position [42, 0]
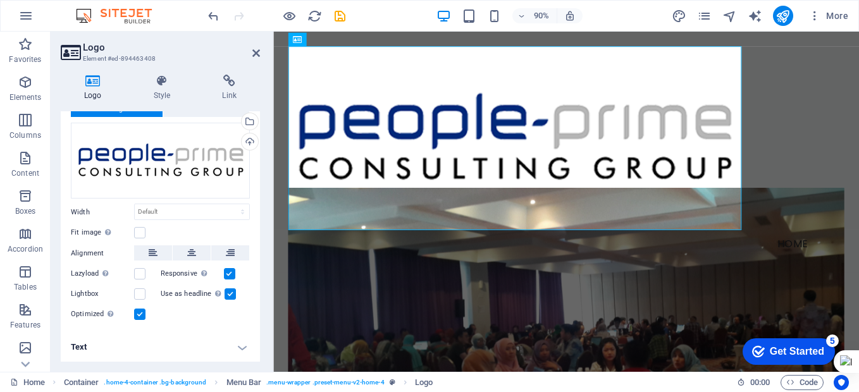
click at [140, 314] on label at bounding box center [139, 314] width 11 height 11
click at [0, 0] on input "Optimized Images are compressed to improve page speed." at bounding box center [0, 0] width 0 height 0
click at [140, 314] on label at bounding box center [139, 314] width 11 height 11
click at [0, 0] on input "Optimized Images are compressed to improve page speed." at bounding box center [0, 0] width 0 height 0
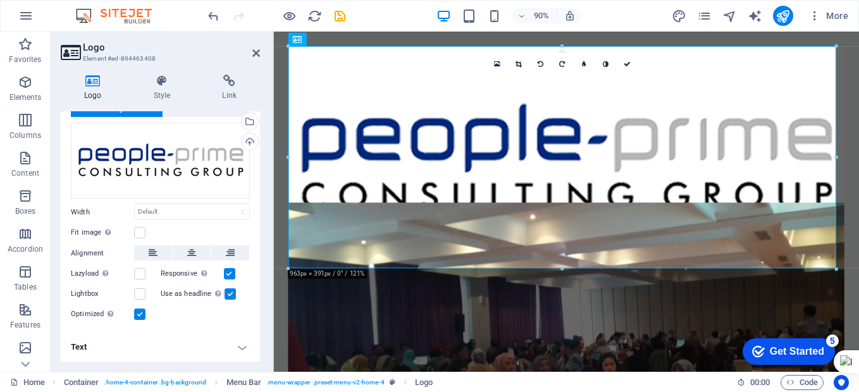
click at [140, 314] on label at bounding box center [139, 314] width 11 height 11
click at [0, 0] on input "Optimized Images are compressed to improve page speed." at bounding box center [0, 0] width 0 height 0
click at [140, 314] on label at bounding box center [139, 314] width 11 height 11
click at [0, 0] on input "Optimized Images are compressed to improve page speed." at bounding box center [0, 0] width 0 height 0
click at [140, 314] on label at bounding box center [139, 314] width 11 height 11
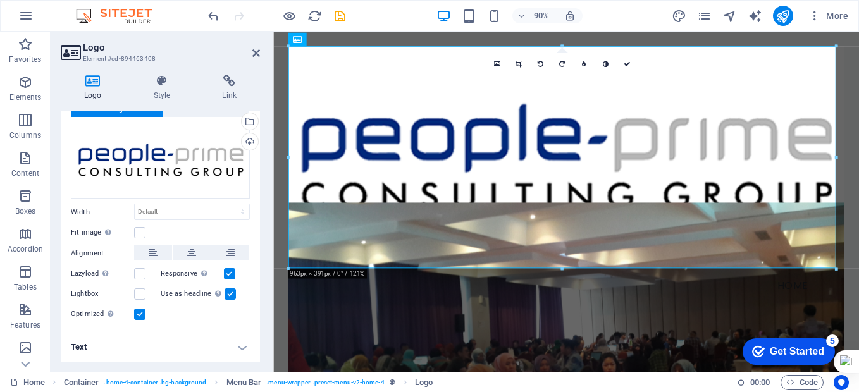
click at [0, 0] on input "Optimized Images are compressed to improve page speed." at bounding box center [0, 0] width 0 height 0
click at [140, 314] on label at bounding box center [139, 314] width 11 height 11
click at [0, 0] on input "Optimized Images are compressed to improve page speed." at bounding box center [0, 0] width 0 height 0
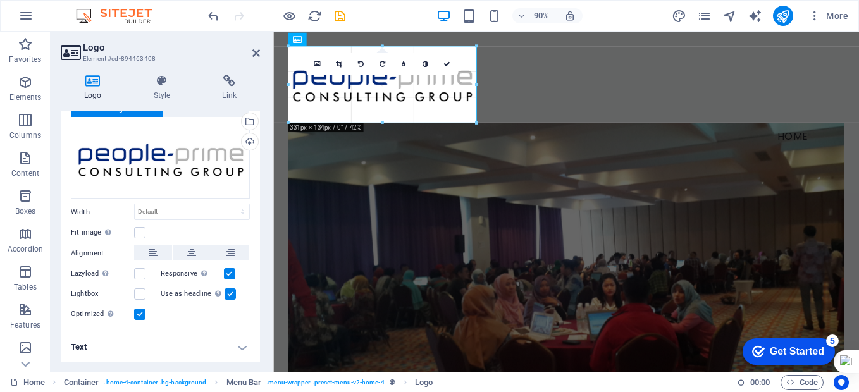
drag, startPoint x: 562, startPoint y: 46, endPoint x: 293, endPoint y: 190, distance: 305.5
type input "331"
select select "px"
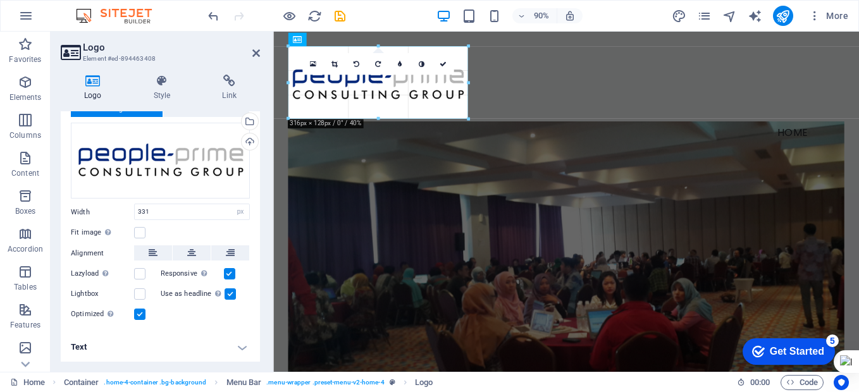
type input "315"
click at [560, 129] on nav "Home" at bounding box center [599, 145] width 618 height 32
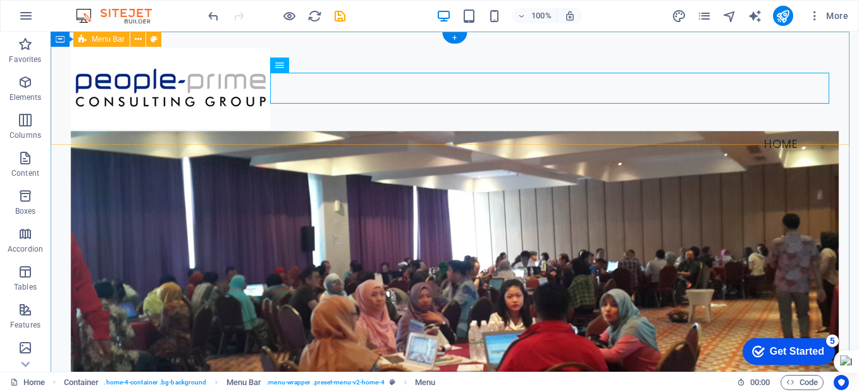
click at [467, 129] on div "Menu Home" at bounding box center [455, 104] width 808 height 145
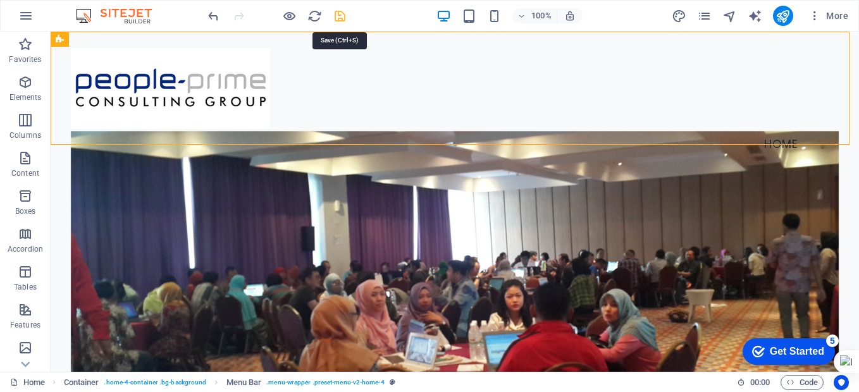
click at [342, 16] on icon "save" at bounding box center [340, 16] width 15 height 15
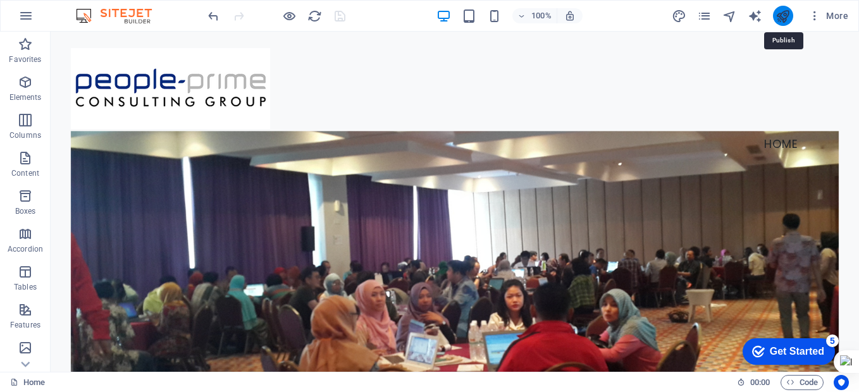
click at [780, 15] on icon "publish" at bounding box center [782, 16] width 15 height 15
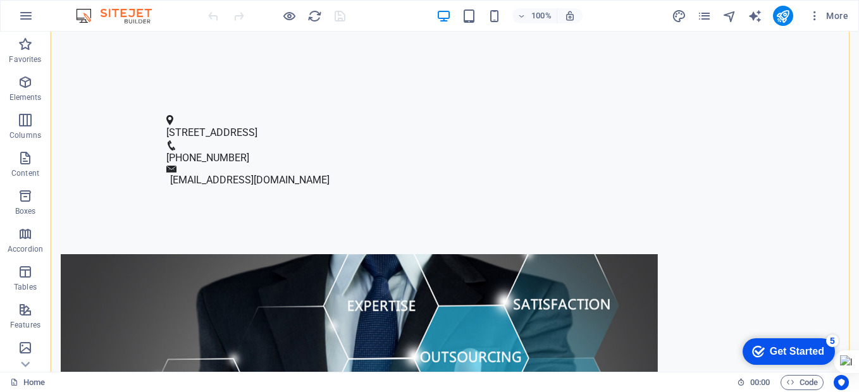
scroll to position [696, 0]
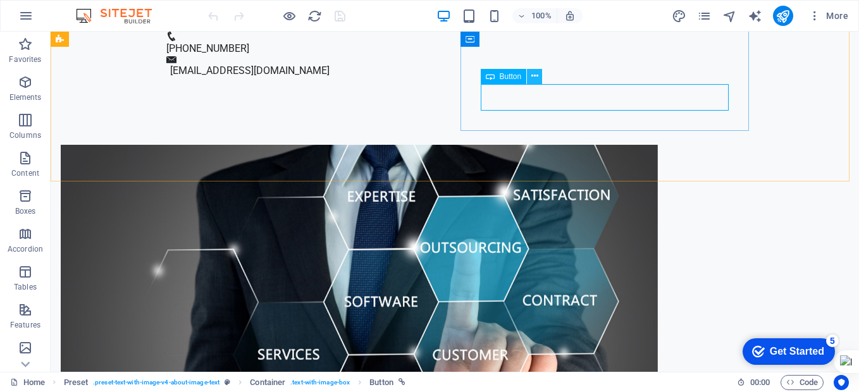
click at [532, 77] on icon at bounding box center [534, 76] width 7 height 13
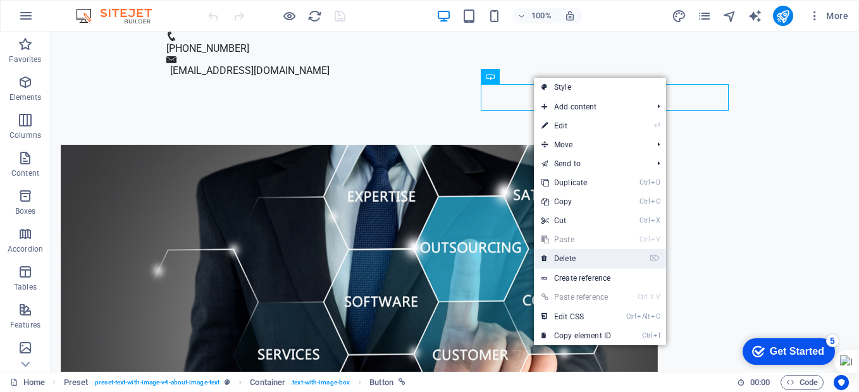
click at [589, 258] on link "⌦ Delete" at bounding box center [576, 258] width 85 height 19
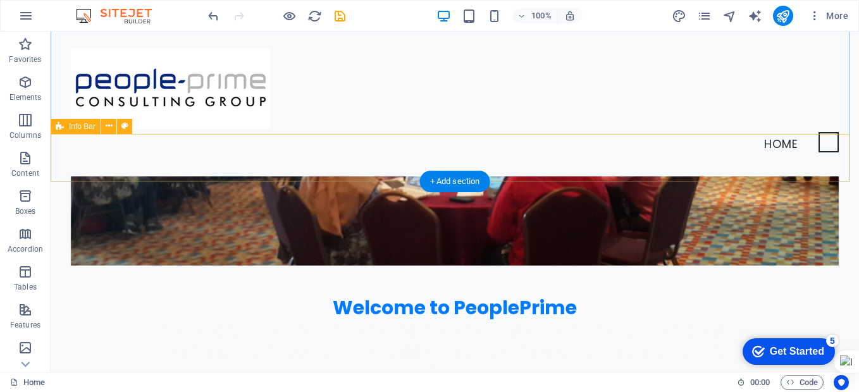
scroll to position [0, 0]
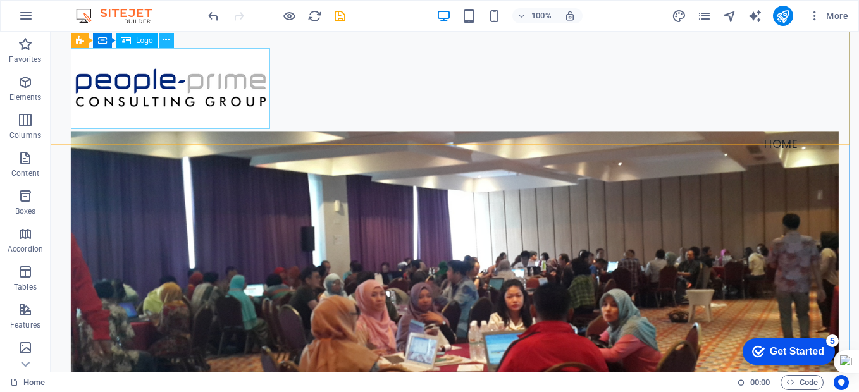
click at [168, 39] on icon at bounding box center [166, 40] width 7 height 13
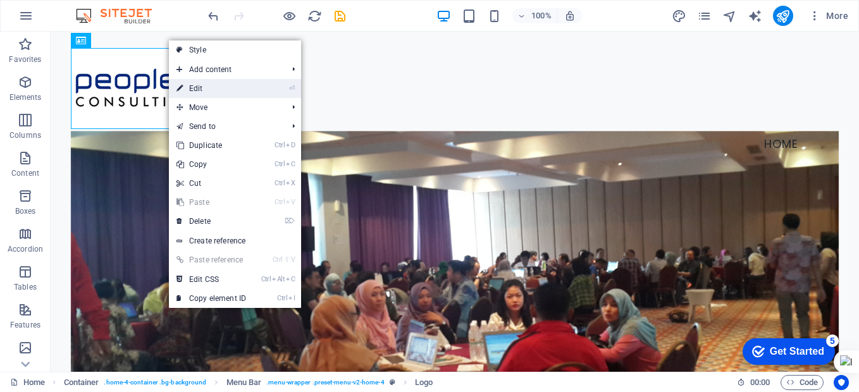
click at [202, 90] on link "⏎ Edit" at bounding box center [211, 88] width 85 height 19
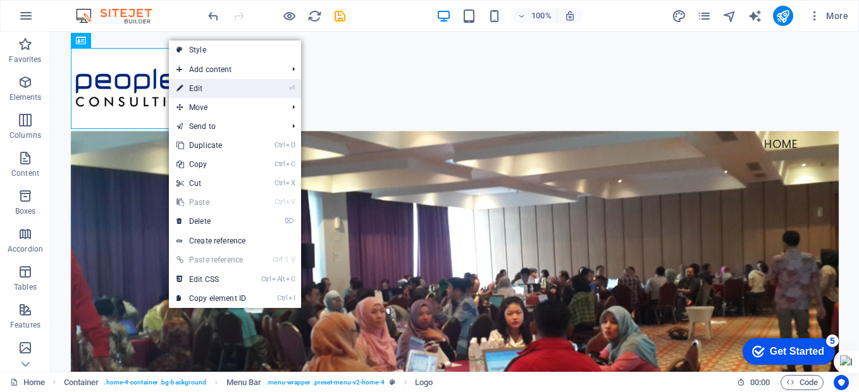
select select "px"
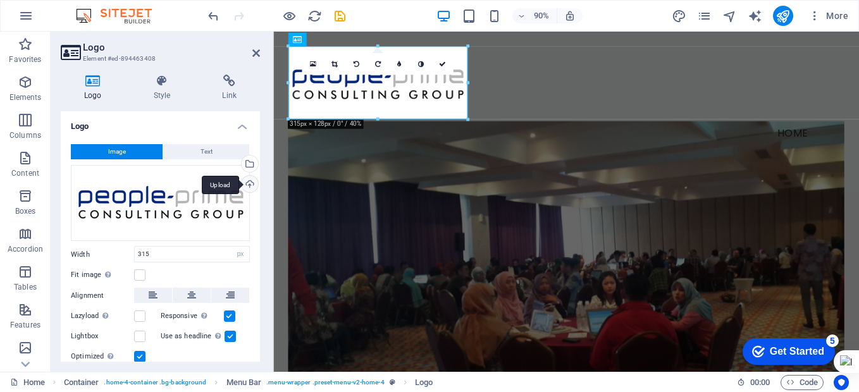
click at [245, 183] on div "Upload" at bounding box center [248, 185] width 19 height 19
